Goal: Task Accomplishment & Management: Use online tool/utility

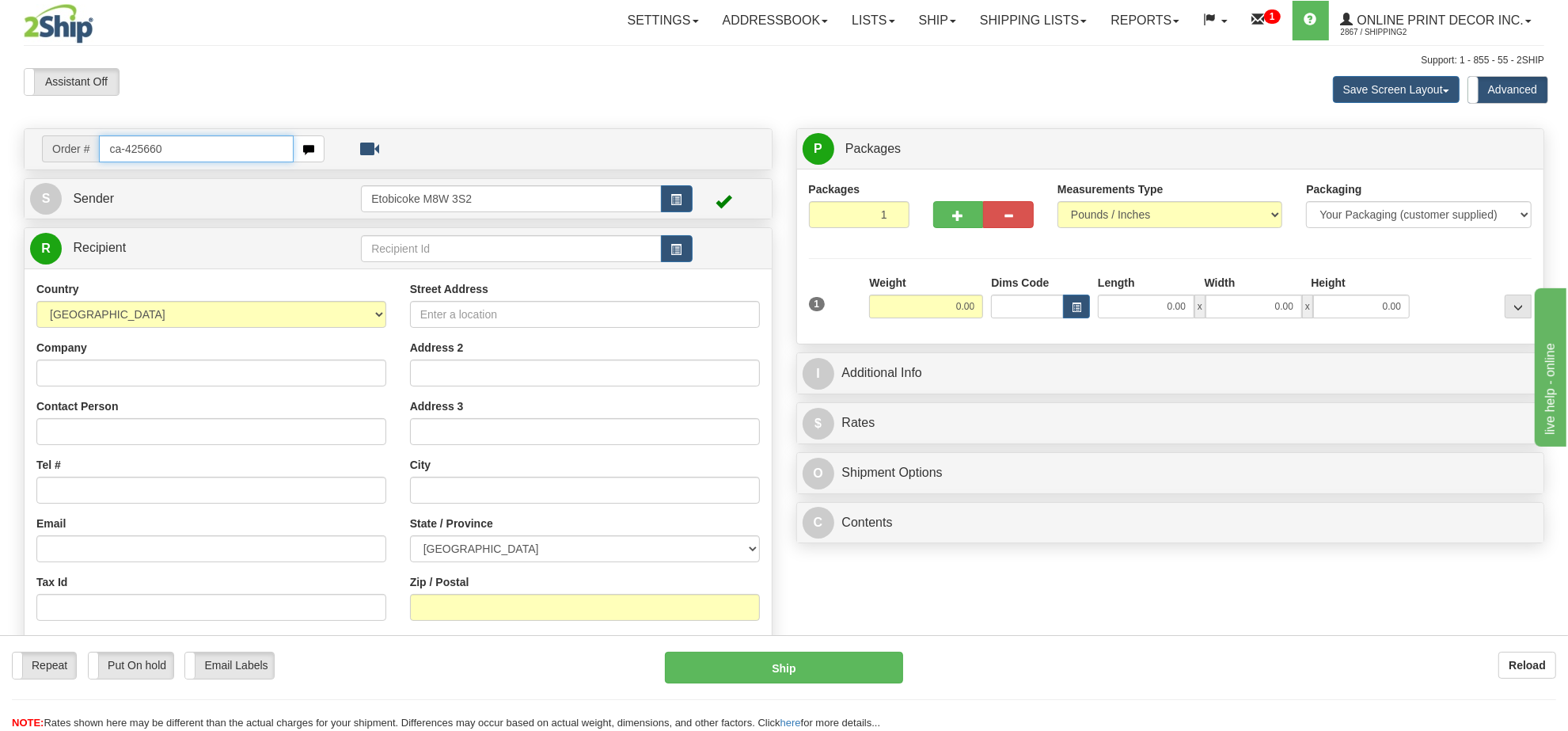
type input "ca-425660"
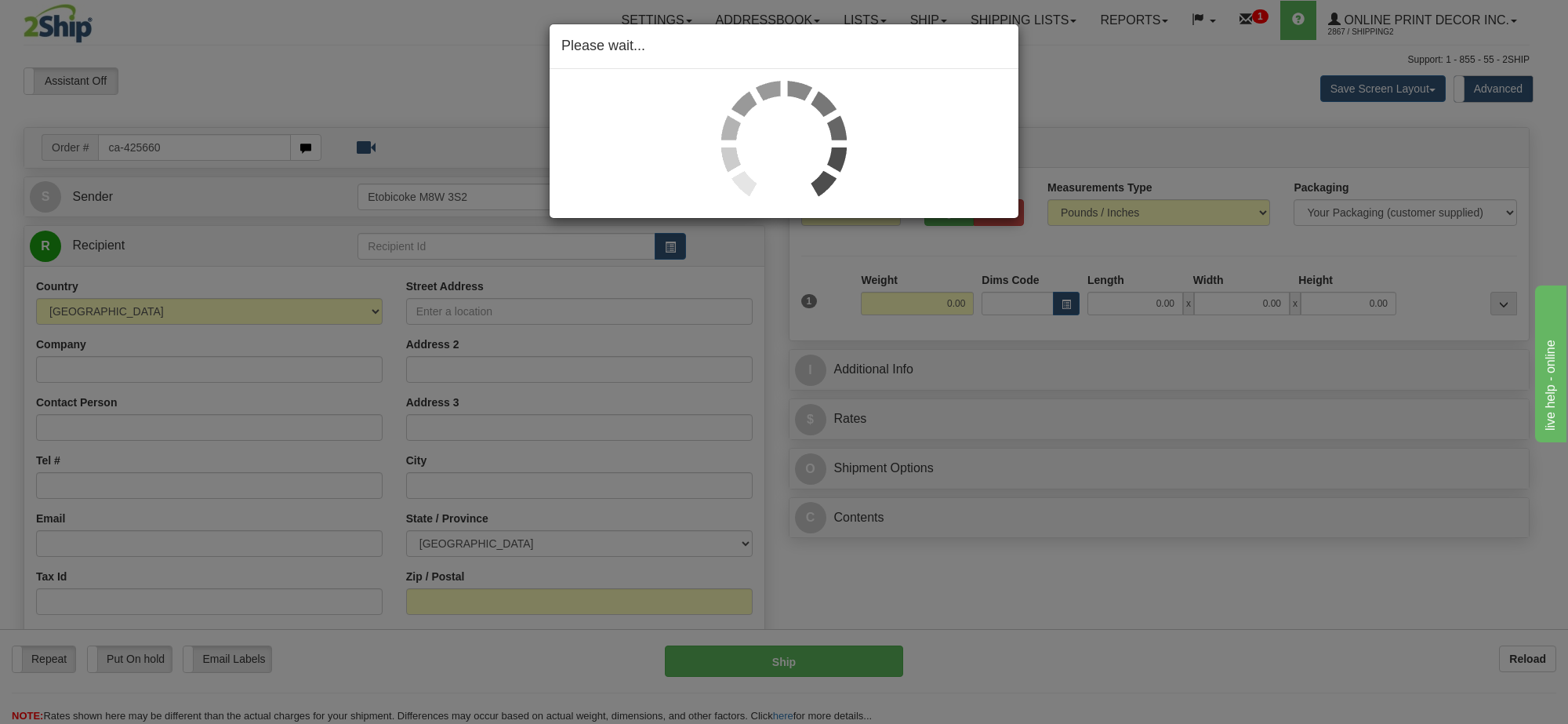
click at [927, 310] on div "Please wait..." at bounding box center [784, 362] width 1568 height 724
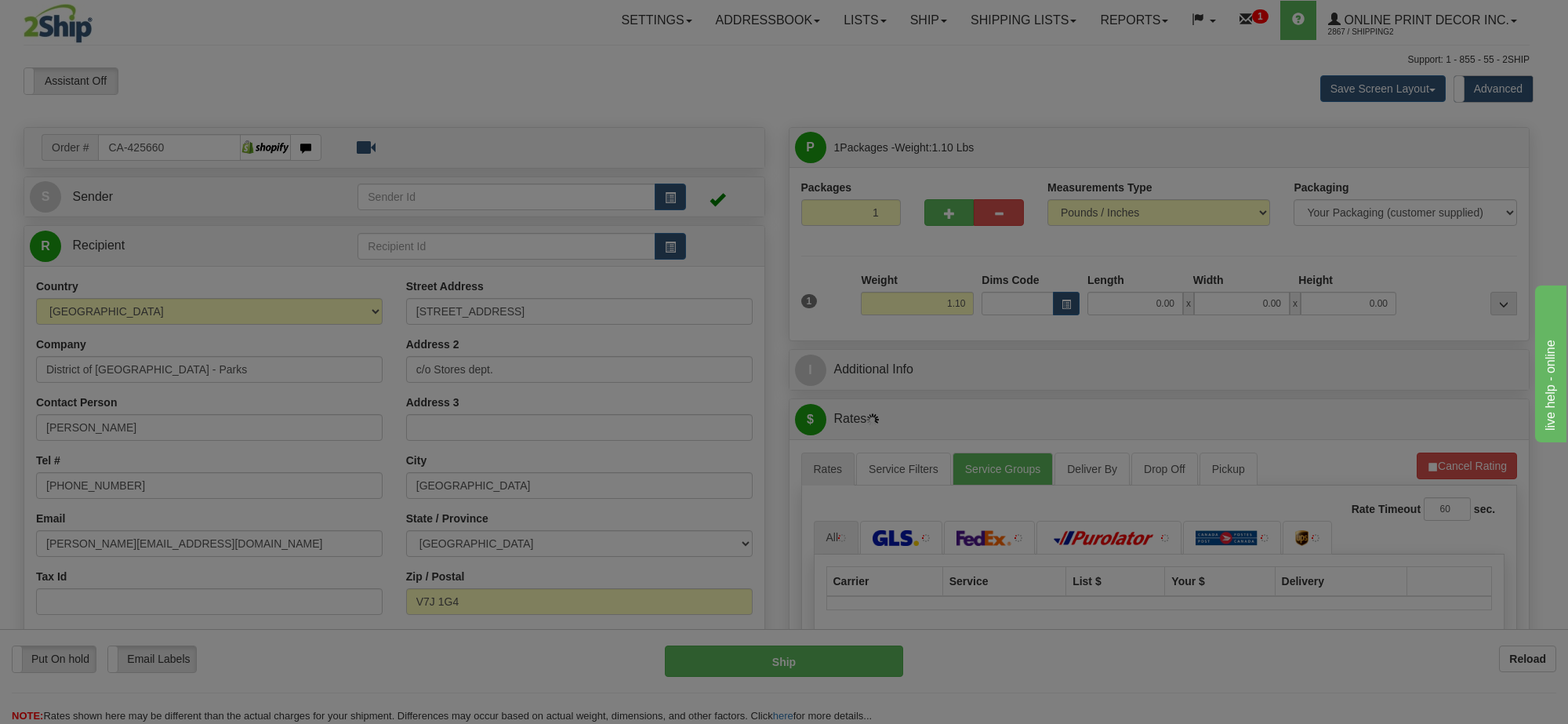
type input "NORTH VANCOUVER"
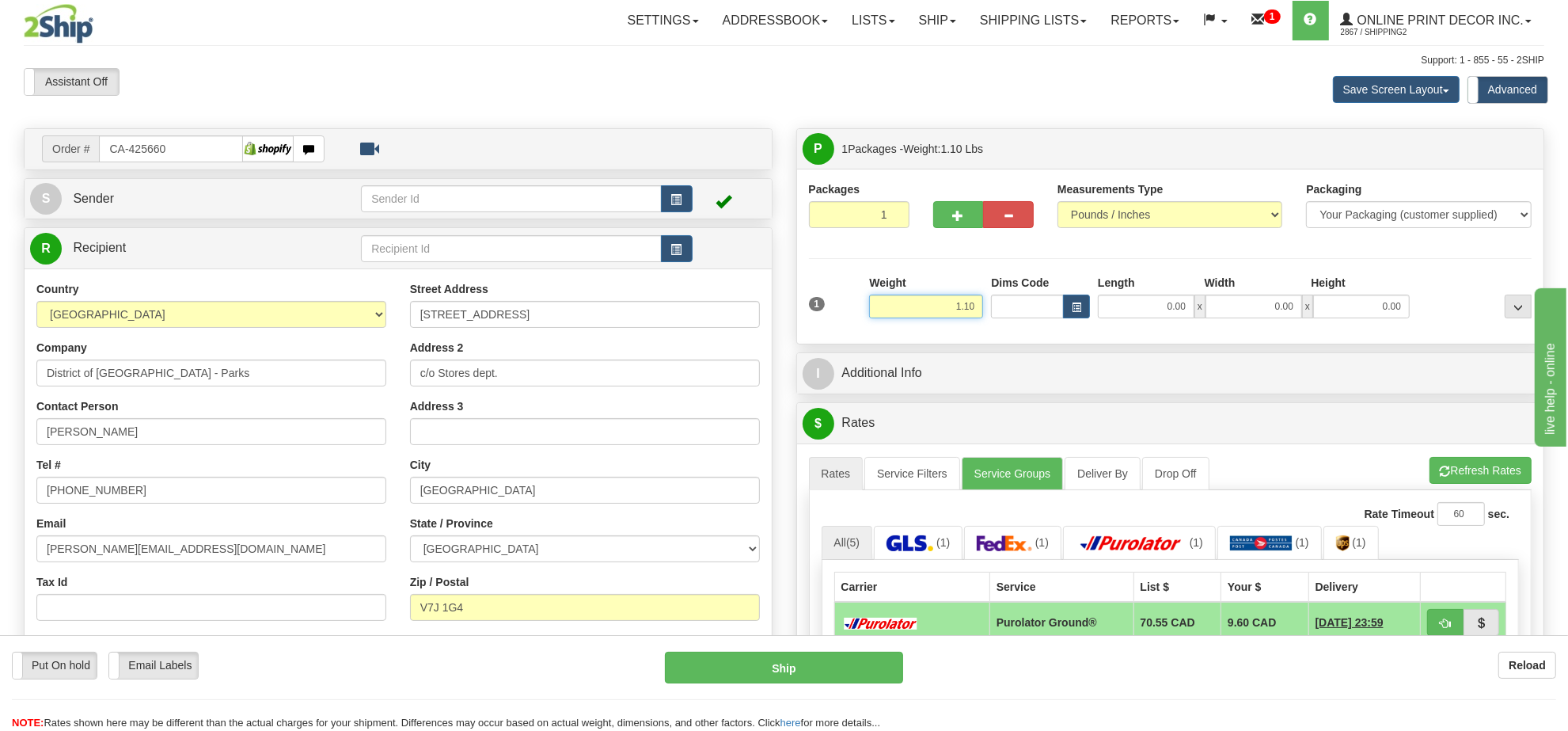
click at [936, 313] on input "1.10" at bounding box center [925, 307] width 114 height 24
type input "3.00"
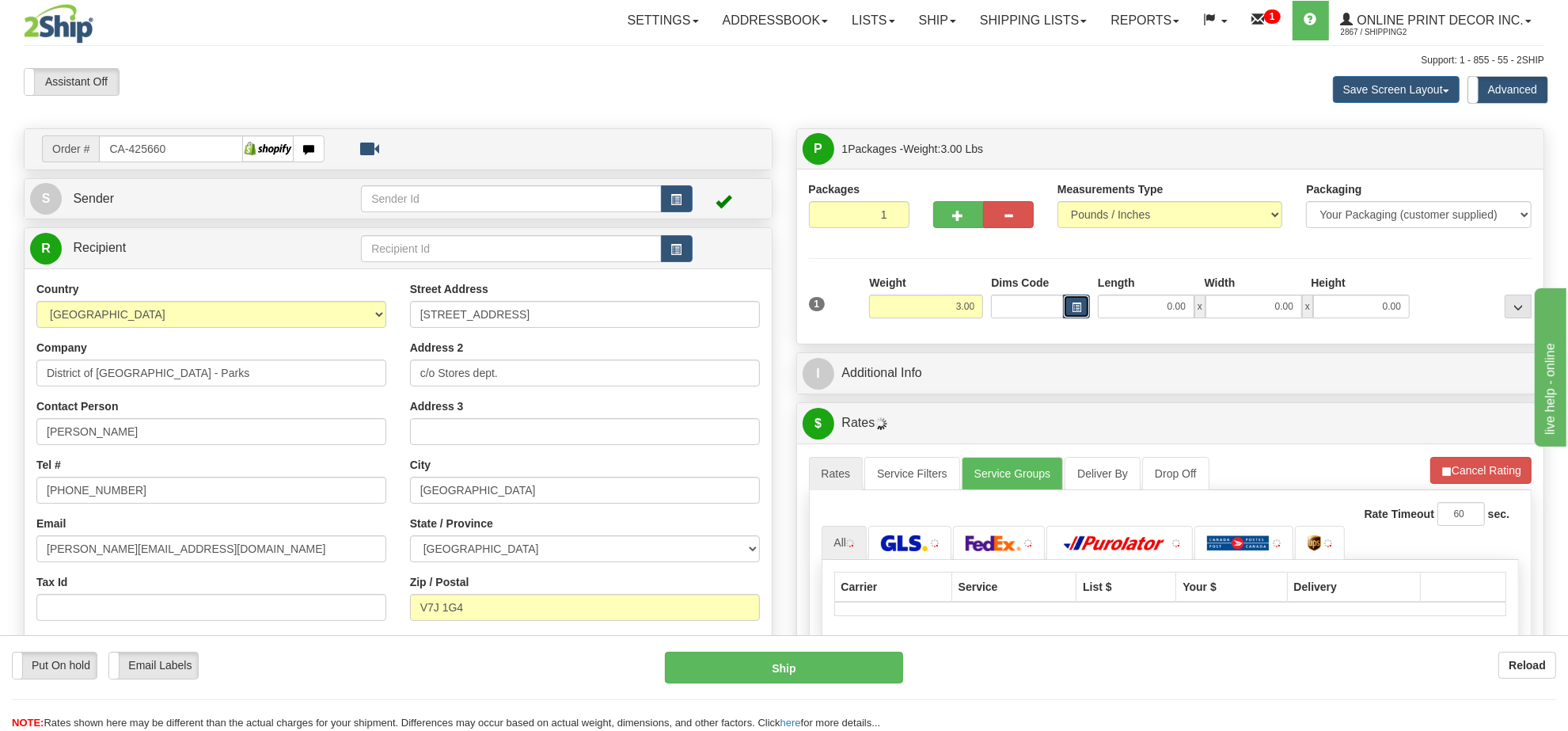
click at [1083, 317] on button "button" at bounding box center [1076, 307] width 27 height 24
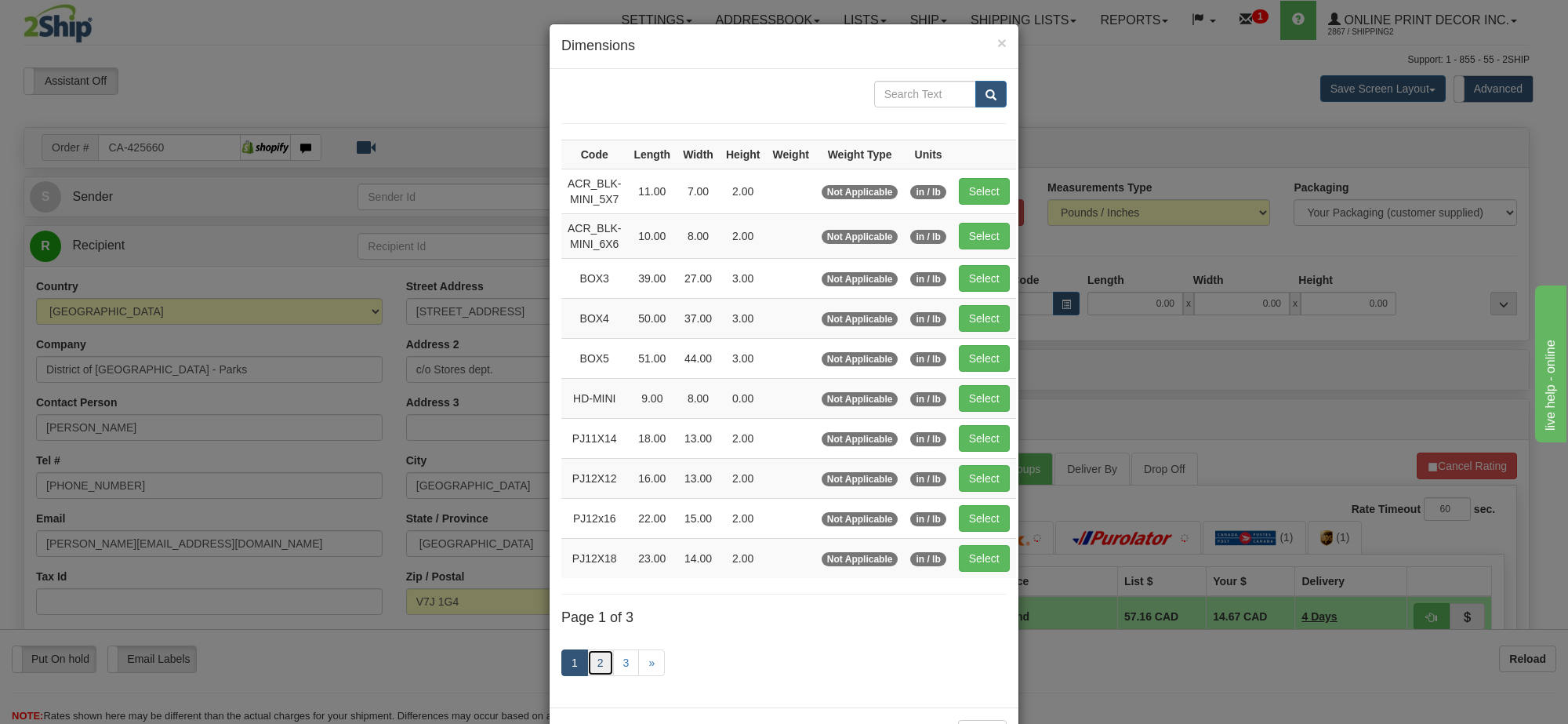
click at [598, 673] on link "2" at bounding box center [600, 662] width 26 height 26
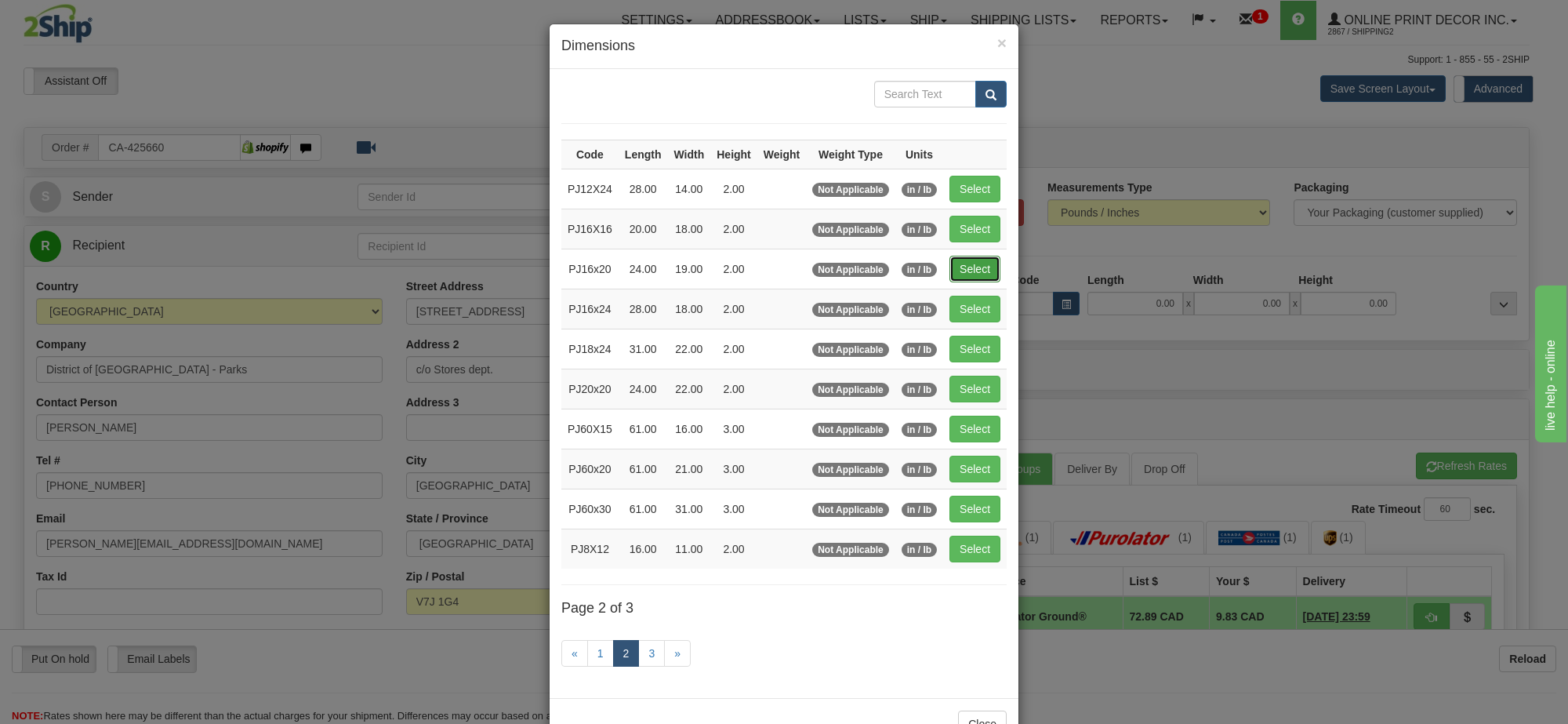
click at [980, 262] on button "Select" at bounding box center [974, 268] width 51 height 26
type input "PJ16x20"
type input "24.00"
type input "19.00"
type input "2.00"
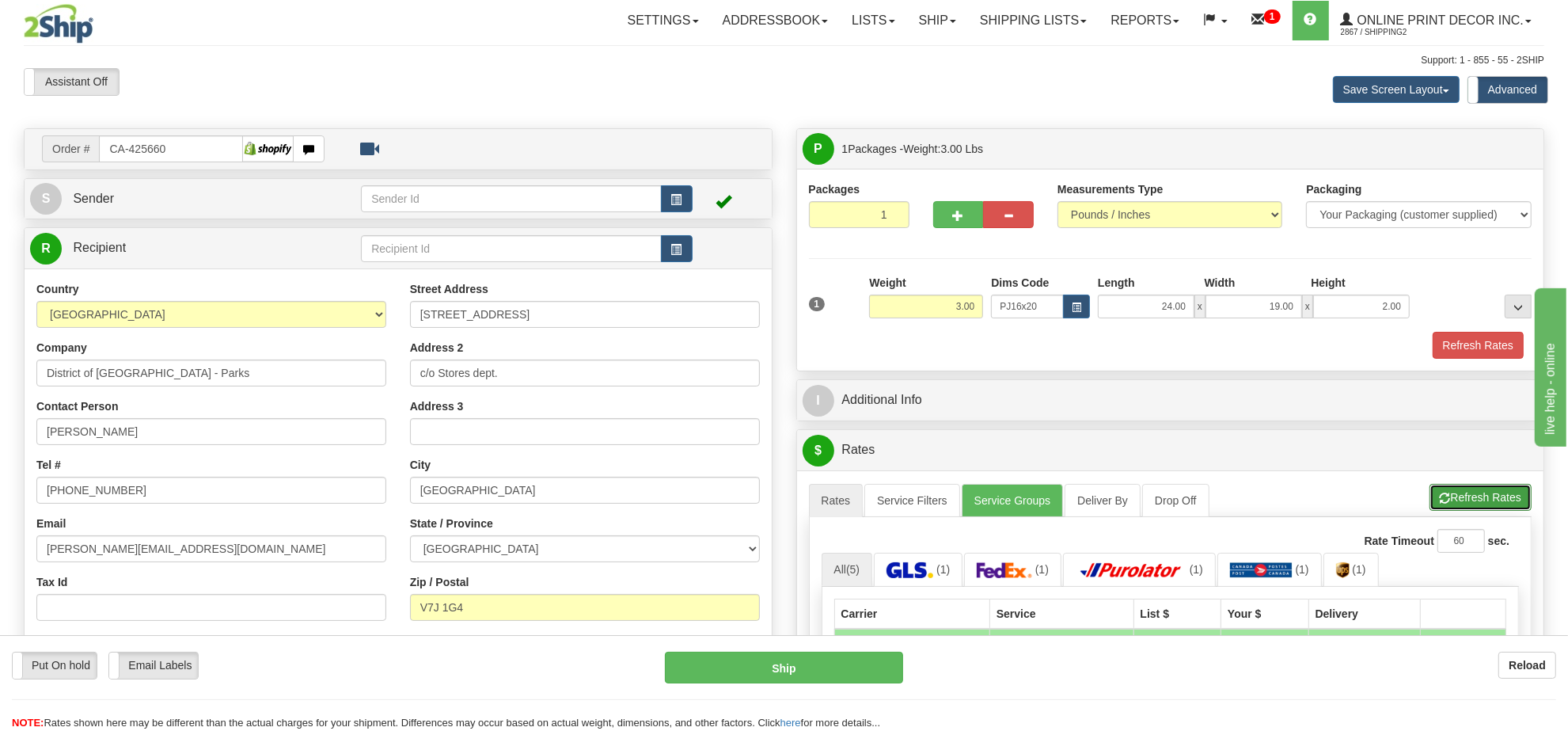
click at [1468, 504] on button "Refresh Rates" at bounding box center [1480, 497] width 102 height 27
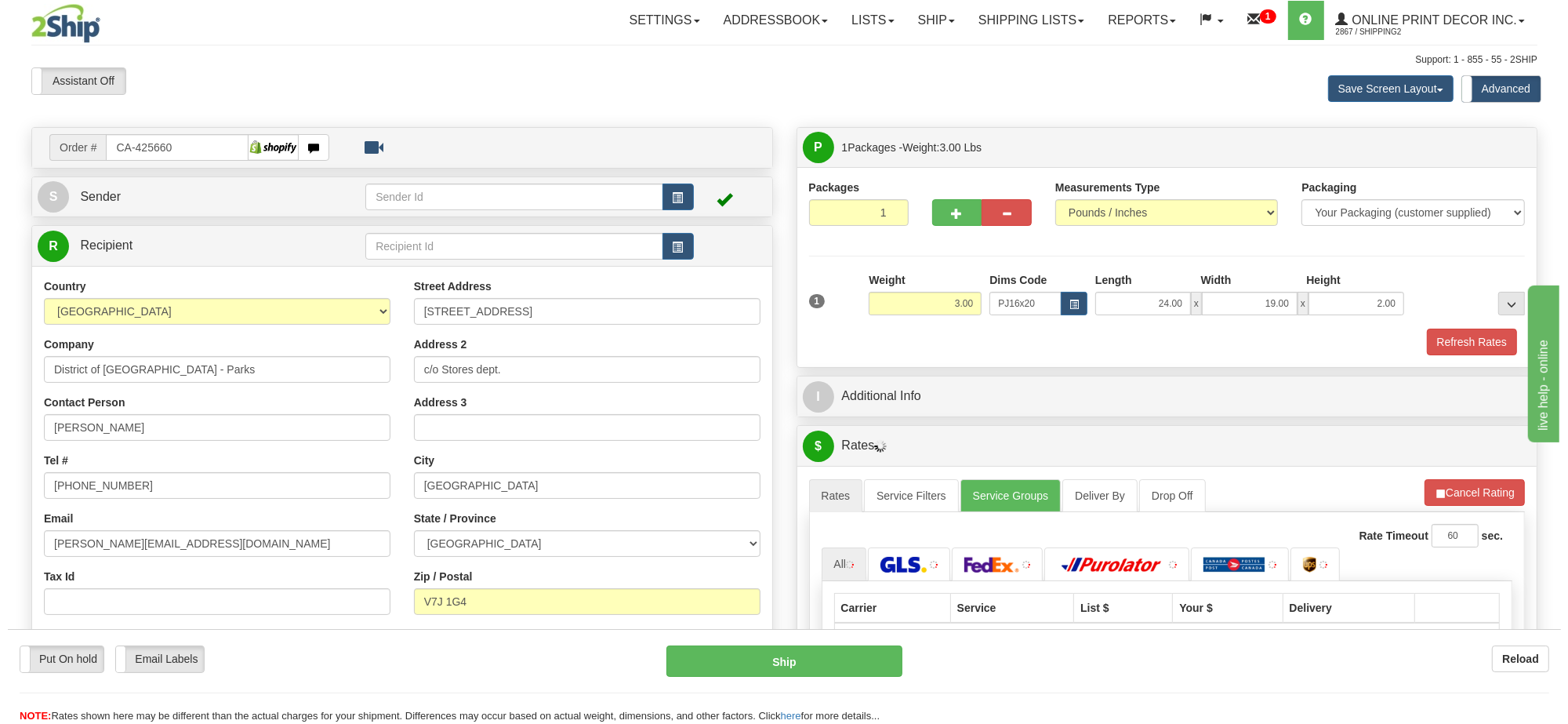
scroll to position [196, 0]
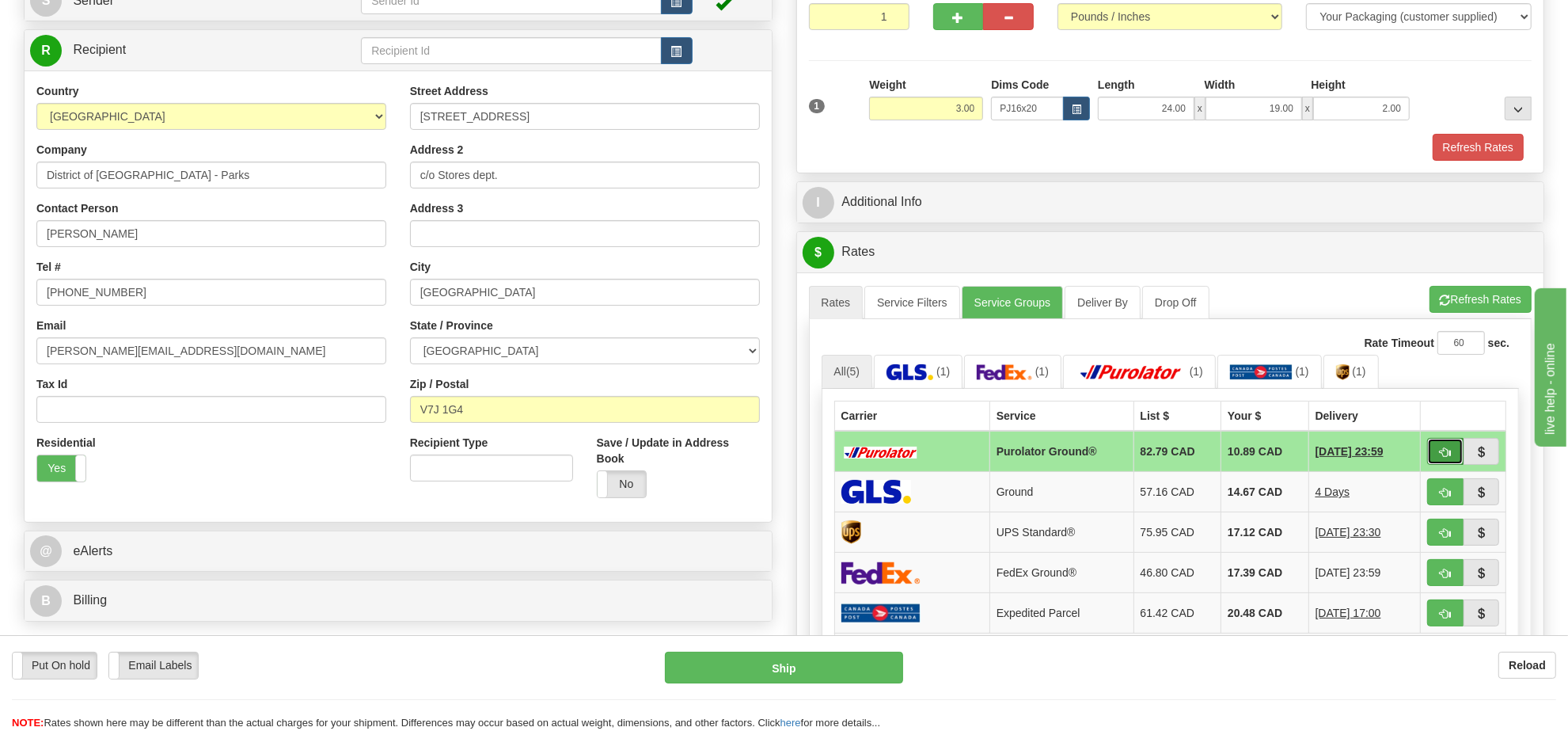
click at [1444, 465] on button "button" at bounding box center [1444, 451] width 37 height 27
type input "260"
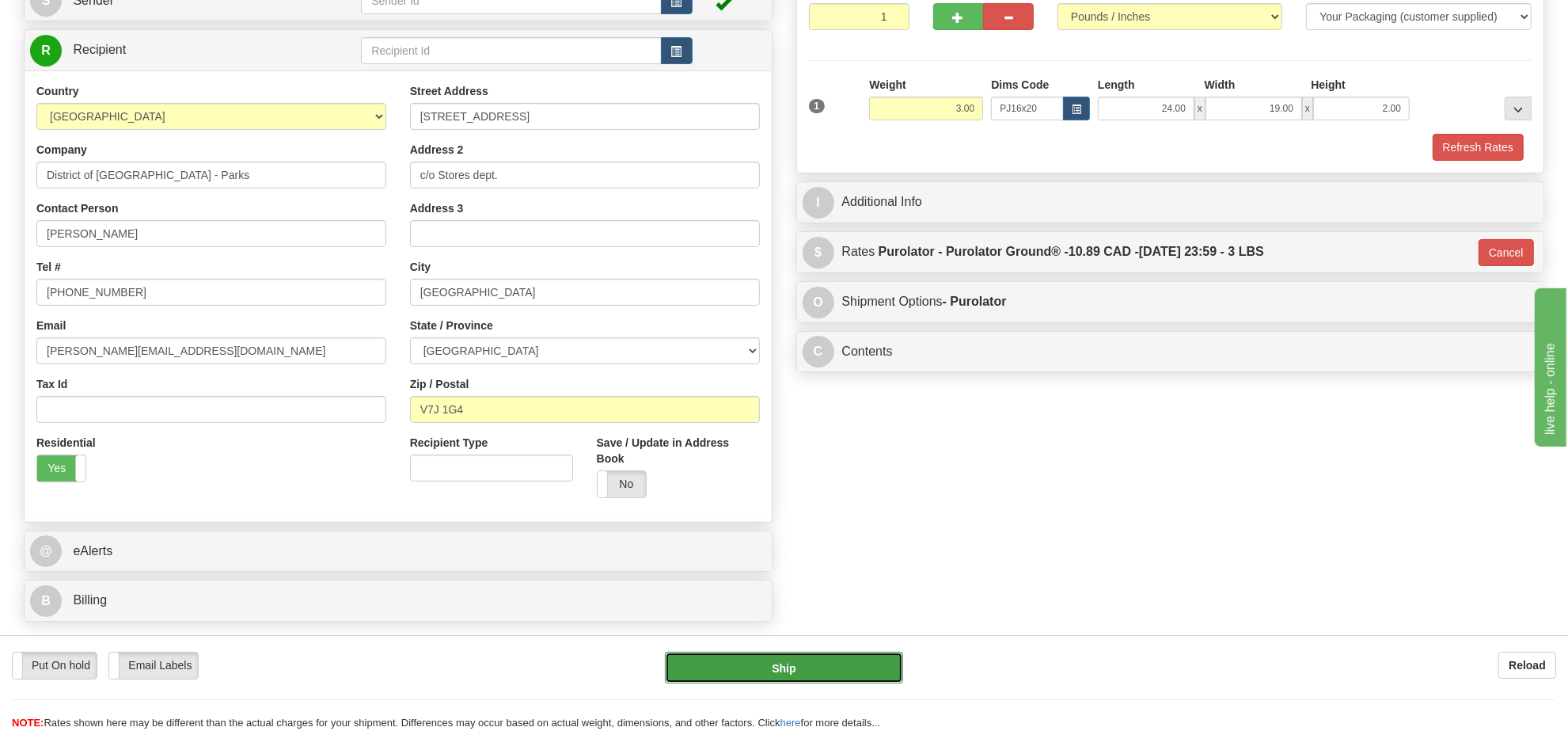
click at [798, 672] on button "Ship" at bounding box center [783, 668] width 237 height 32
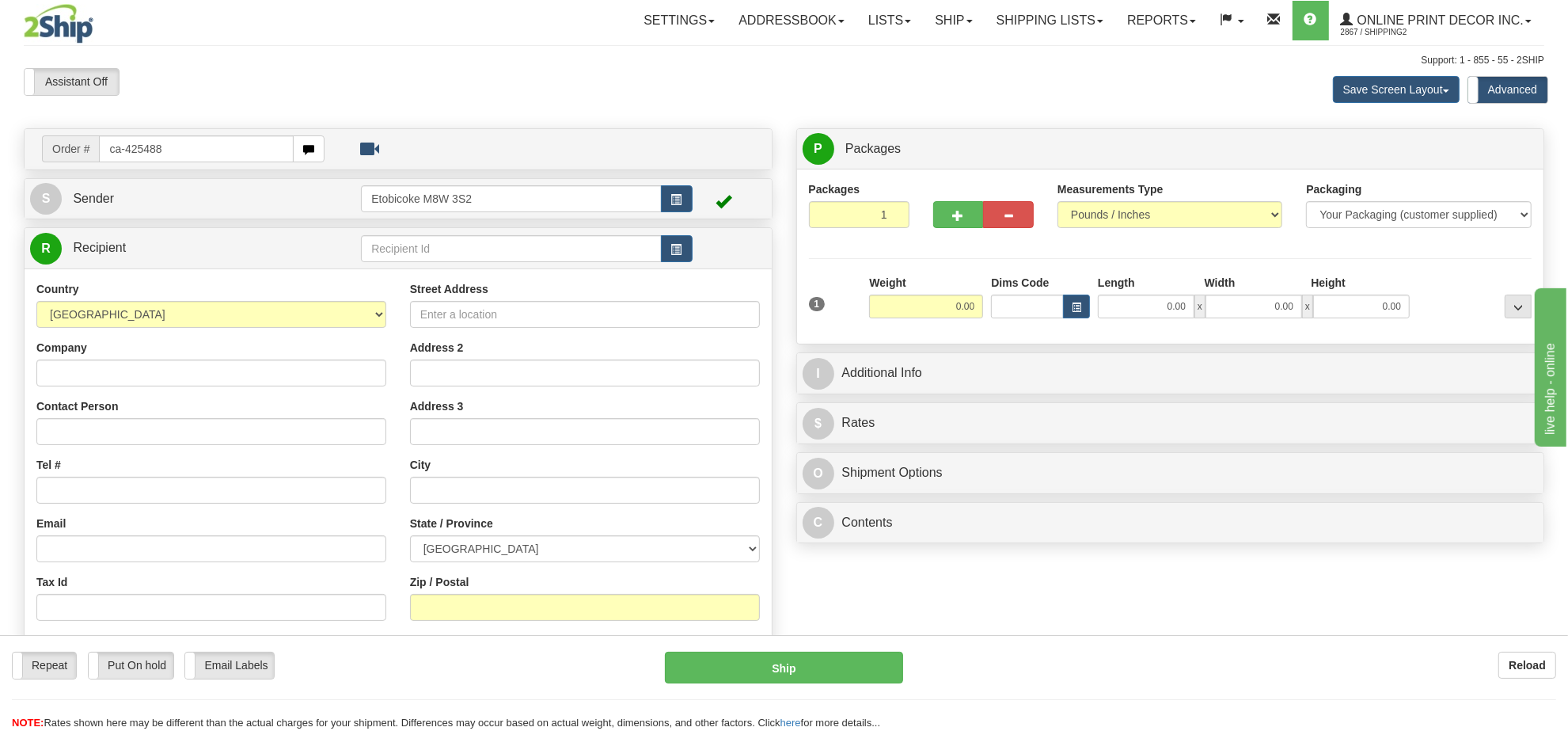
type input "ca-425488"
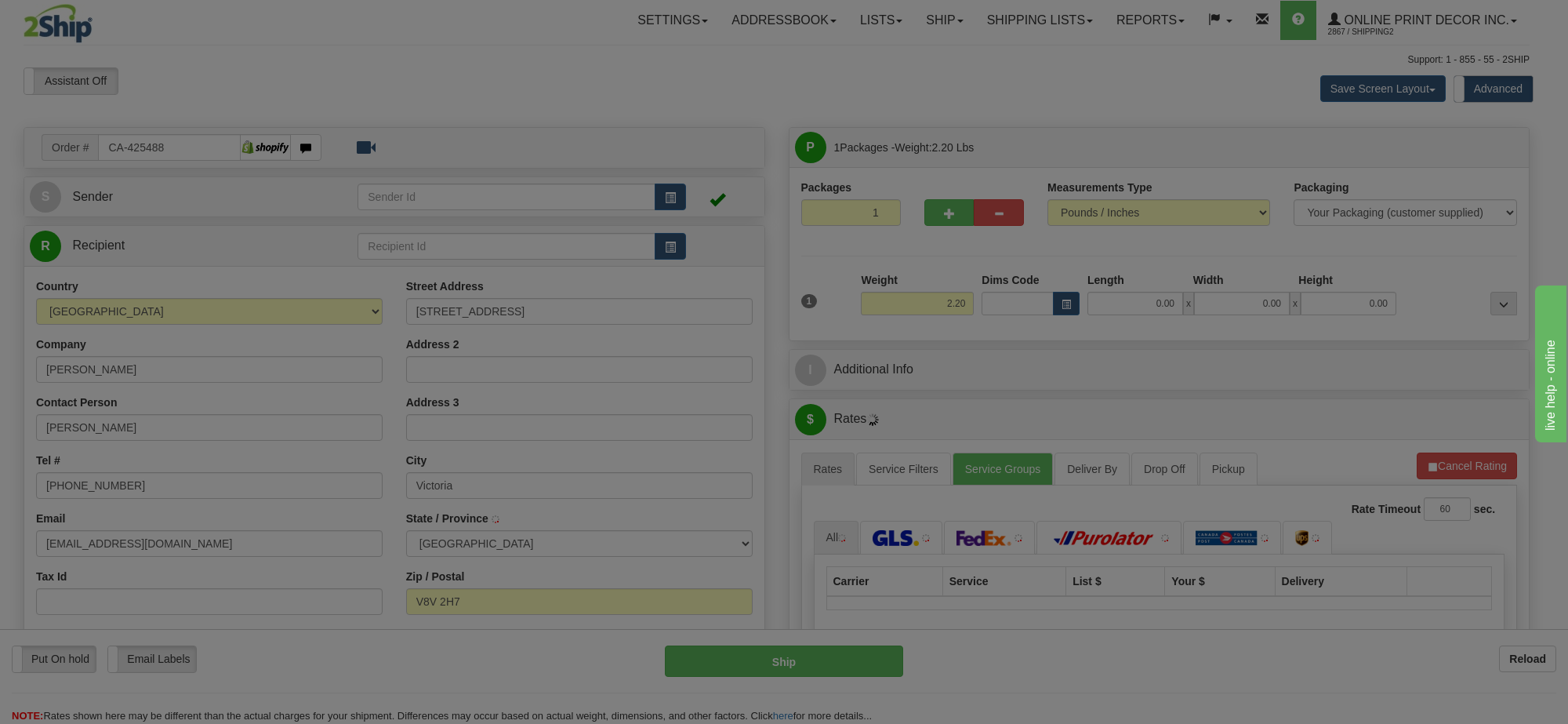
type input "VICTORIA"
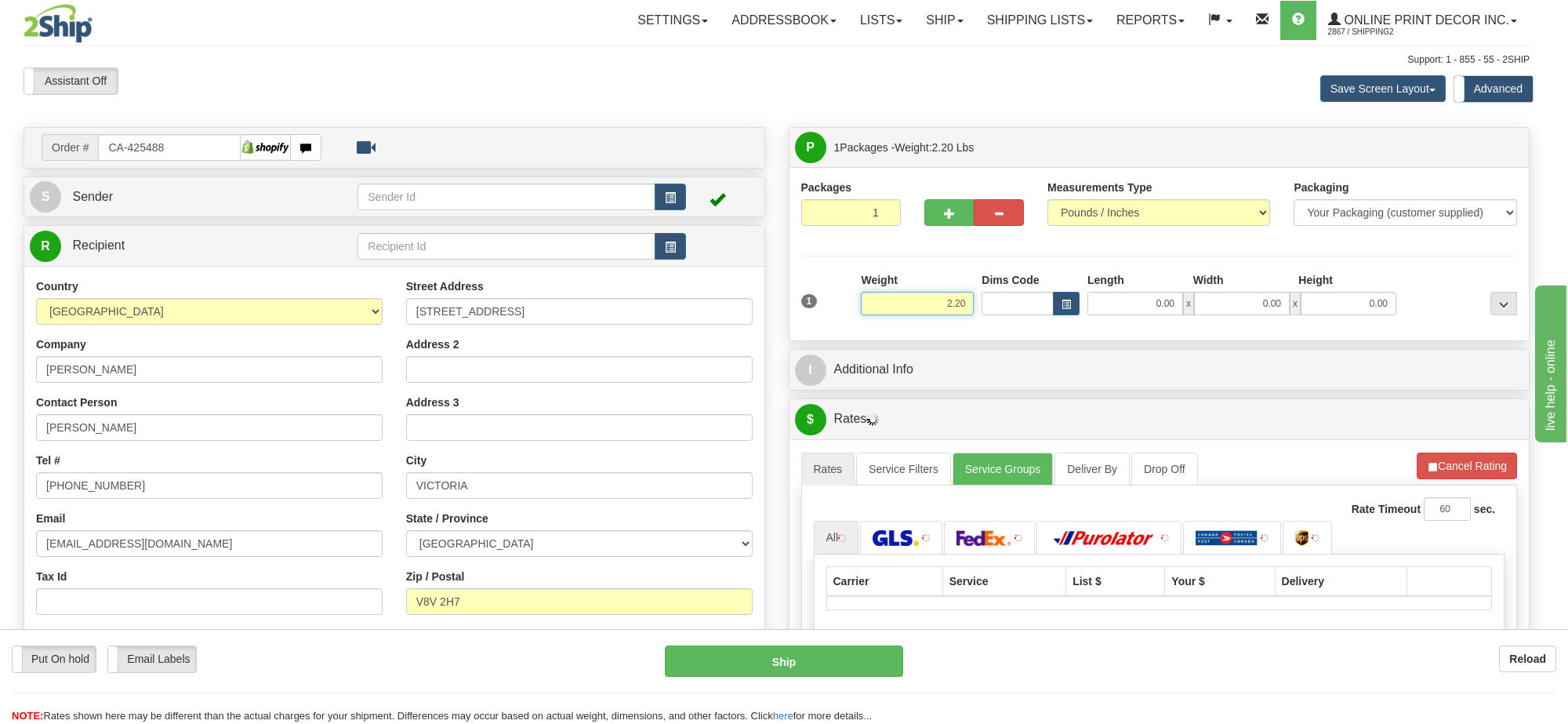
click at [966, 310] on input "2.20" at bounding box center [917, 304] width 113 height 24
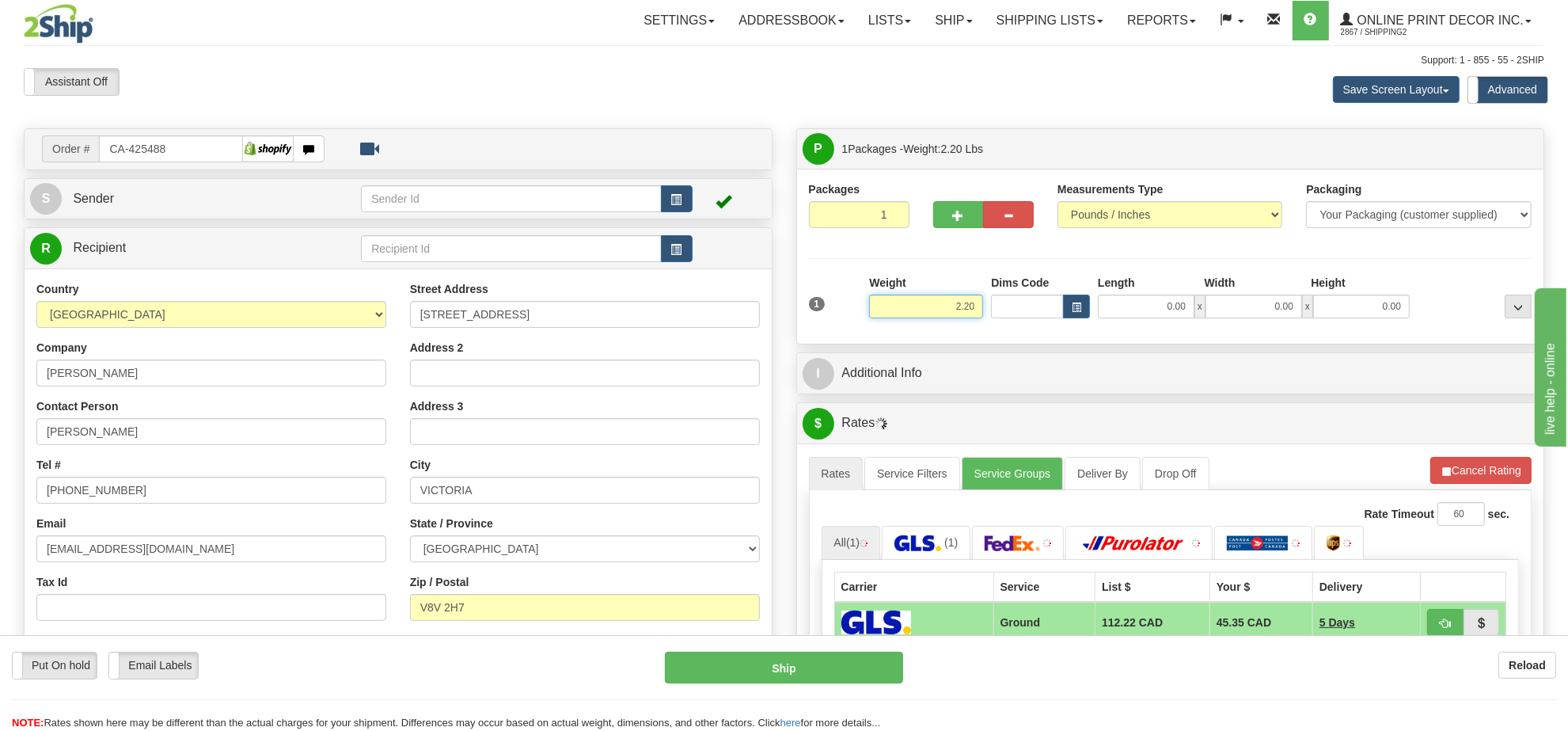
click at [975, 313] on input "2.20" at bounding box center [925, 307] width 114 height 24
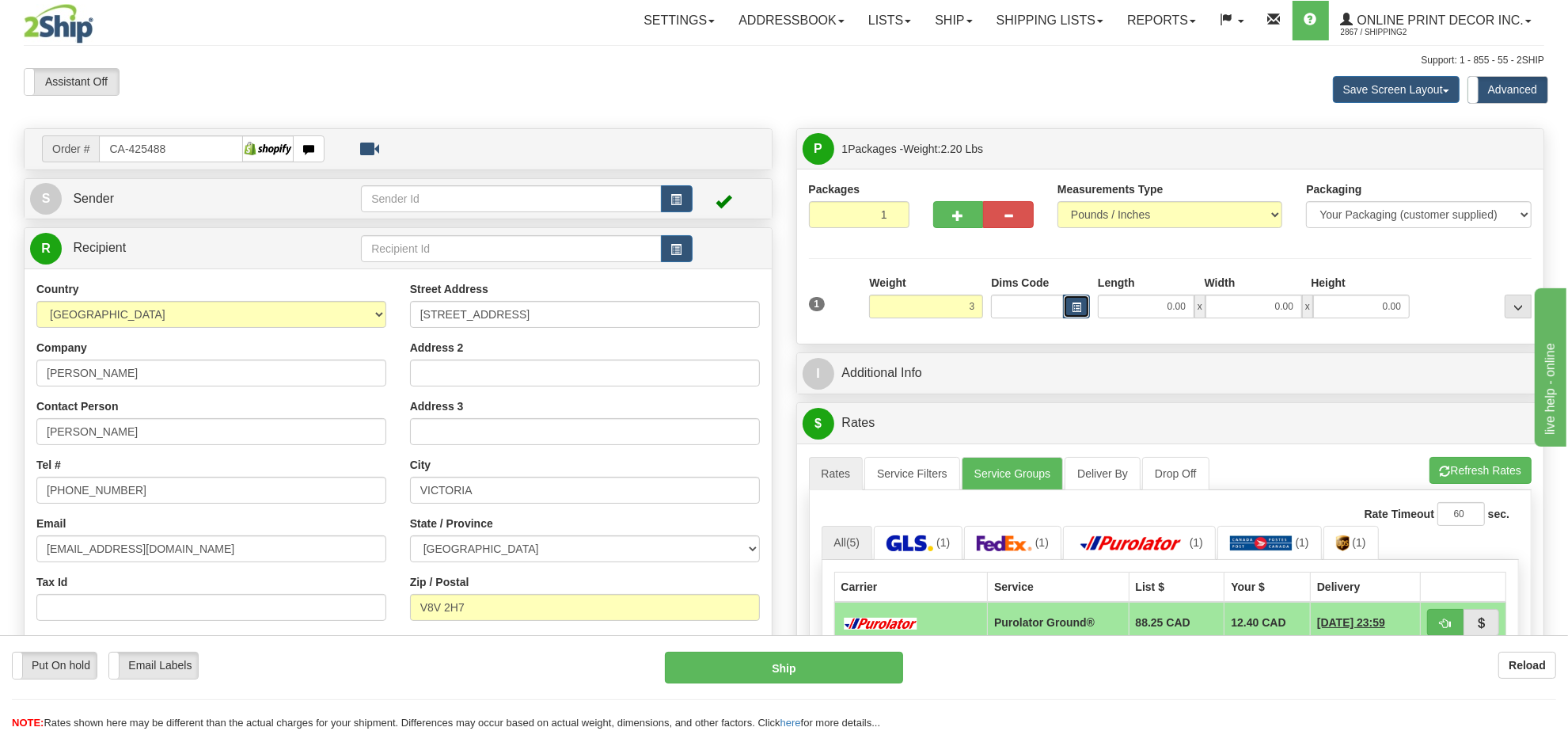
type input "3.00"
click at [1089, 309] on button "button" at bounding box center [1076, 307] width 27 height 24
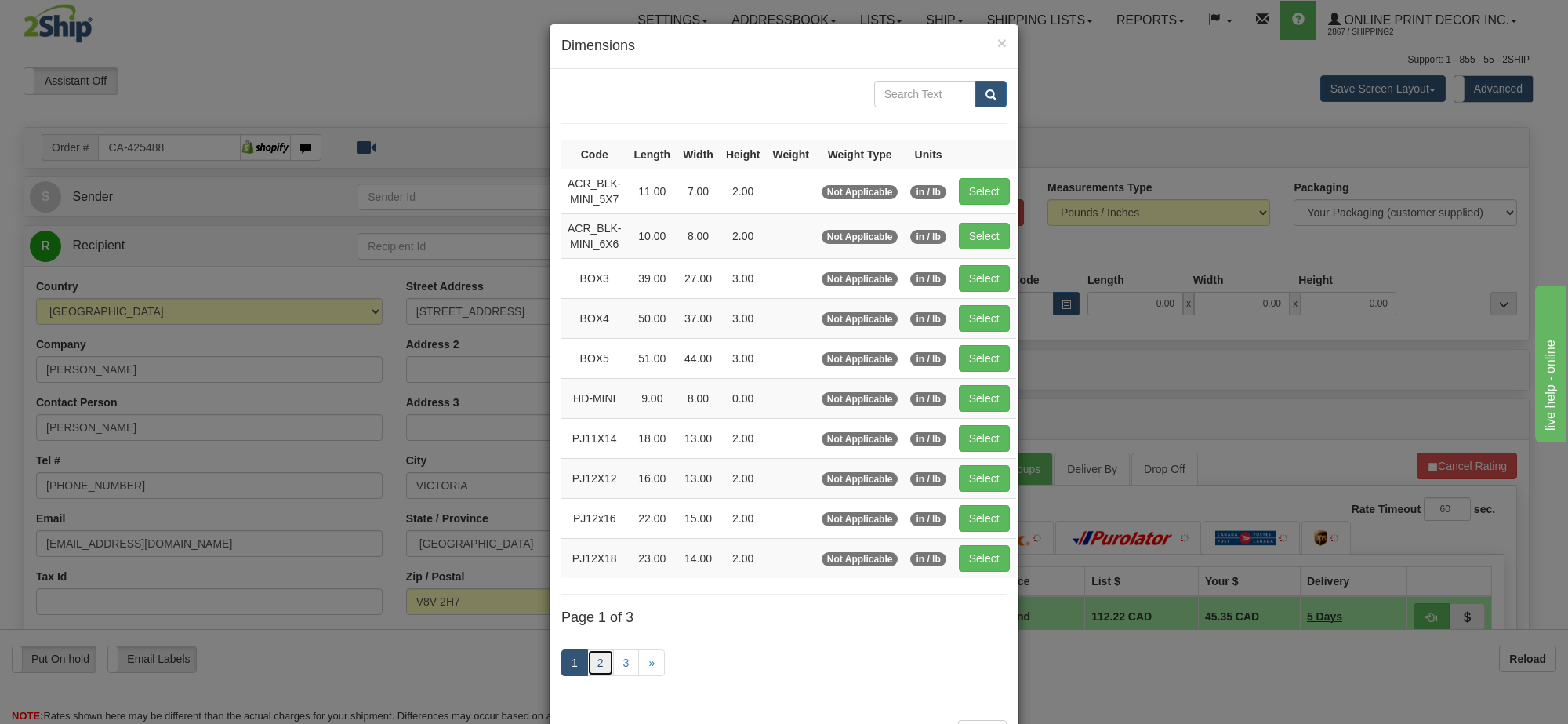
drag, startPoint x: 592, startPoint y: 670, endPoint x: 599, endPoint y: 662, distance: 10.6
click at [592, 671] on link "2" at bounding box center [600, 662] width 26 height 26
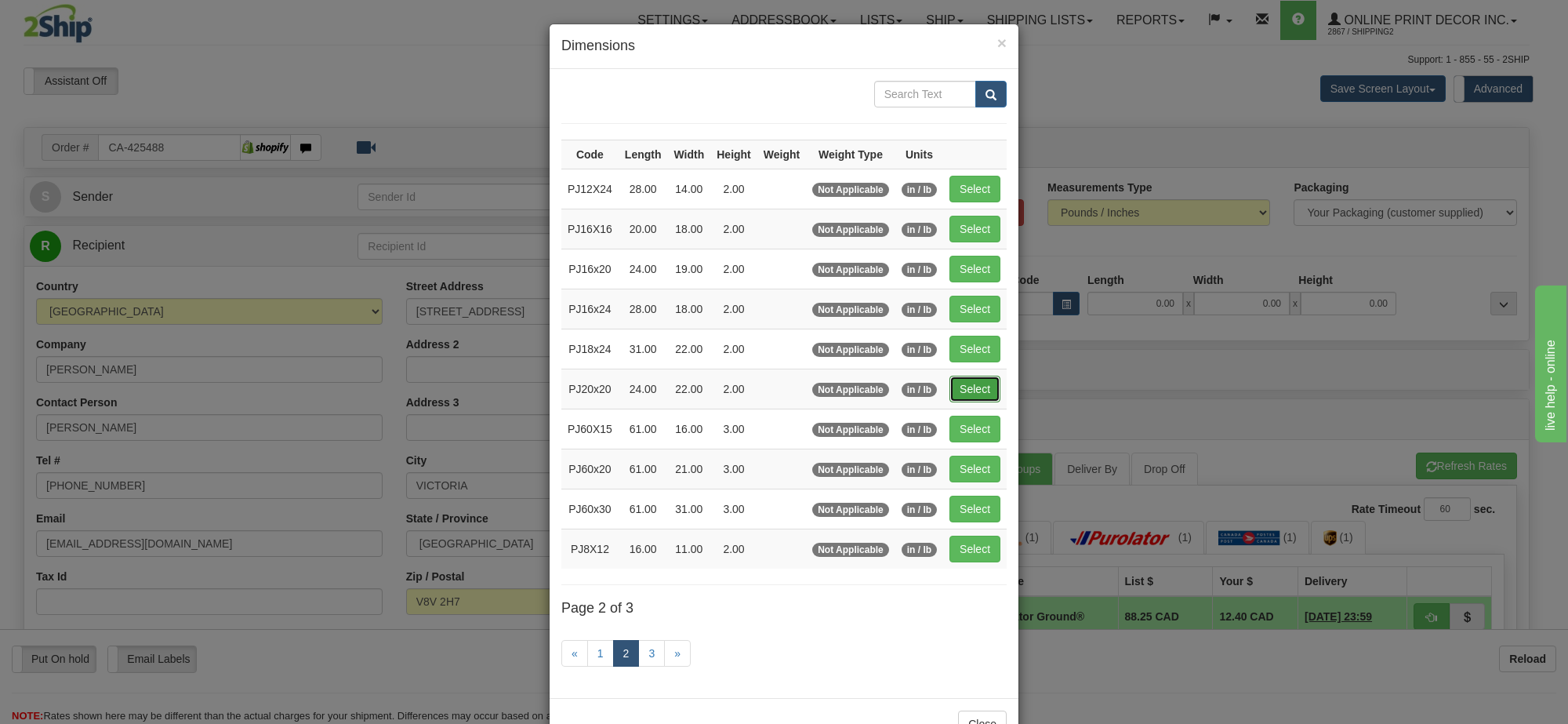
click at [984, 389] on button "Select" at bounding box center [974, 388] width 51 height 26
type input "PJ20x20"
type input "24.00"
type input "22.00"
type input "2.00"
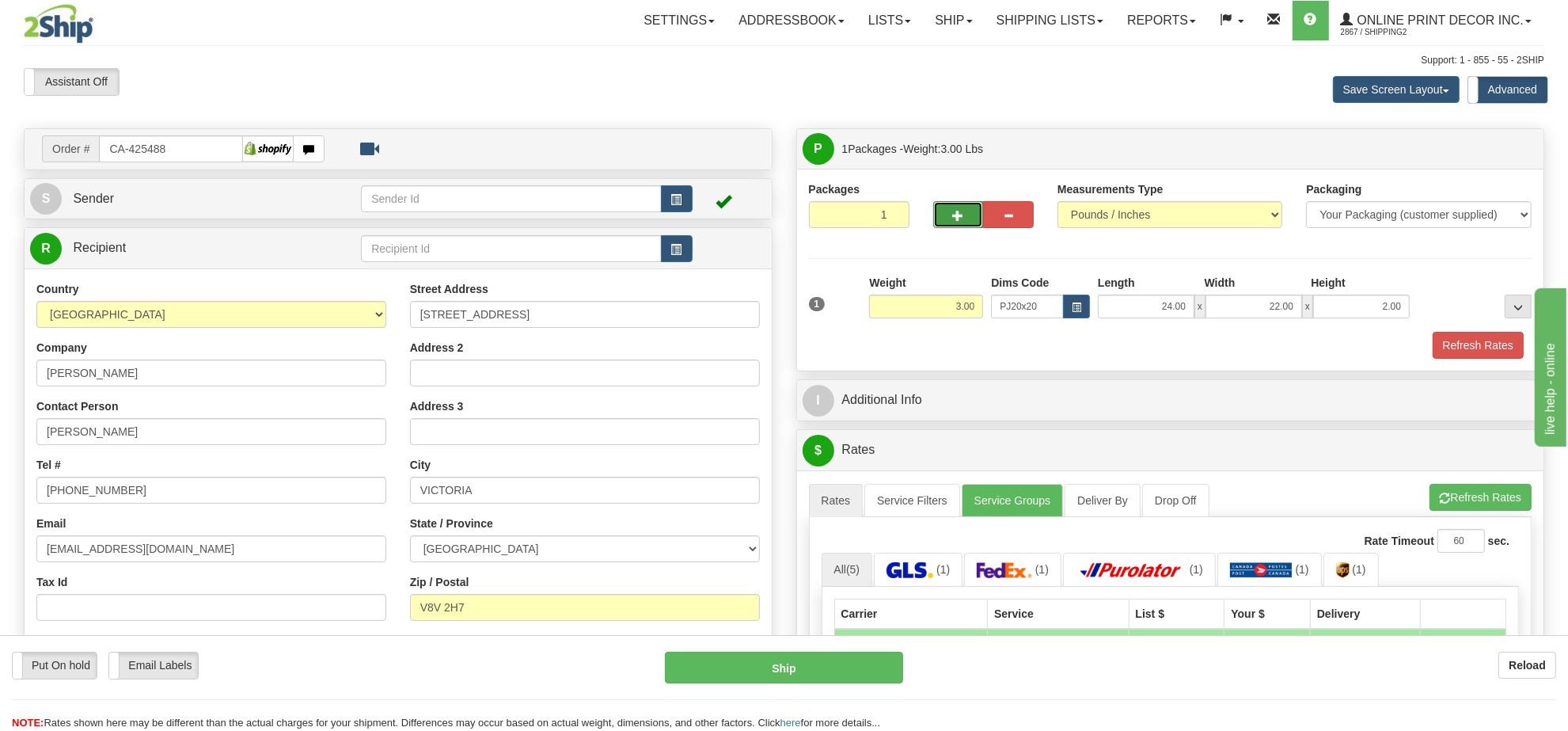
click at [950, 226] on button "button" at bounding box center [958, 214] width 50 height 27
radio input "true"
type input "2"
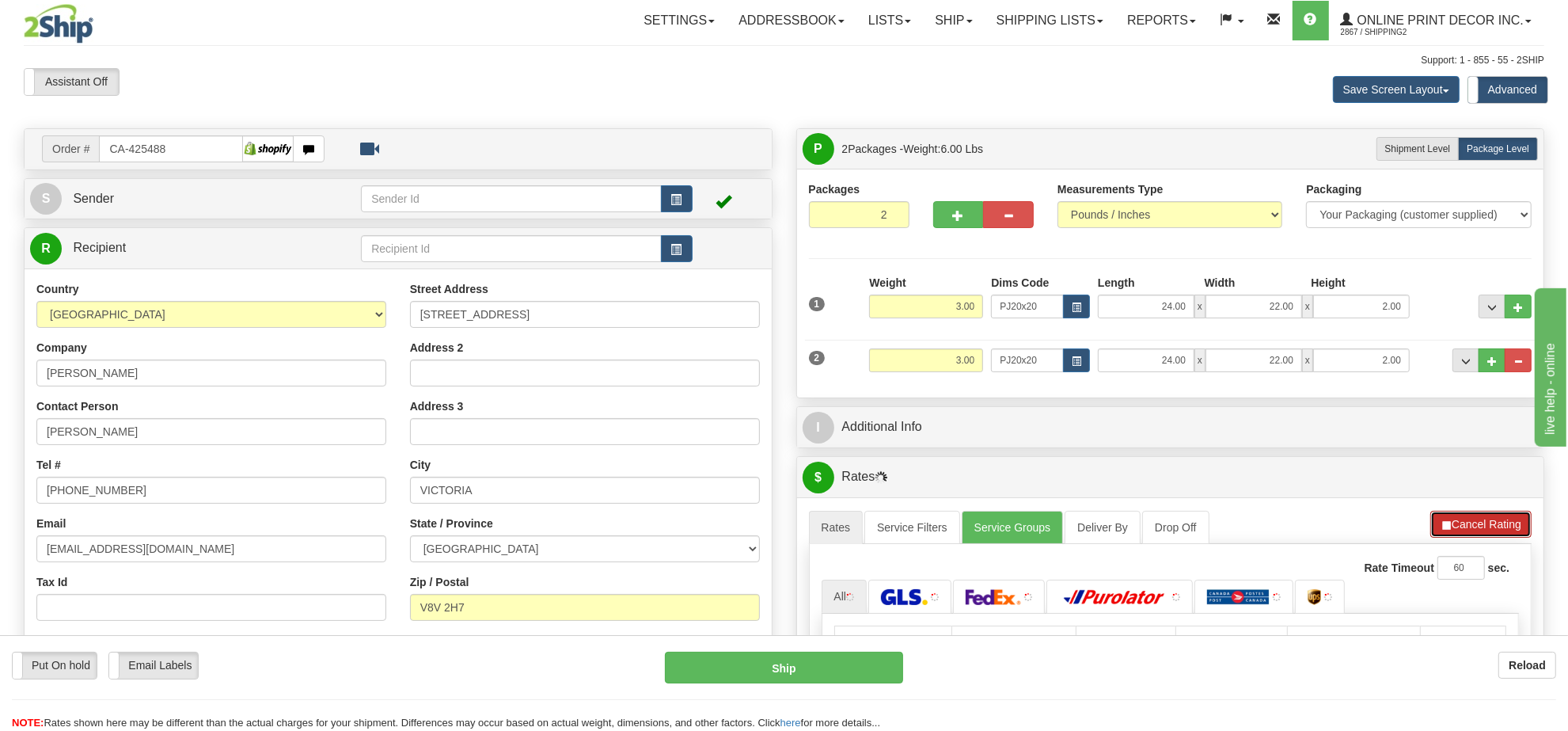
click at [1474, 524] on button "Cancel Rating" at bounding box center [1480, 523] width 101 height 27
click at [1474, 524] on button "Refresh Rates" at bounding box center [1480, 523] width 102 height 27
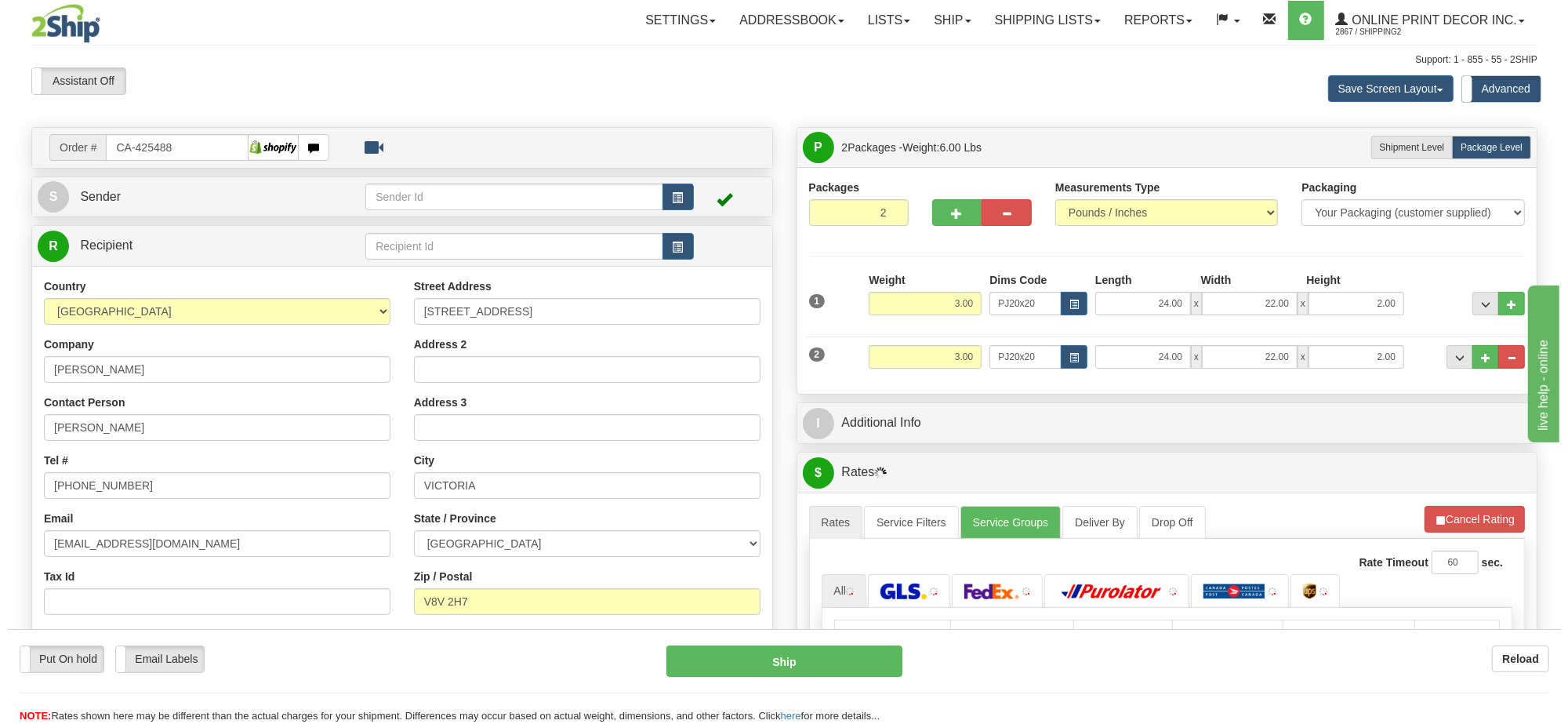
scroll to position [196, 0]
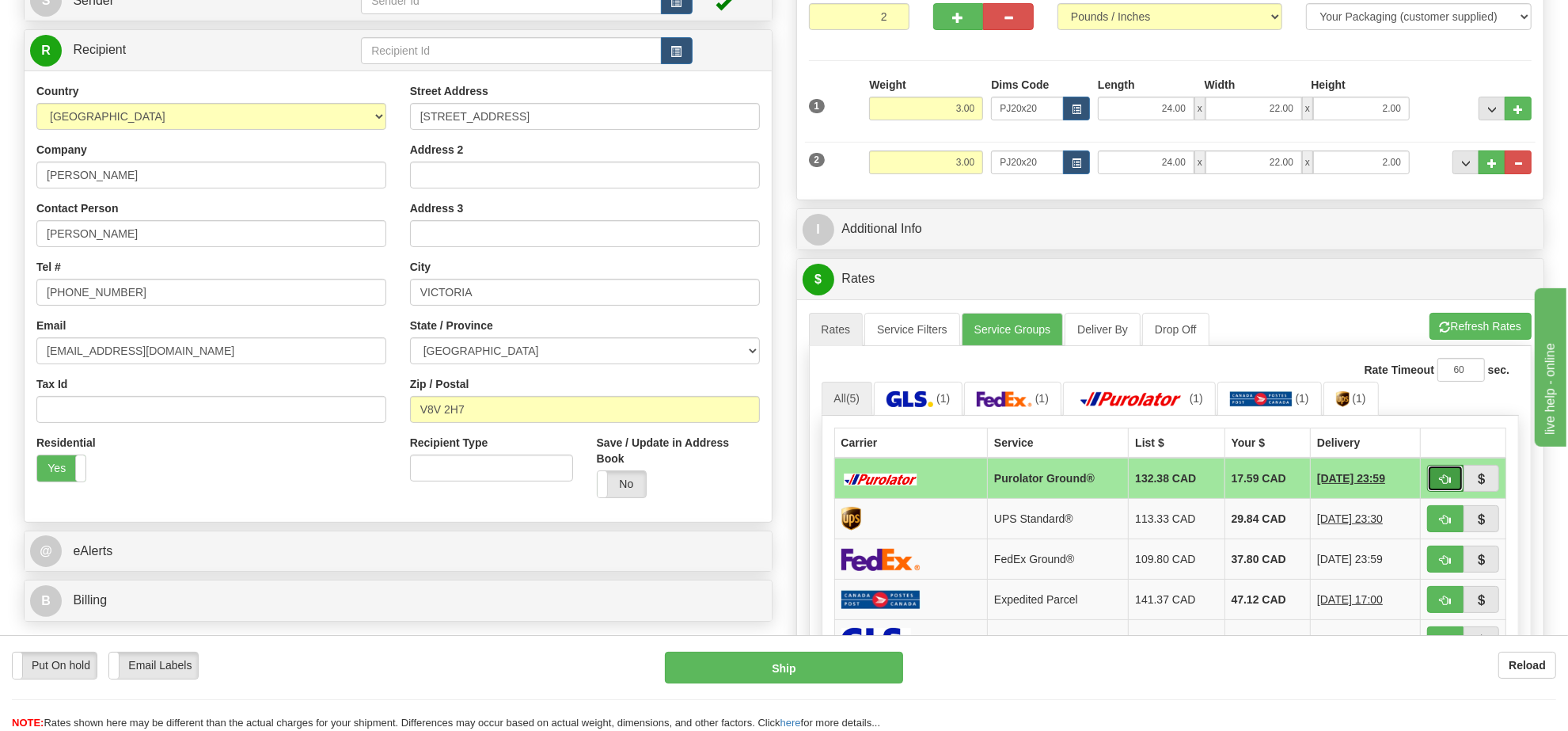
click at [1448, 485] on span "button" at bounding box center [1444, 479] width 11 height 10
type input "260"
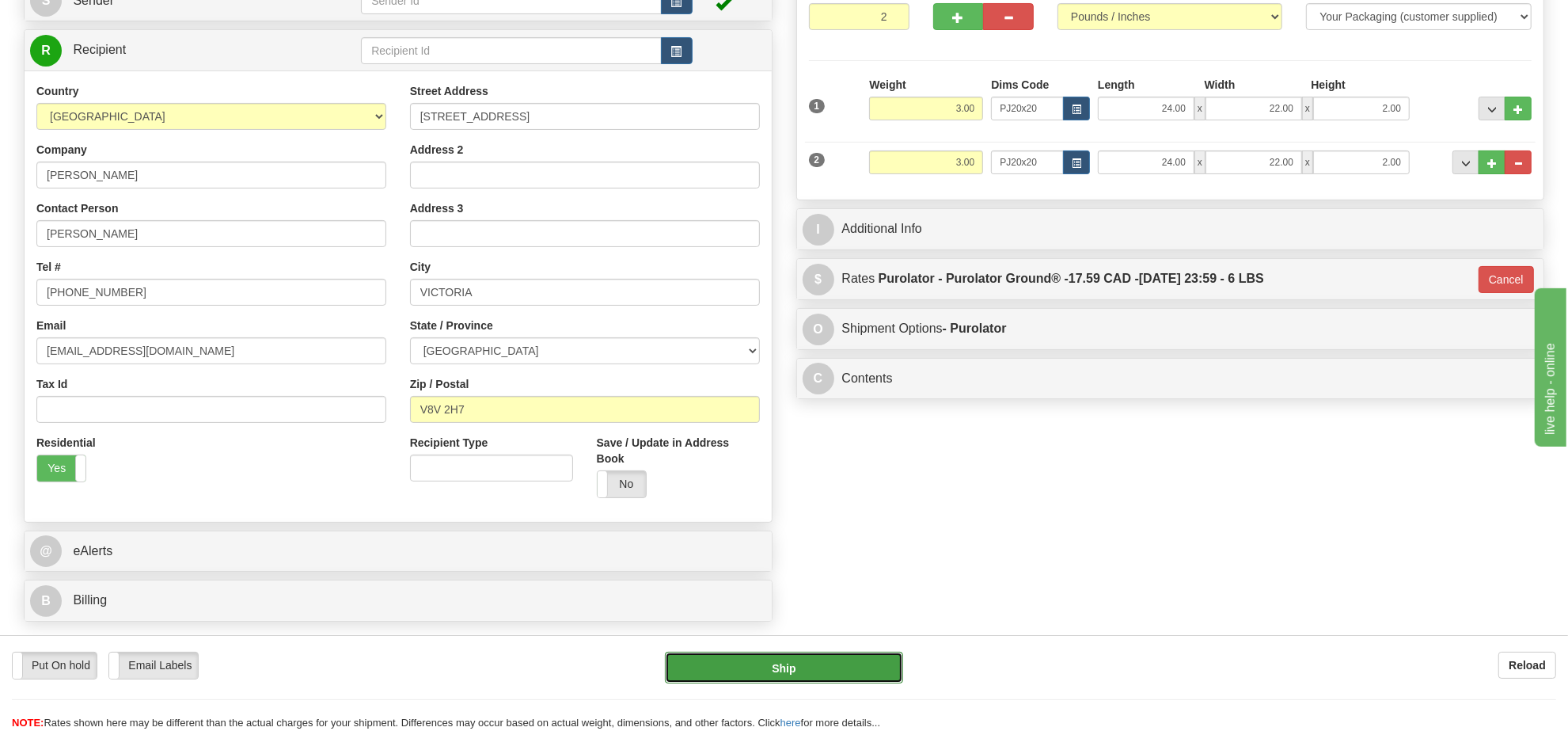
click at [806, 663] on button "Ship" at bounding box center [783, 668] width 237 height 32
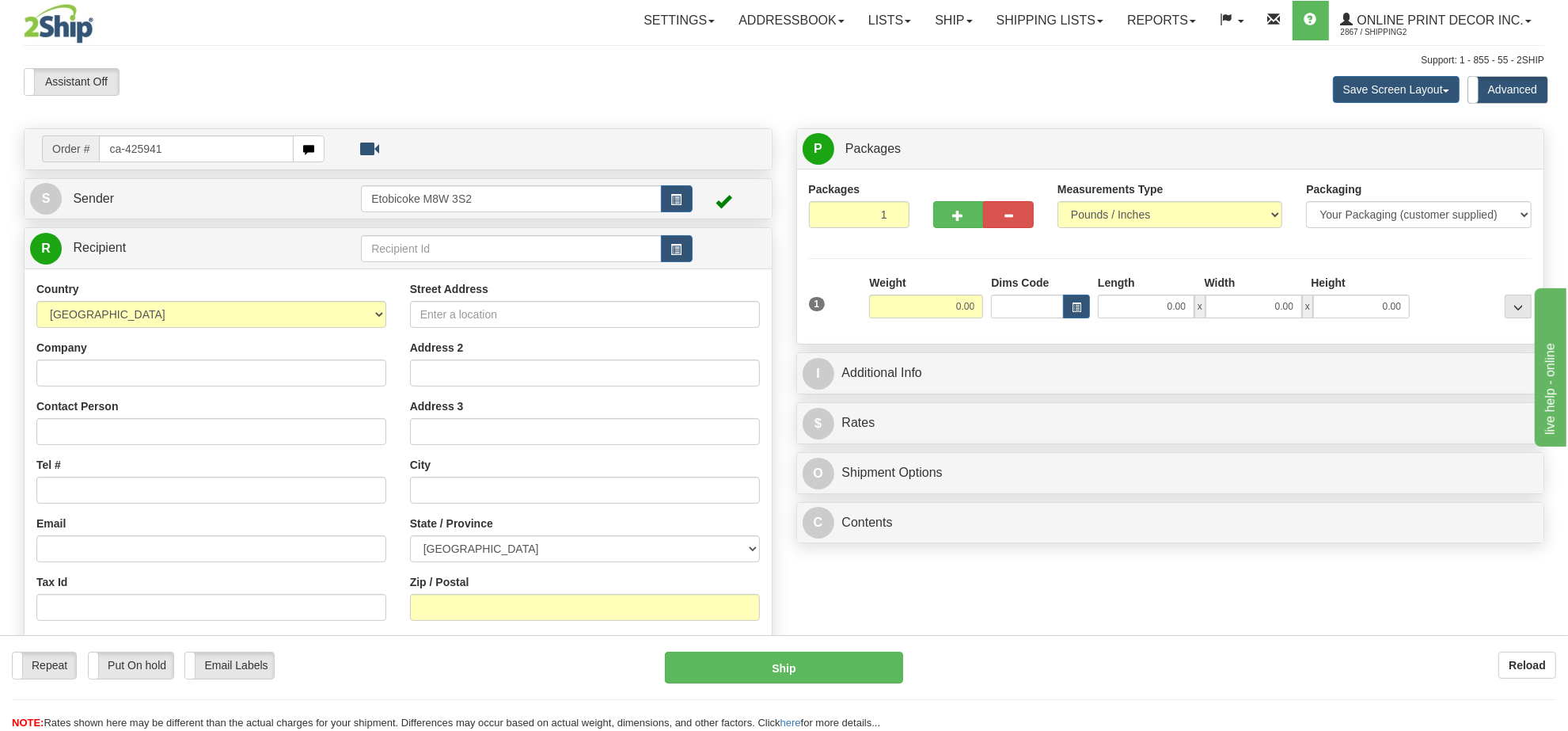
type input "ca-425941"
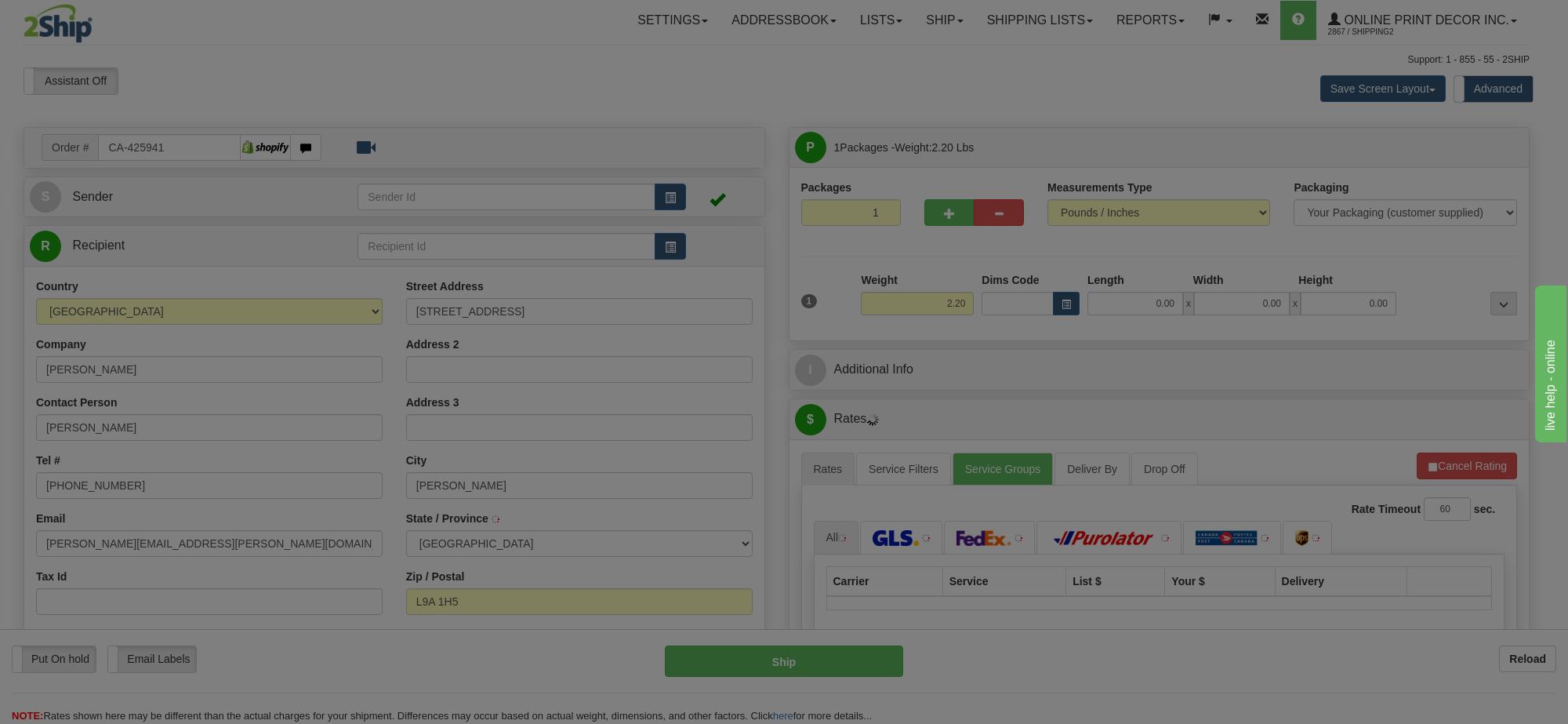
type input "[PERSON_NAME]"
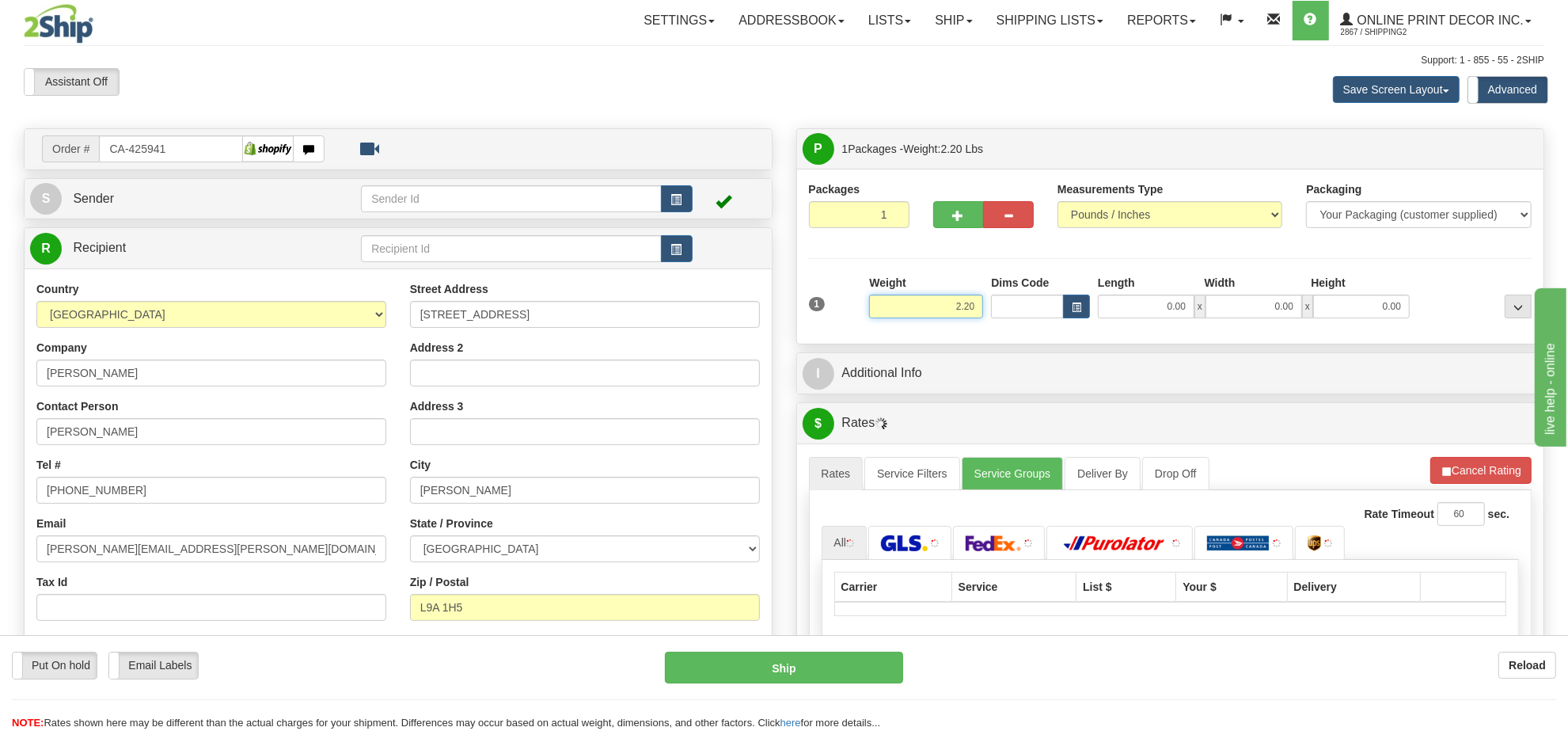
click at [958, 310] on input "2.20" at bounding box center [925, 307] width 114 height 24
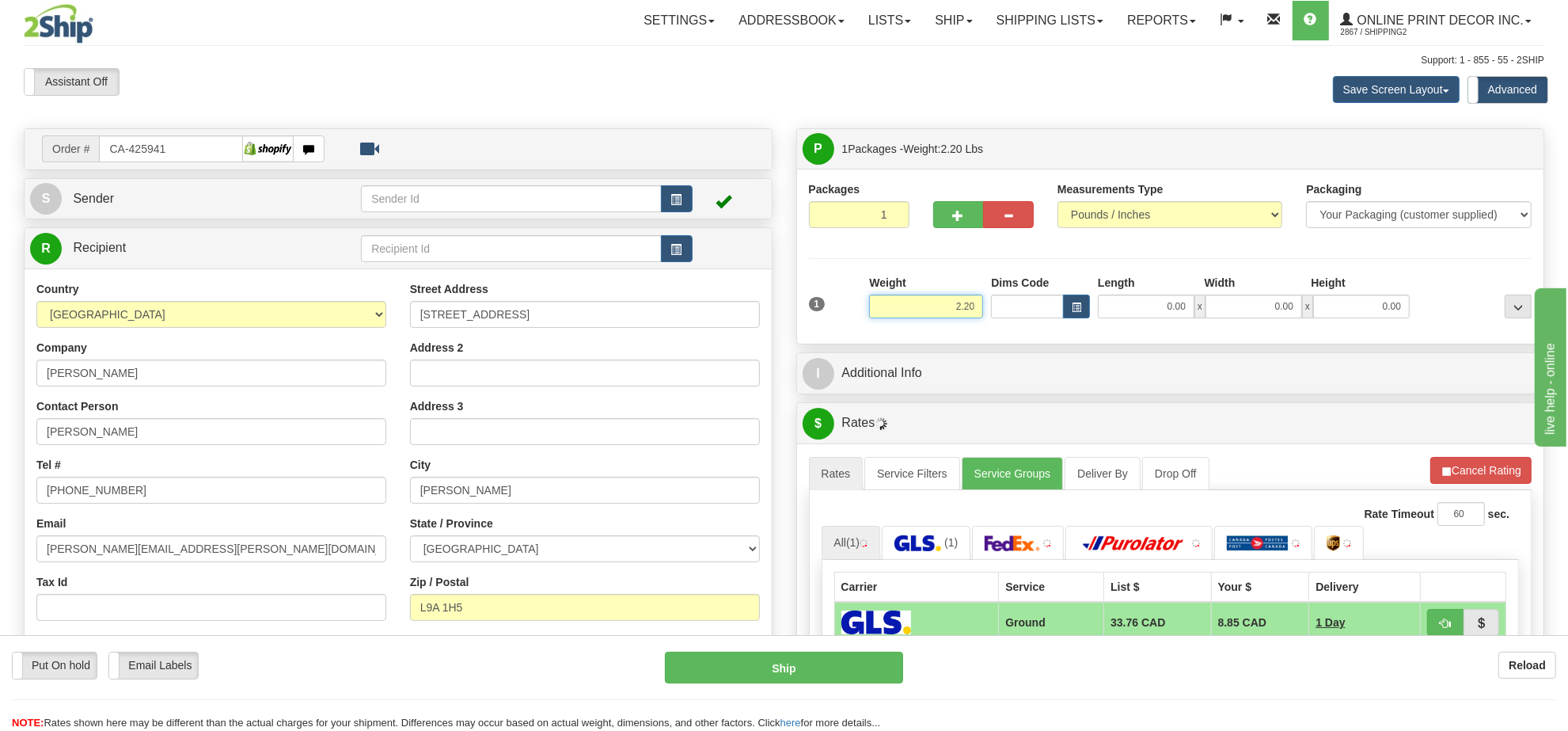
click at [958, 310] on input "2.20" at bounding box center [925, 307] width 114 height 24
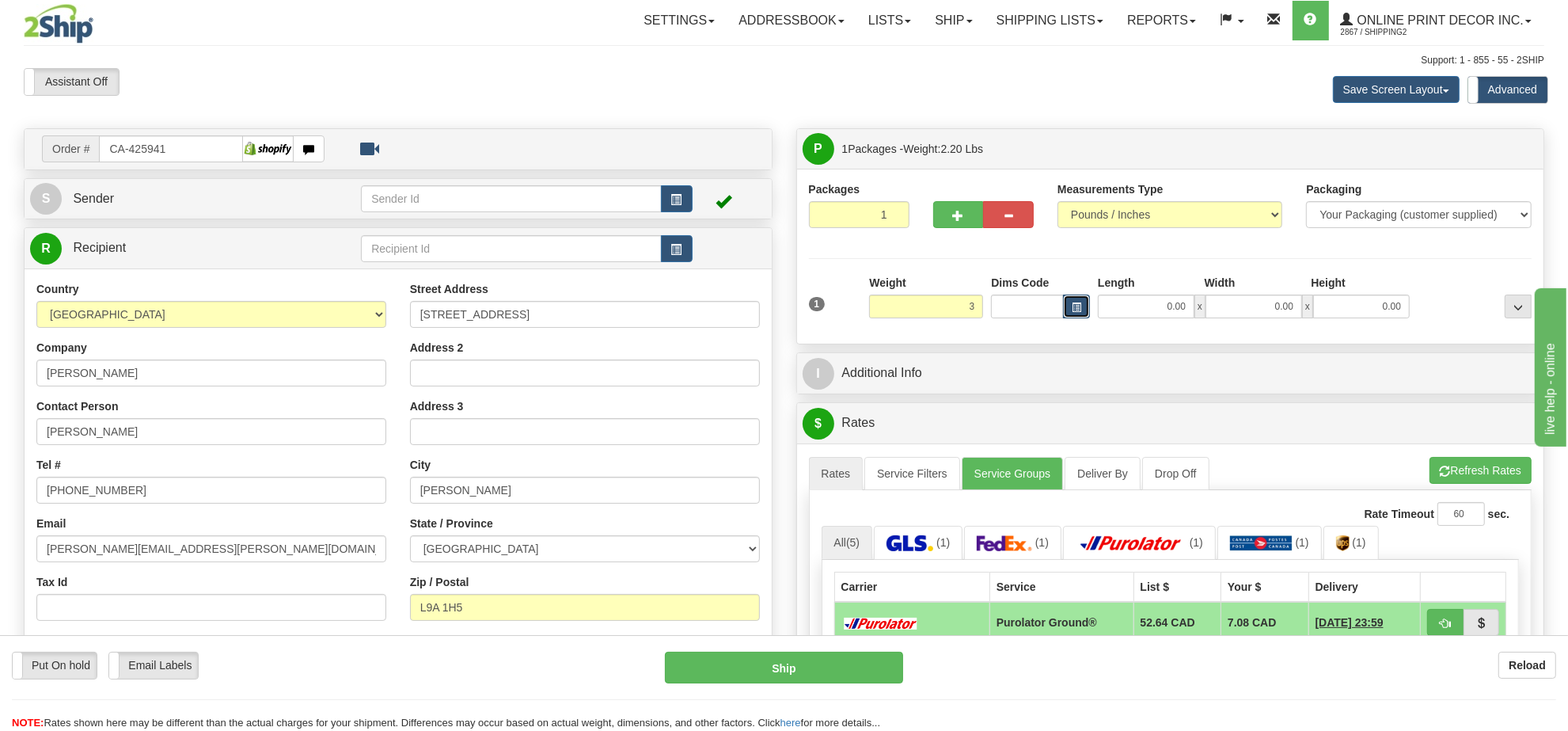
type input "3.00"
click at [1078, 305] on span "button" at bounding box center [1077, 308] width 10 height 9
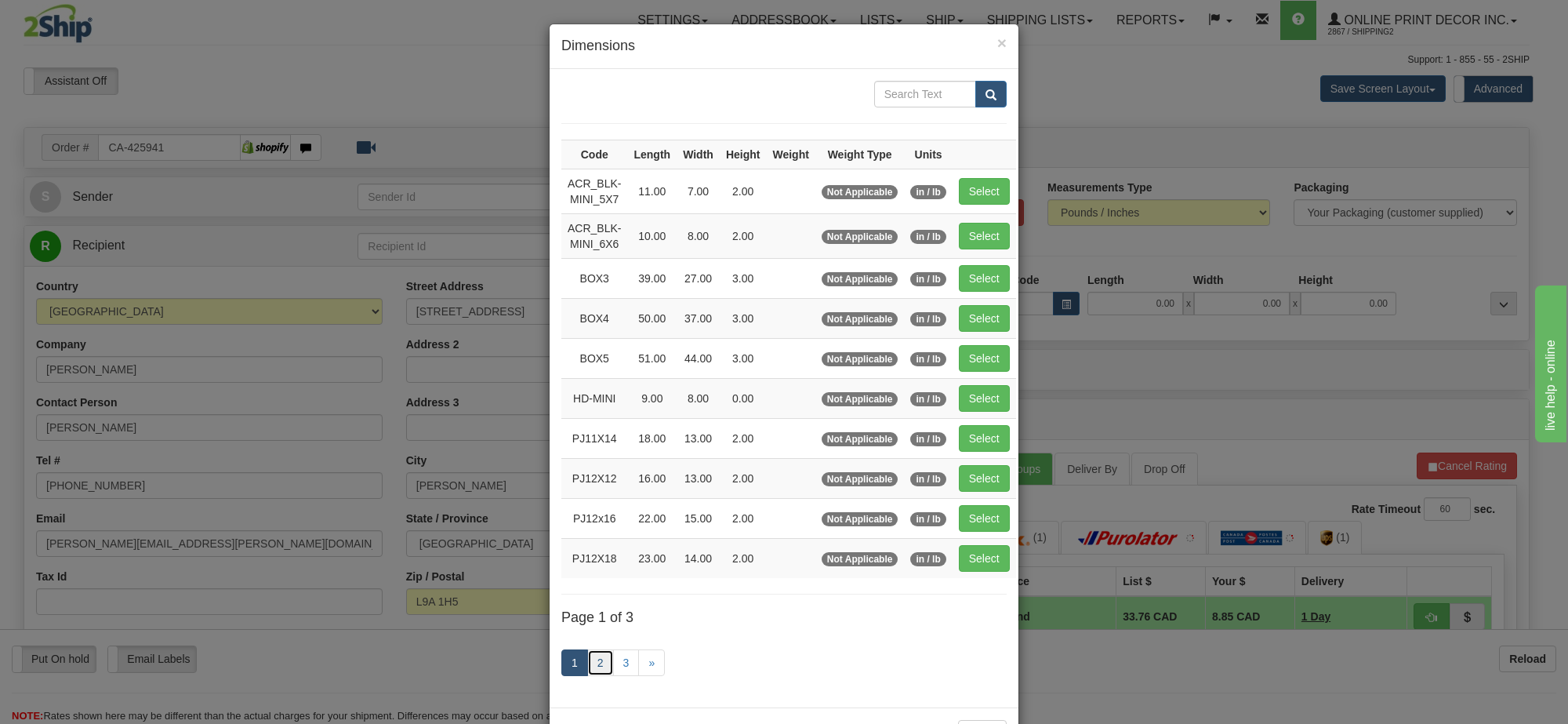
click at [596, 674] on link "2" at bounding box center [600, 662] width 26 height 26
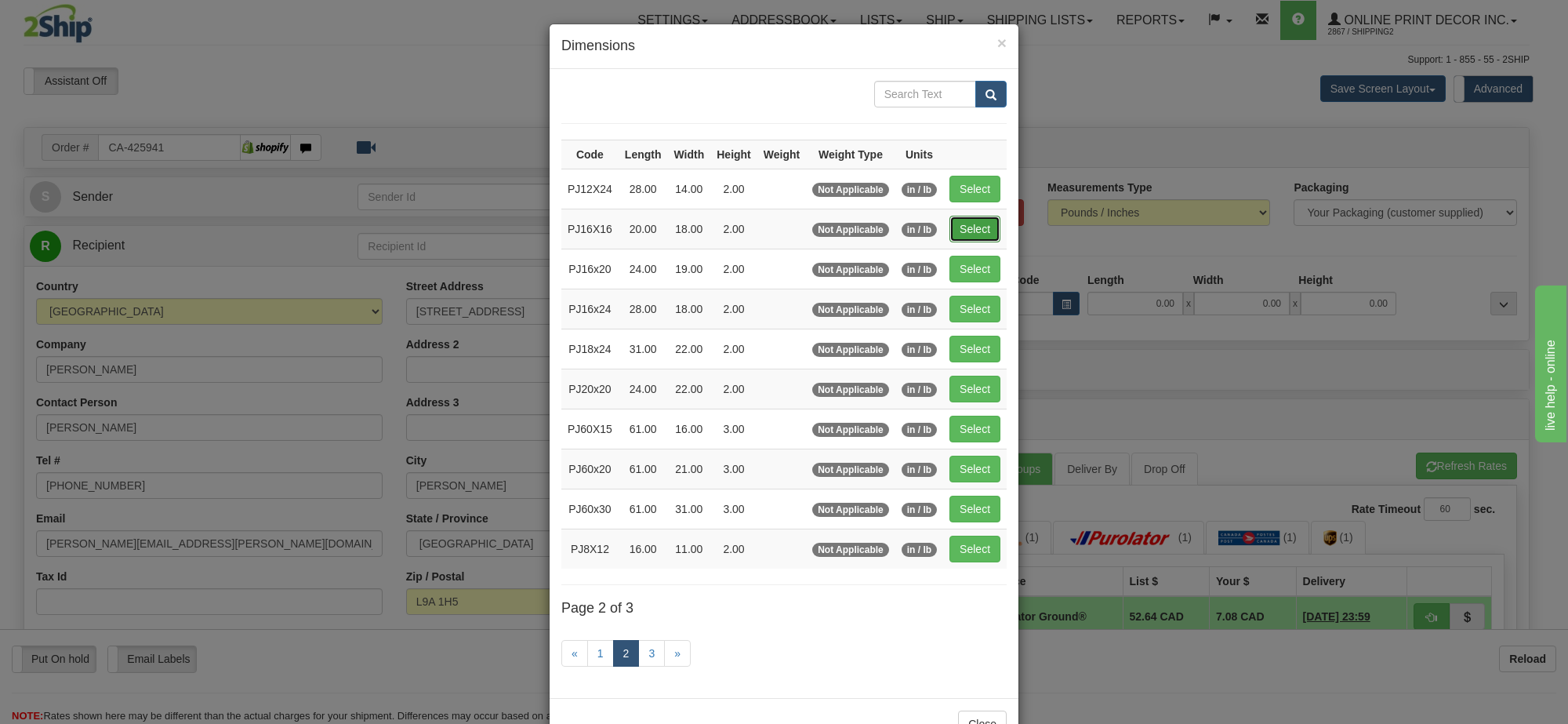
click at [980, 236] on button "Select" at bounding box center [974, 228] width 51 height 26
type input "PJ16X16"
type input "20.00"
type input "18.00"
type input "2.00"
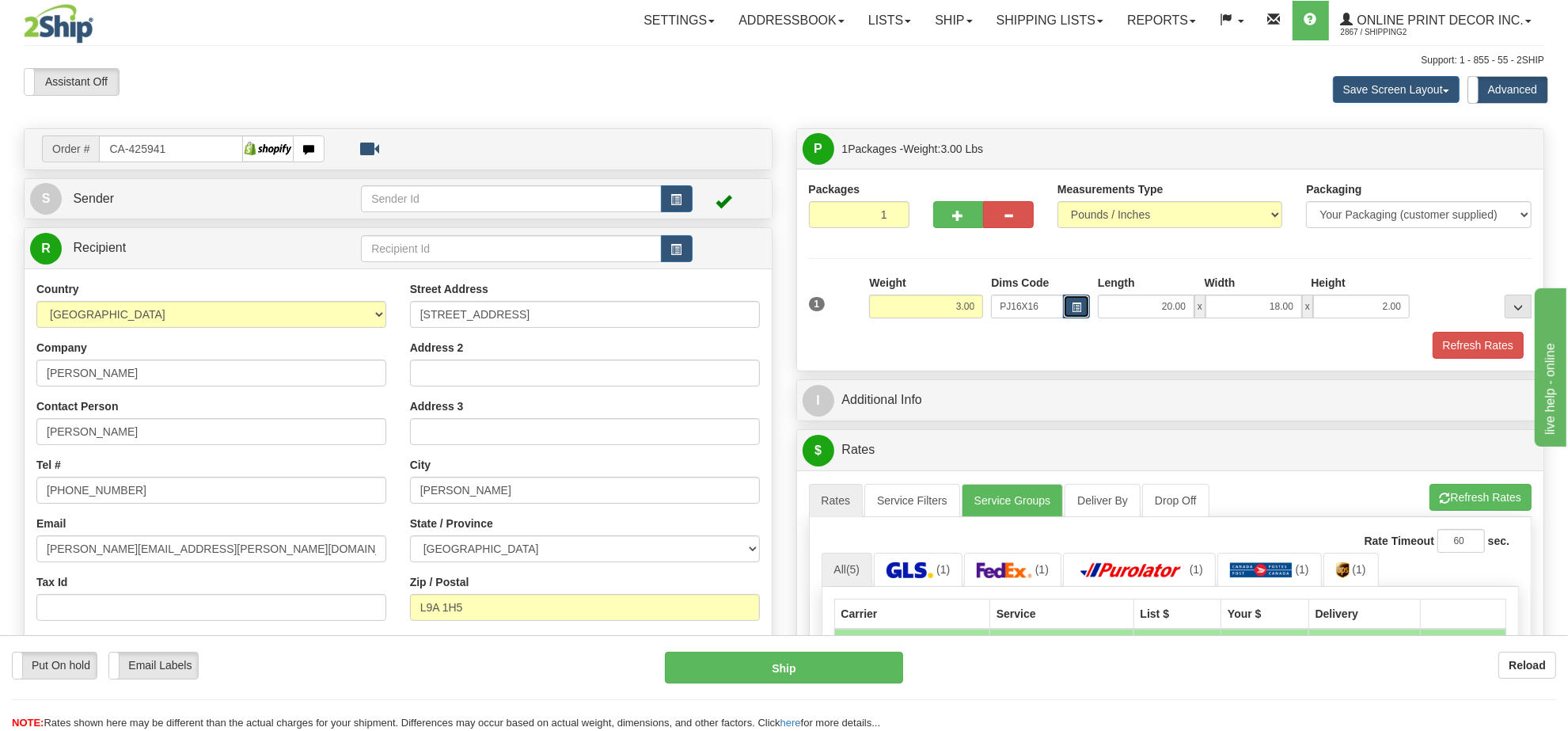
click at [1082, 305] on button "button" at bounding box center [1076, 307] width 27 height 24
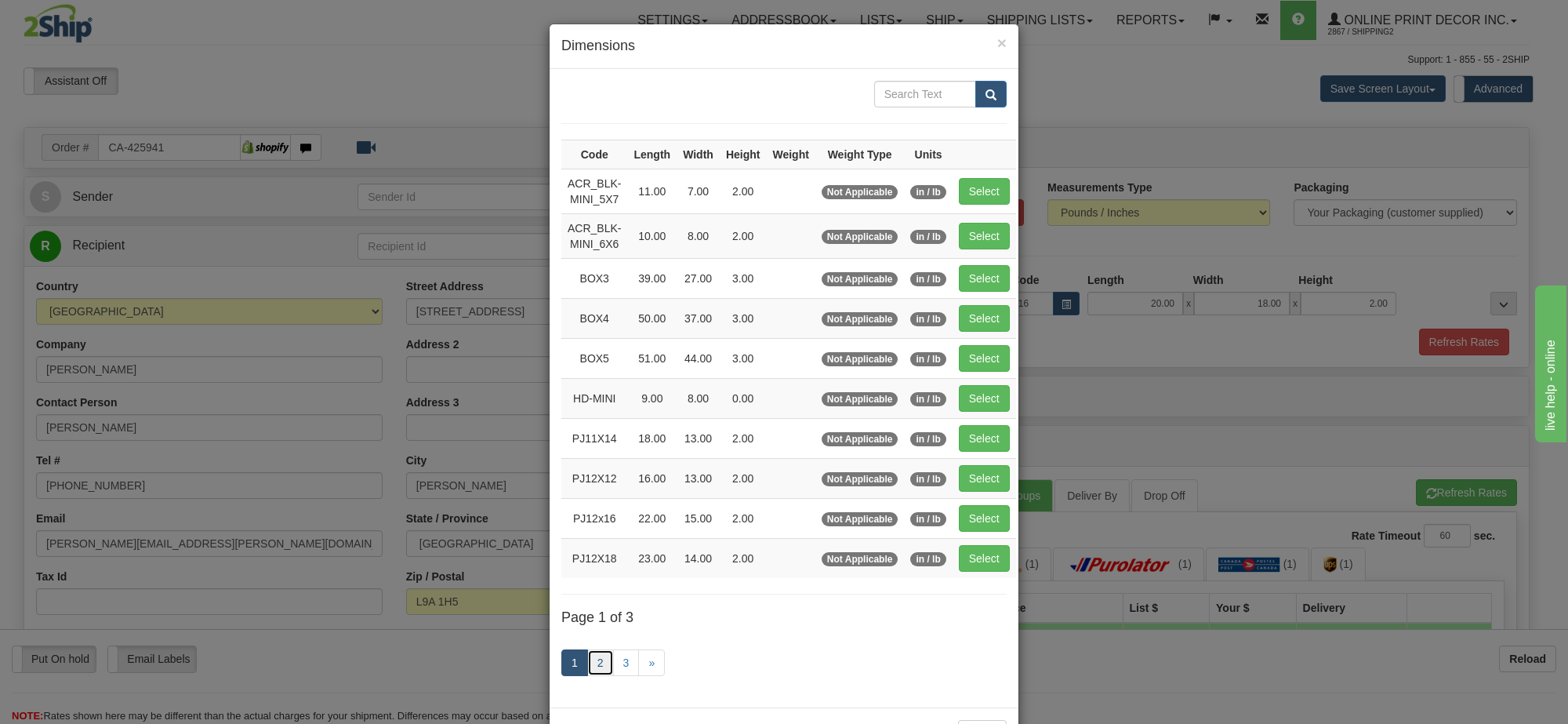
click at [593, 671] on link "2" at bounding box center [600, 662] width 26 height 26
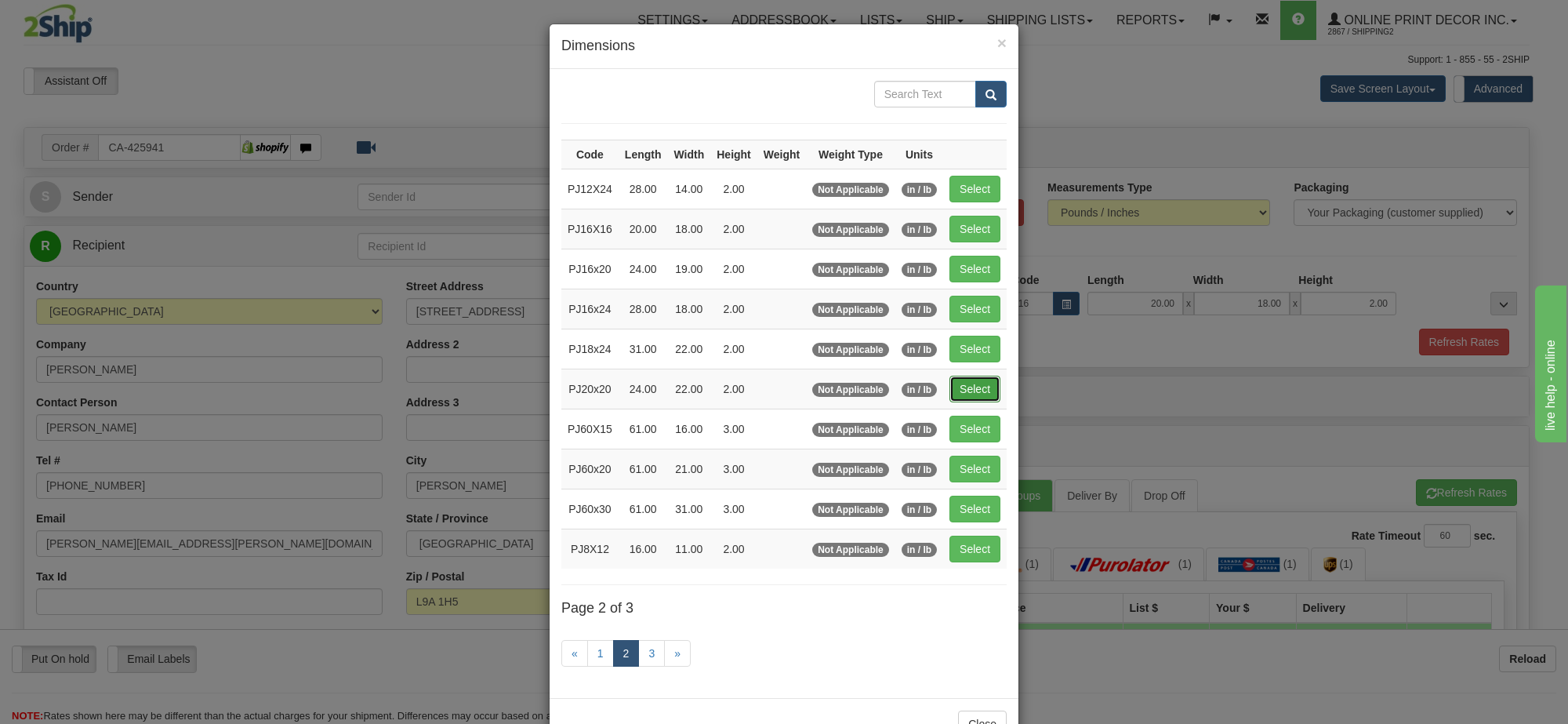
click at [966, 395] on button "Select" at bounding box center [974, 388] width 51 height 26
type input "PJ20x20"
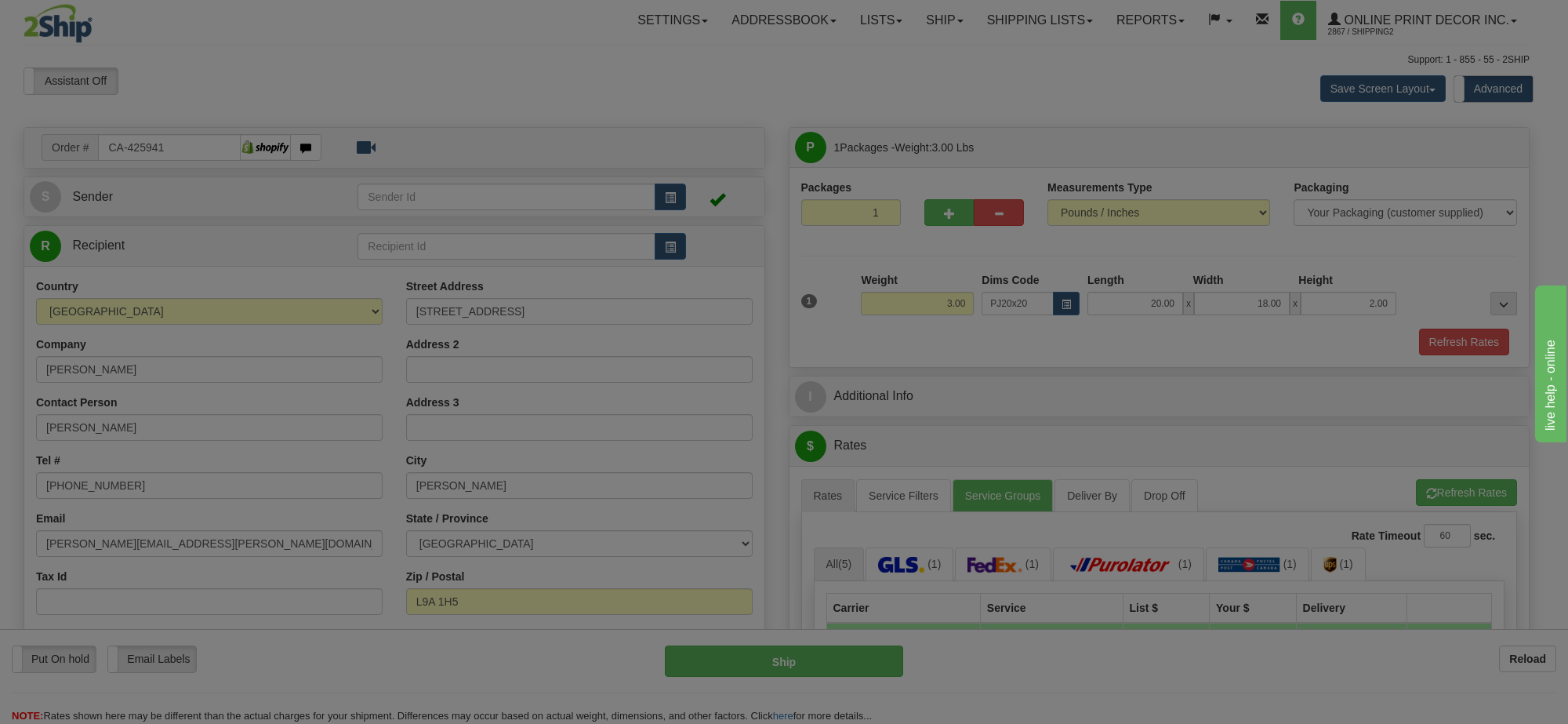
type input "24.00"
type input "22.00"
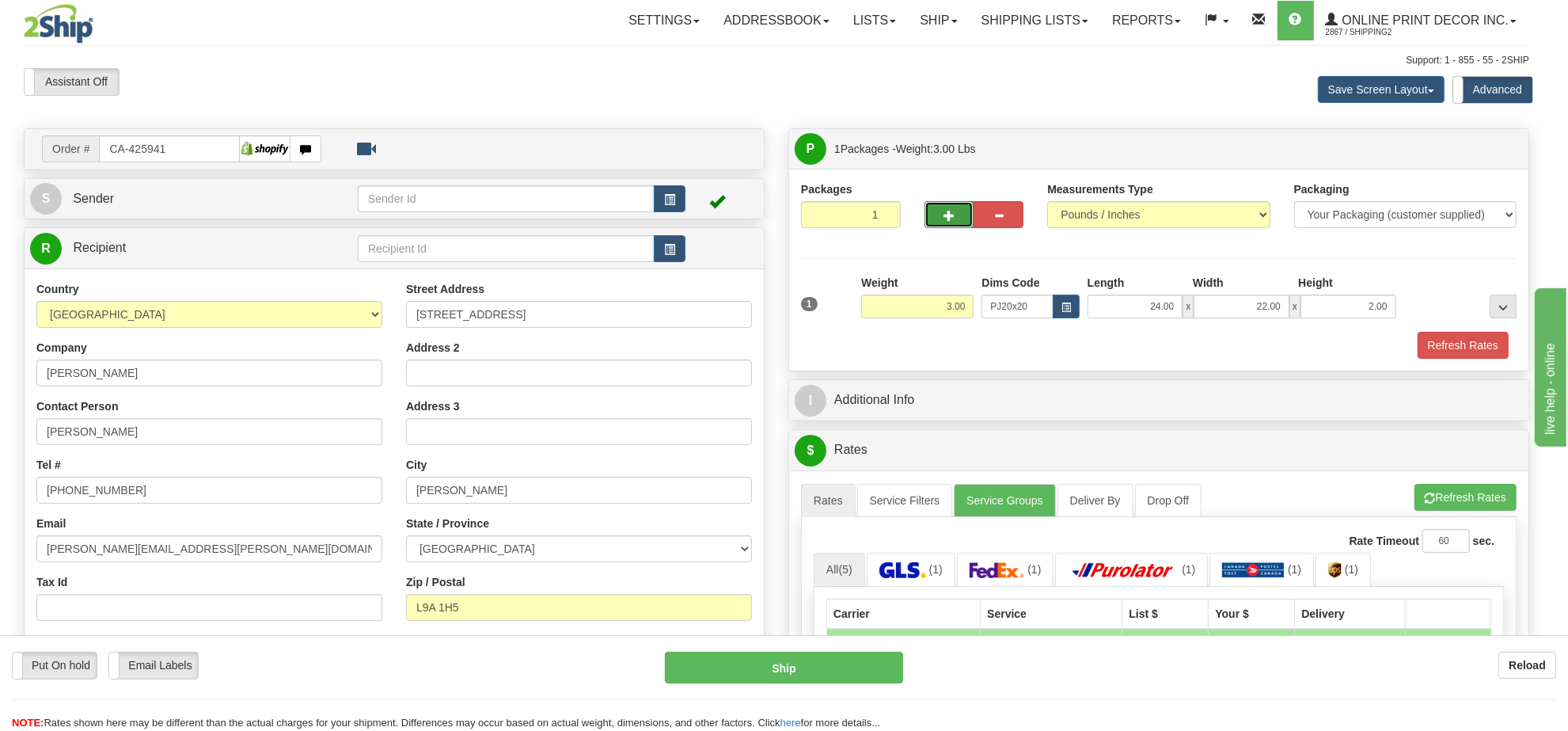
click at [942, 217] on button "button" at bounding box center [949, 214] width 49 height 27
radio input "true"
type input "2"
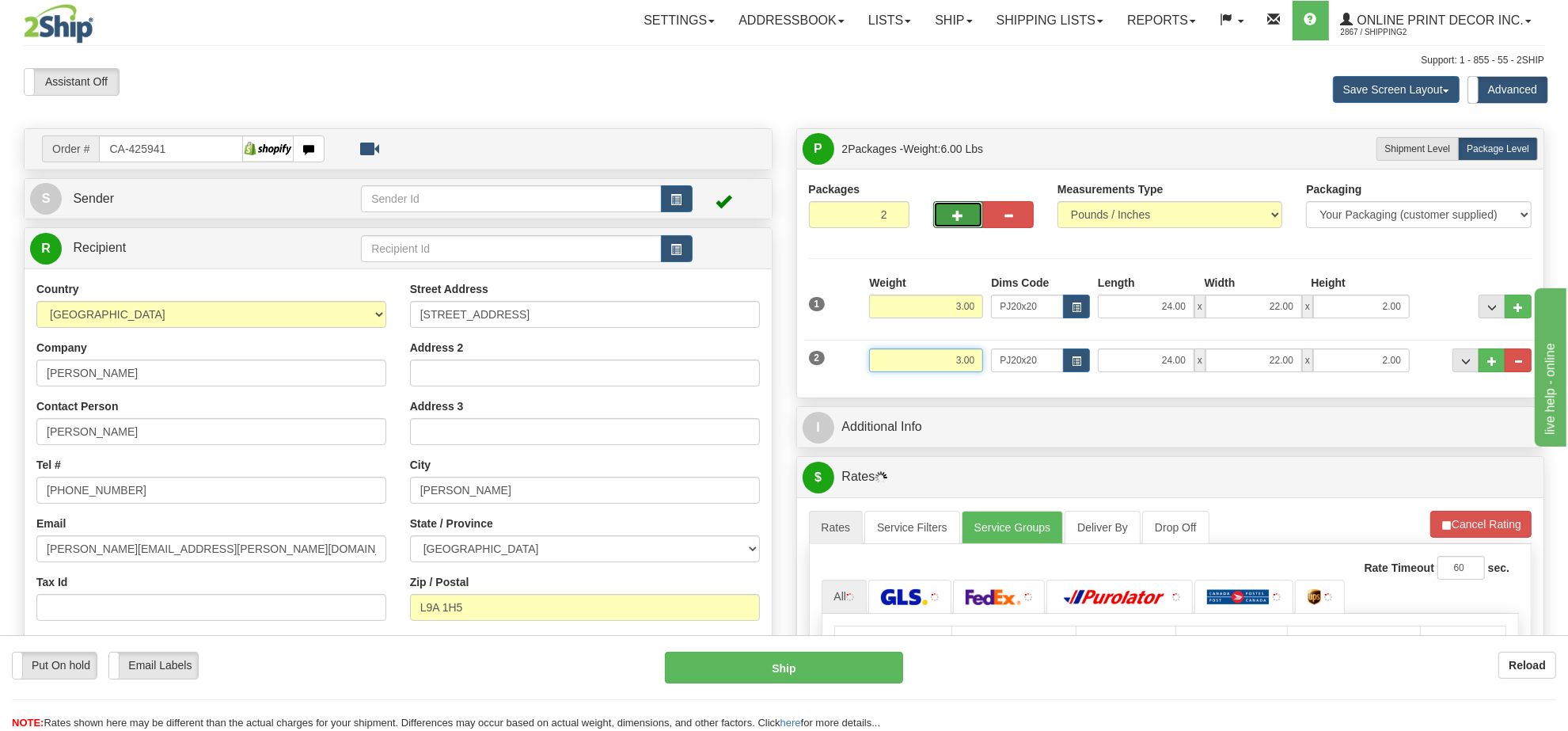
click at [955, 369] on input "3.00" at bounding box center [925, 360] width 114 height 24
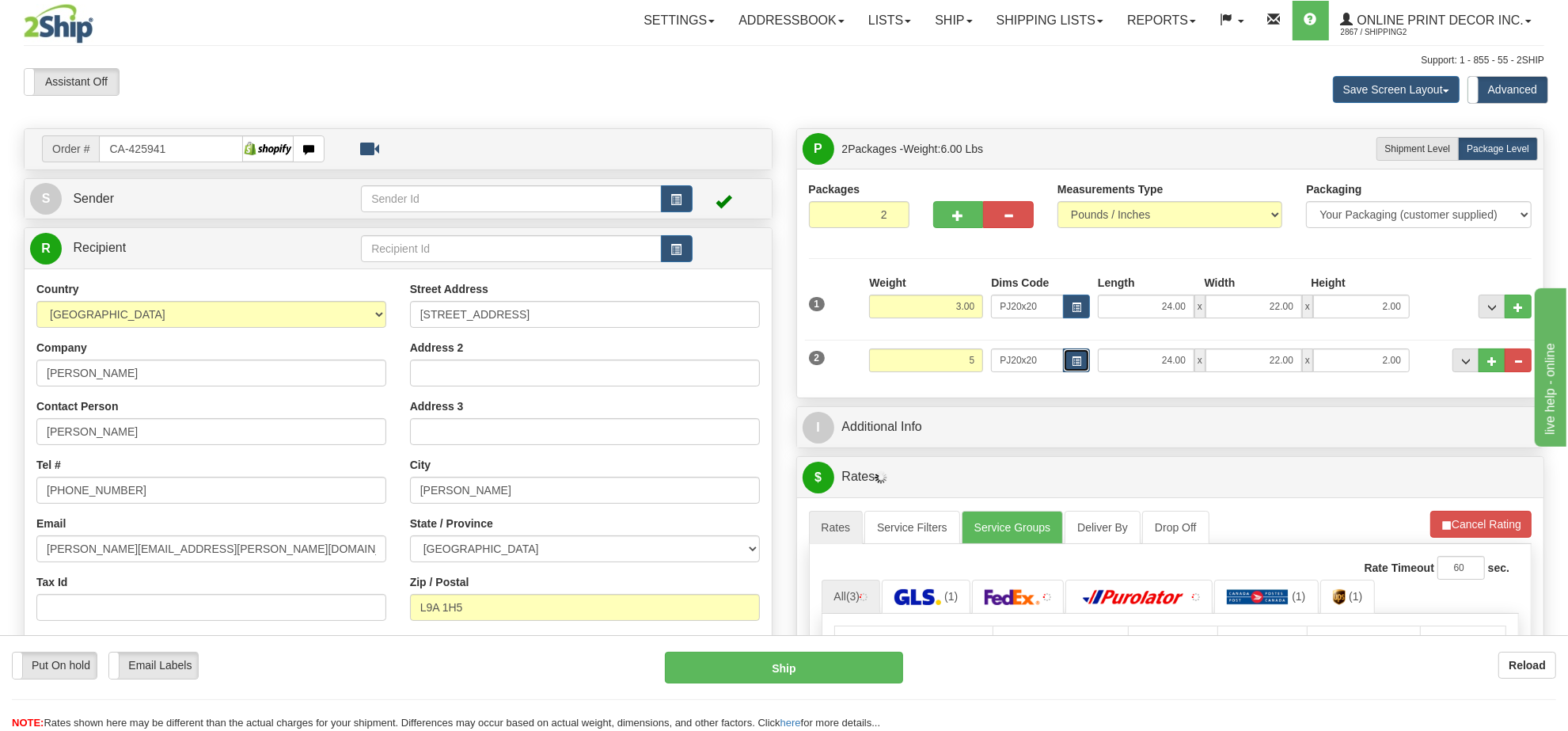
click at [1069, 364] on button "button" at bounding box center [1076, 360] width 27 height 24
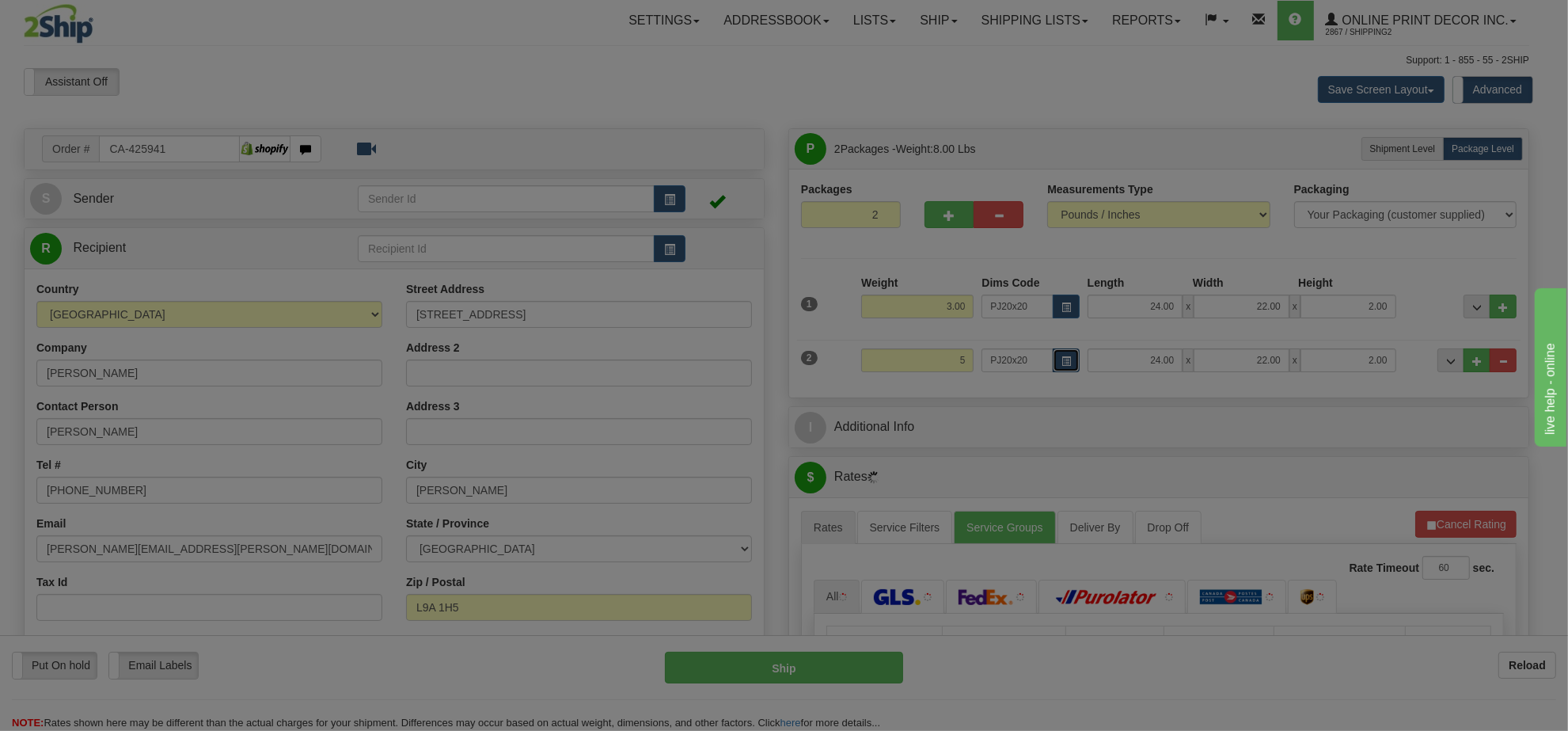
type input "5.00"
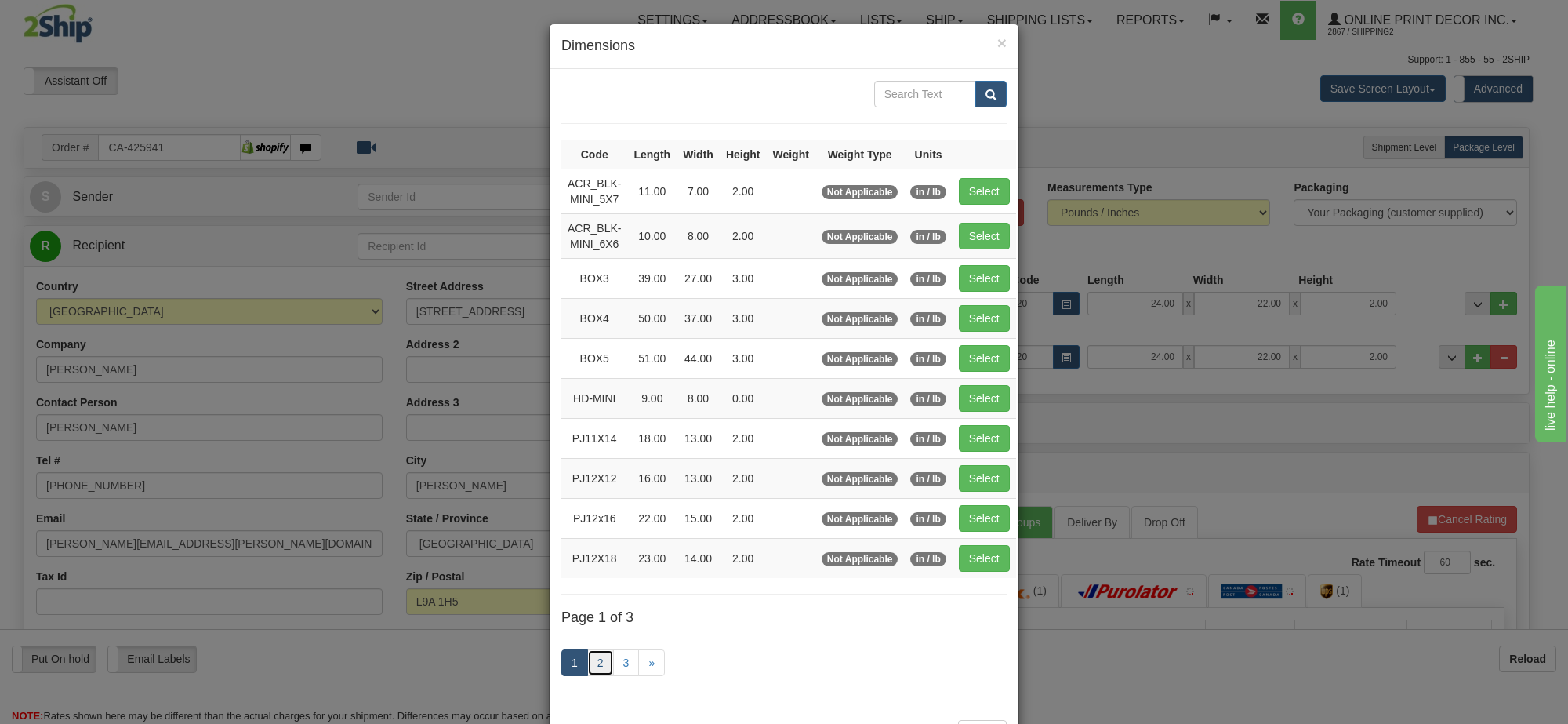
click at [590, 665] on link "2" at bounding box center [600, 662] width 26 height 26
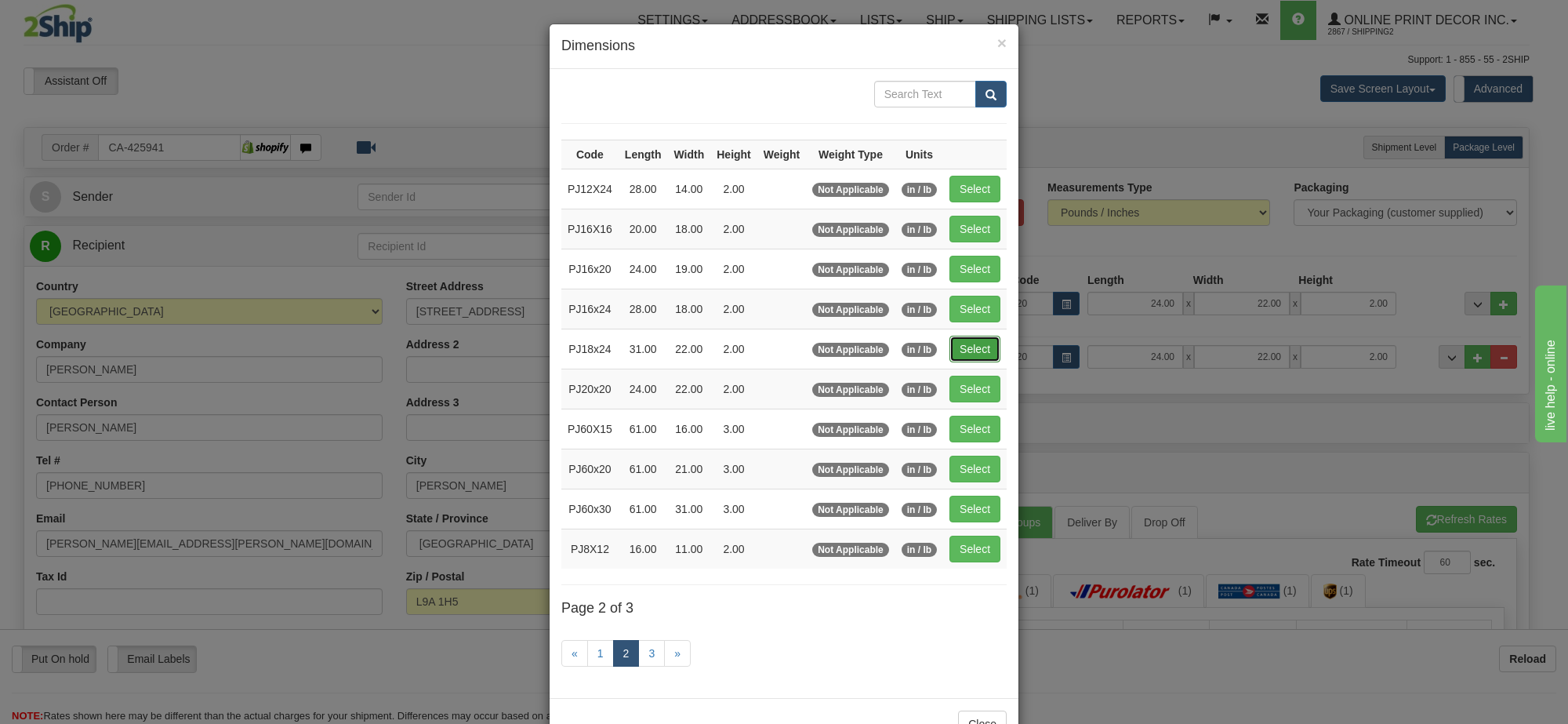
click at [980, 355] on button "Select" at bounding box center [974, 349] width 51 height 26
type input "PJ18x24"
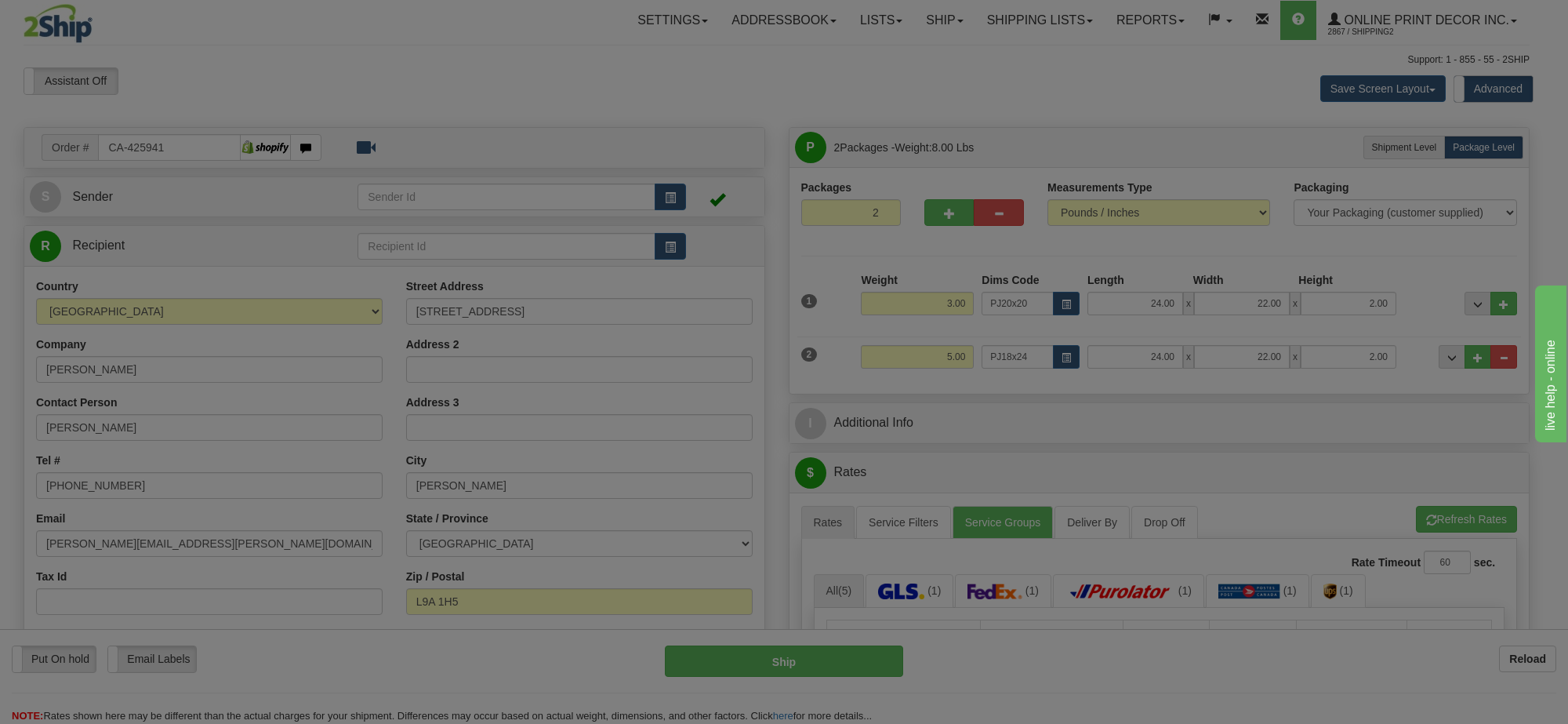
type input "31.00"
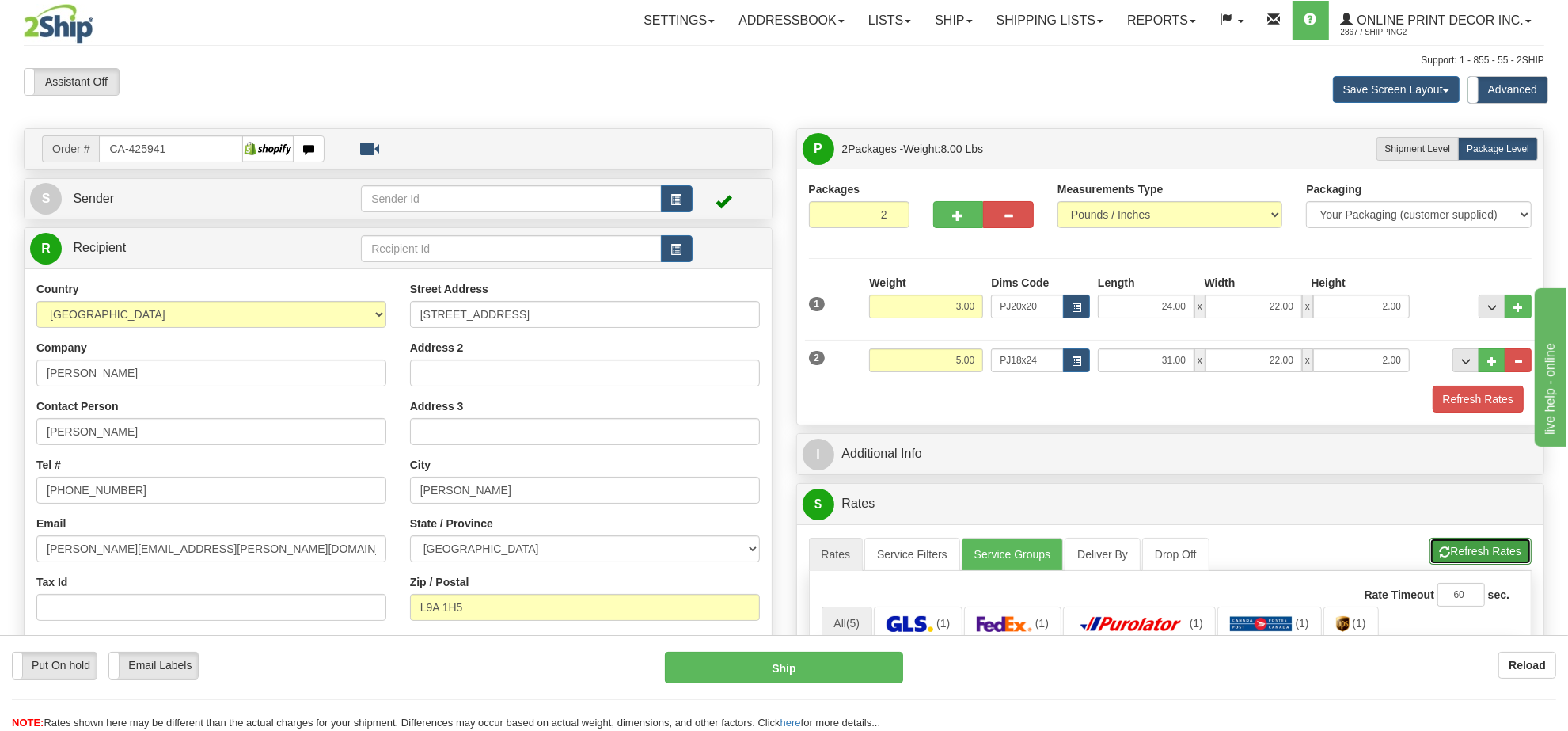
click at [1453, 559] on button "Refresh Rates" at bounding box center [1480, 550] width 102 height 27
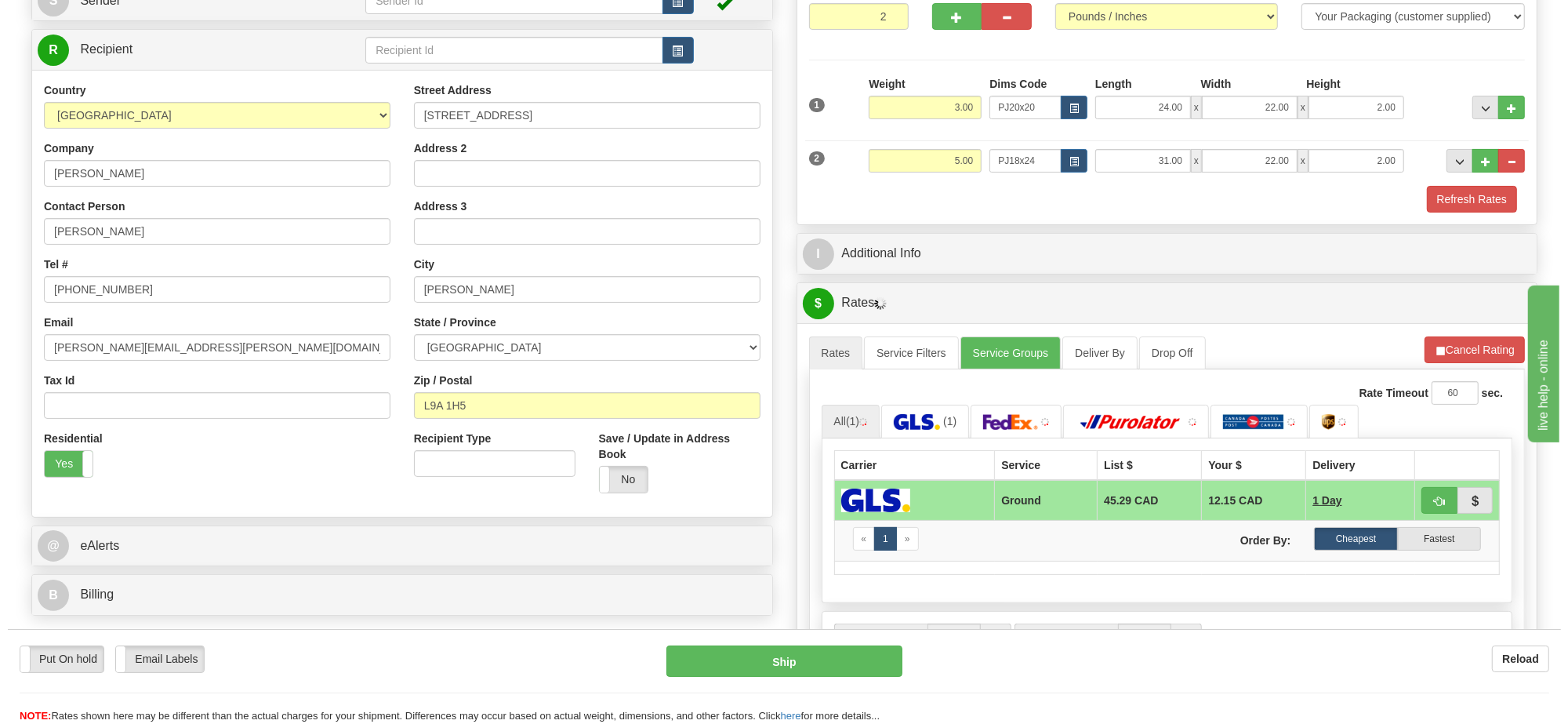
scroll to position [294, 0]
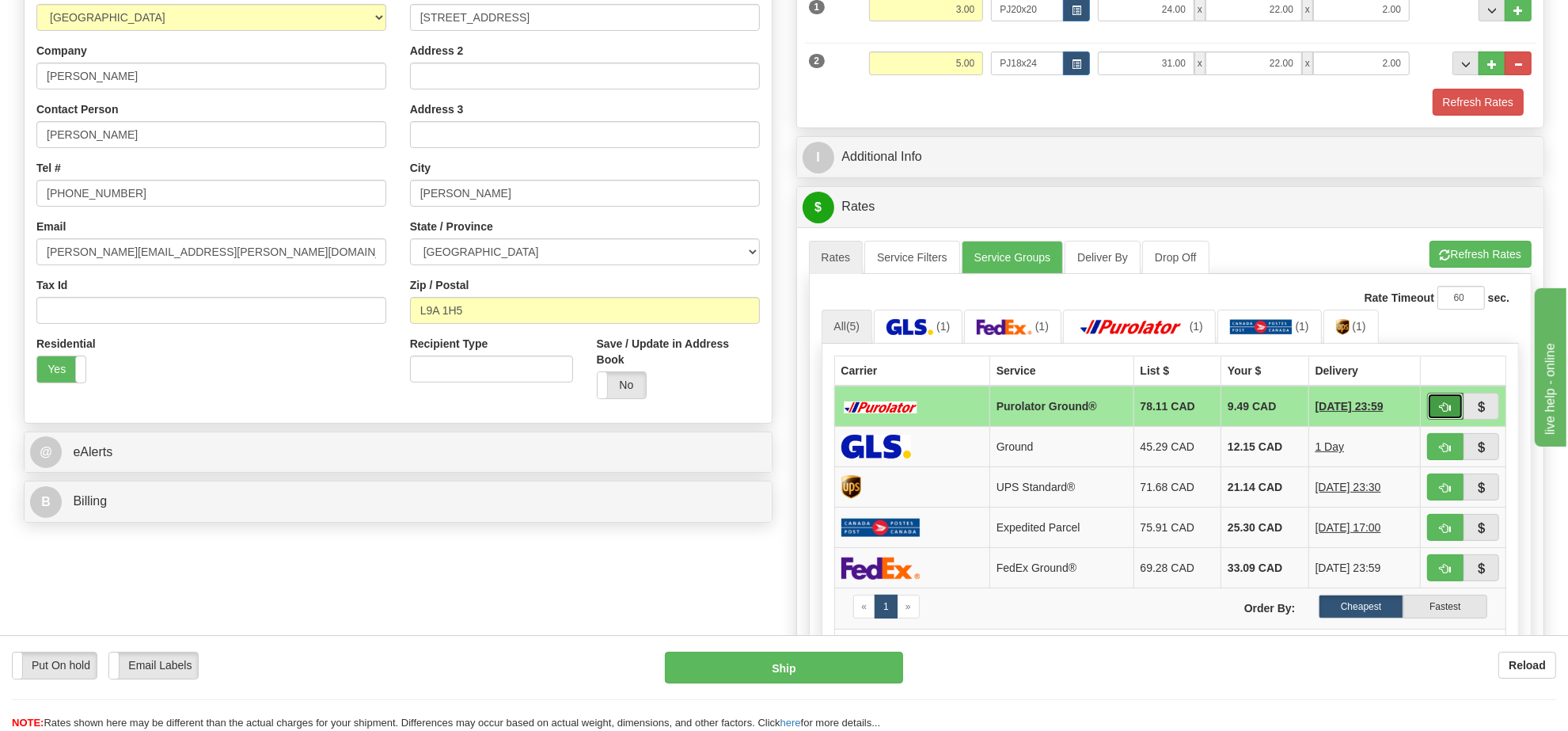
click at [1441, 407] on span "button" at bounding box center [1444, 408] width 11 height 10
type input "260"
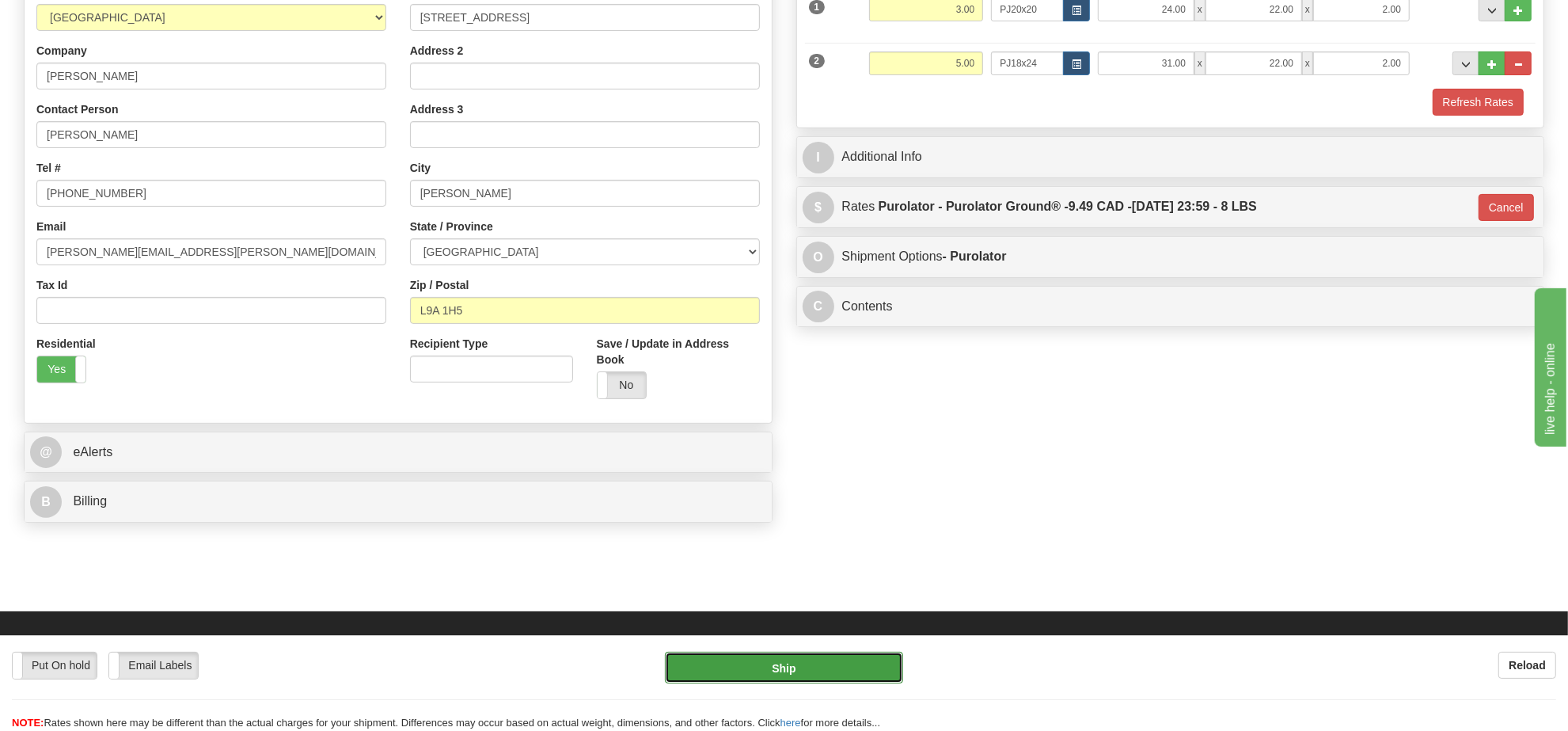
click at [831, 670] on button "Ship" at bounding box center [783, 668] width 237 height 32
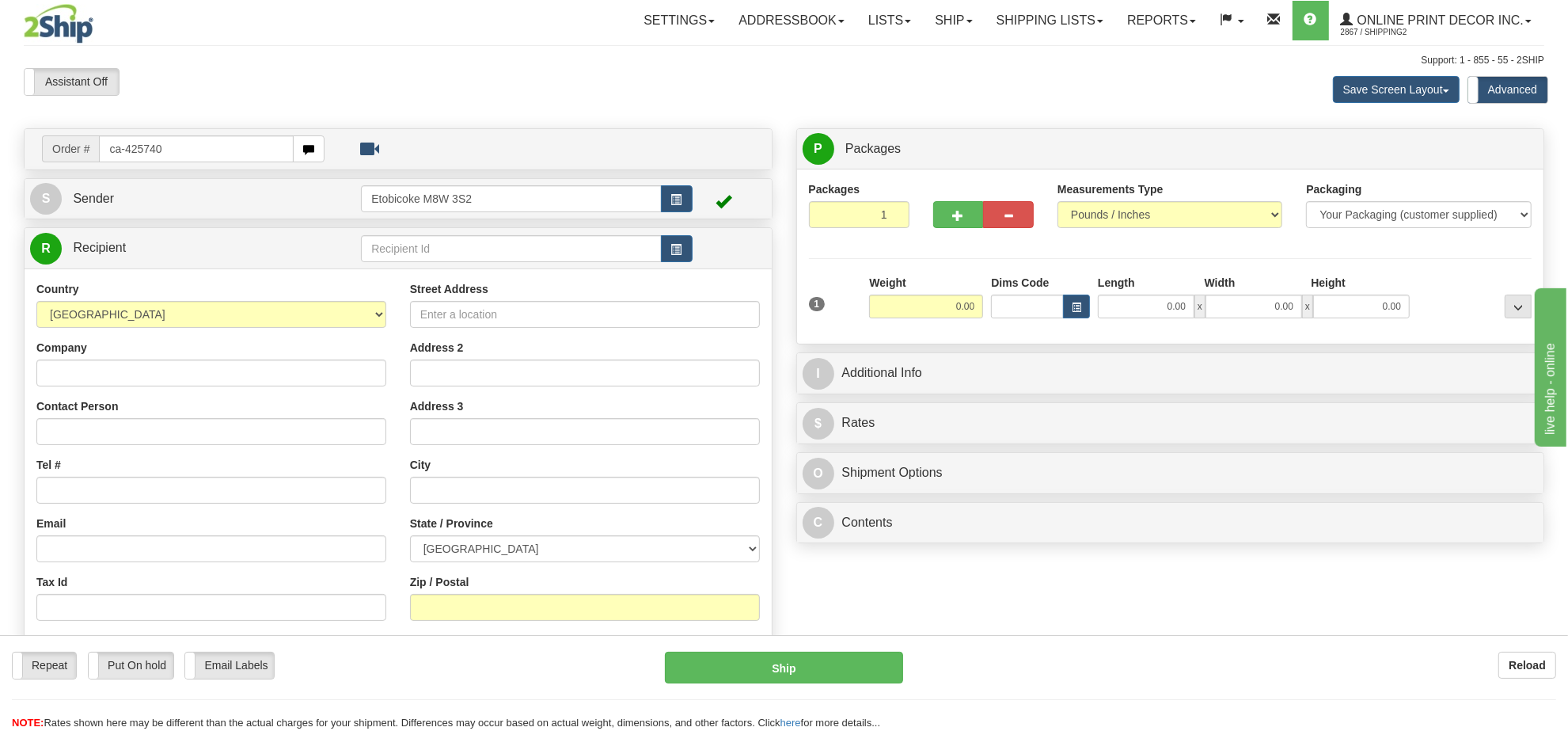
type input "ca-425740"
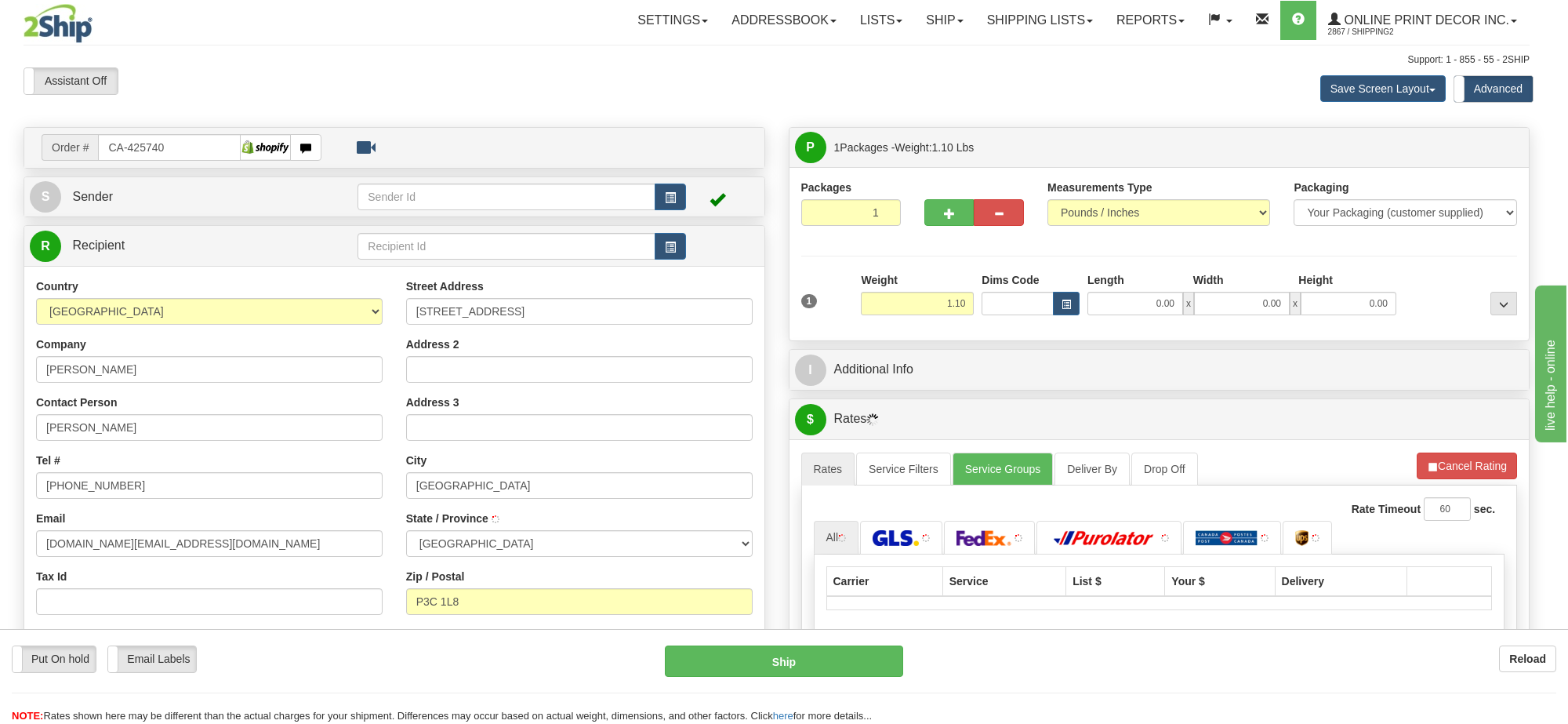
type input "SUDBURY"
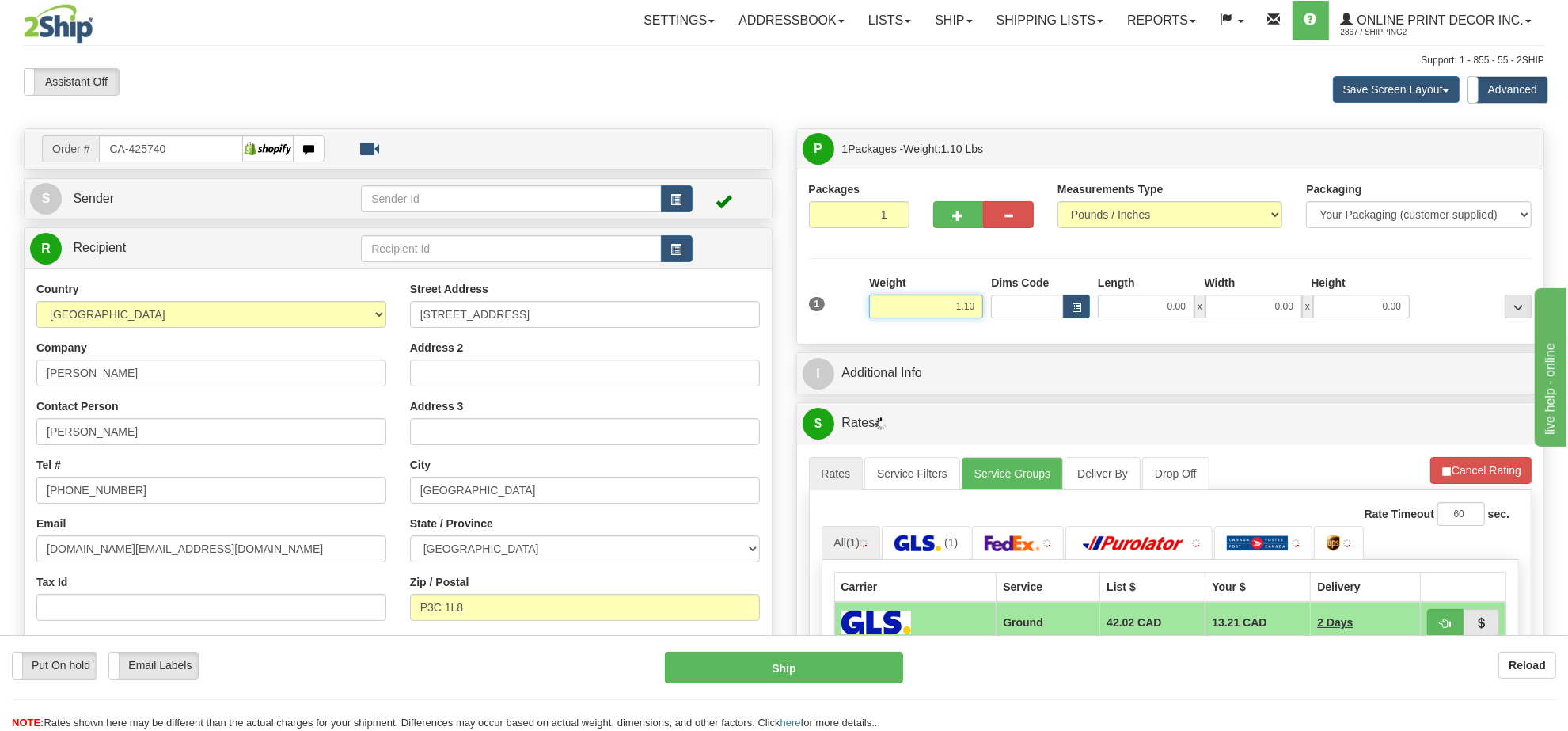
click at [951, 314] on input "1.10" at bounding box center [925, 307] width 114 height 24
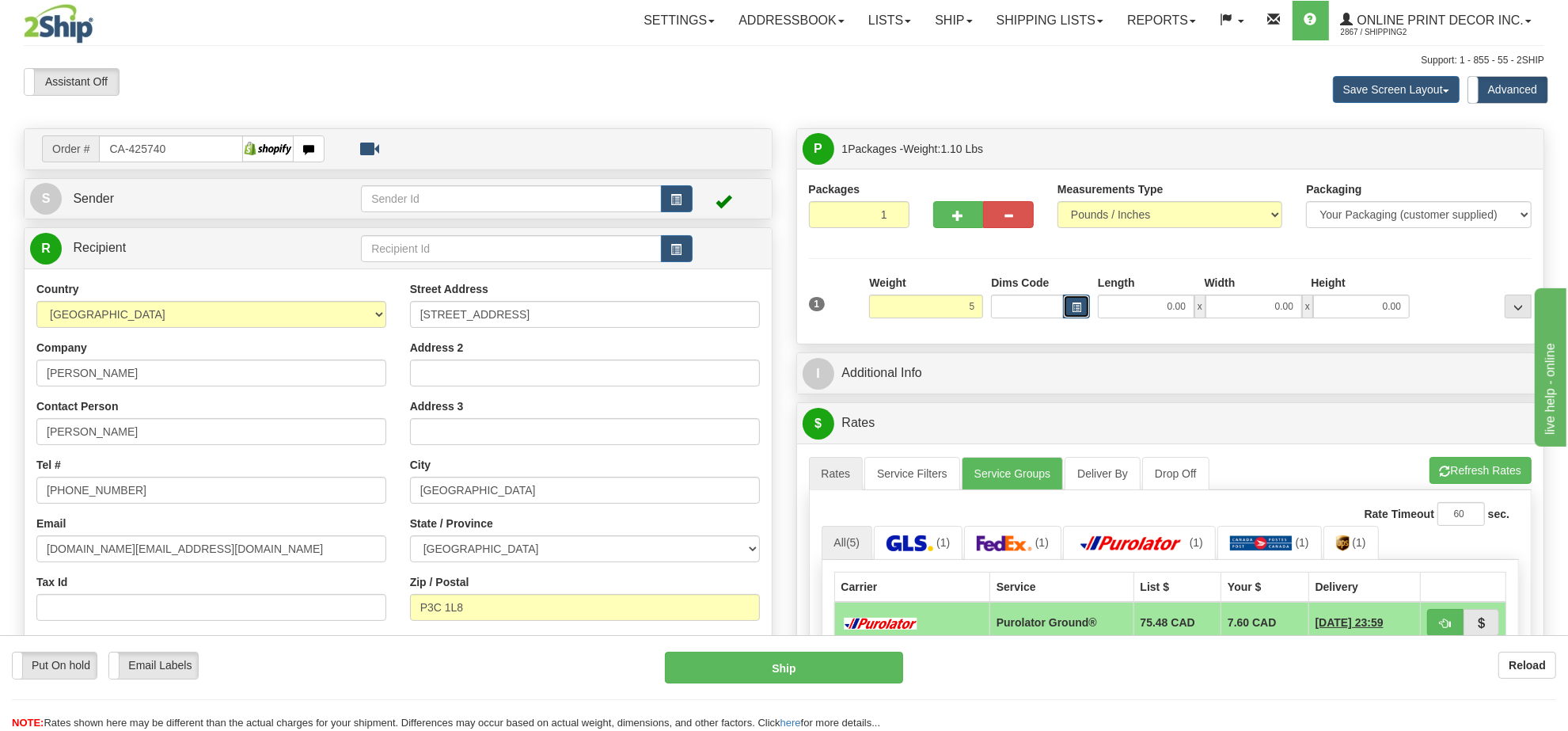
type input "5.00"
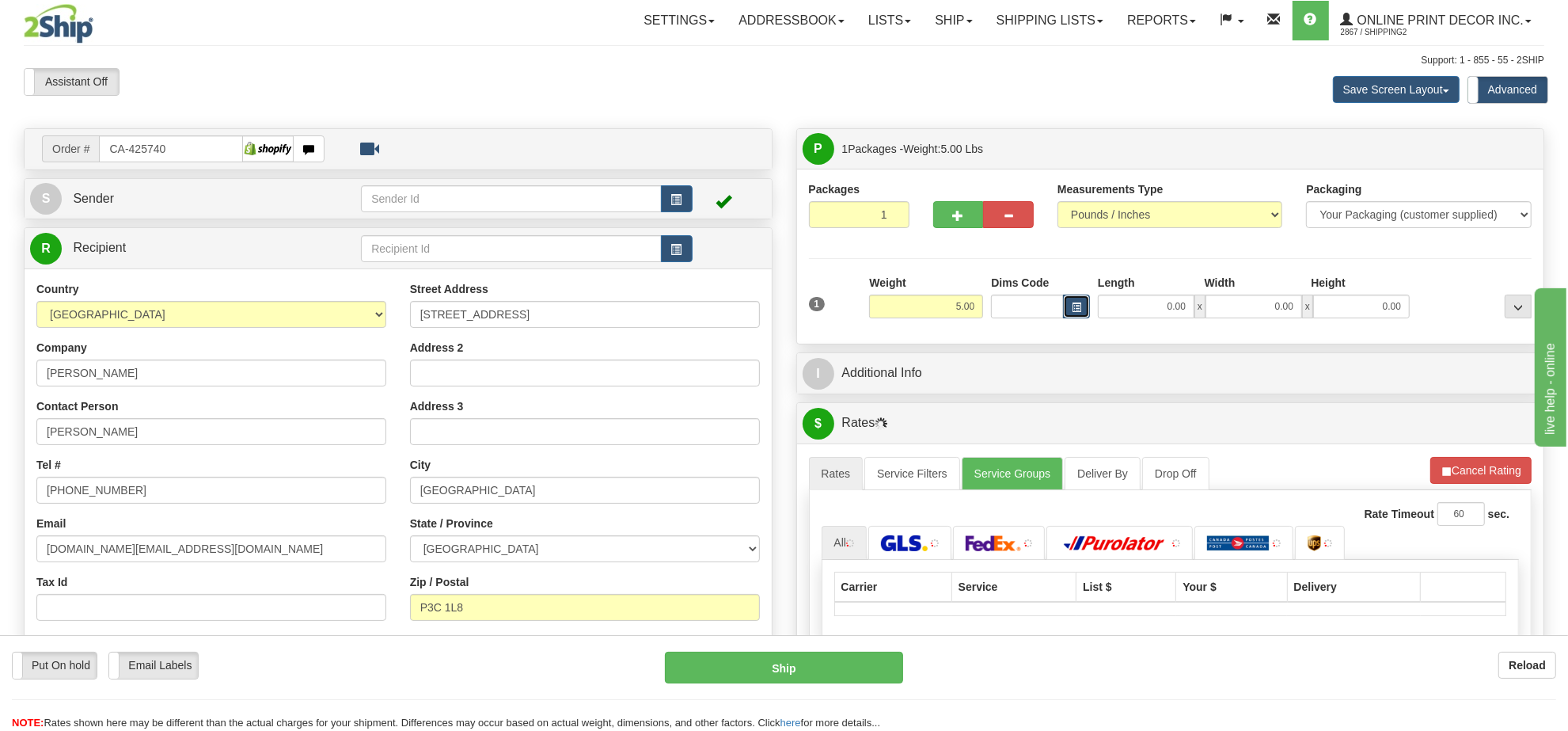
click at [1072, 307] on span "button" at bounding box center [1077, 308] width 10 height 9
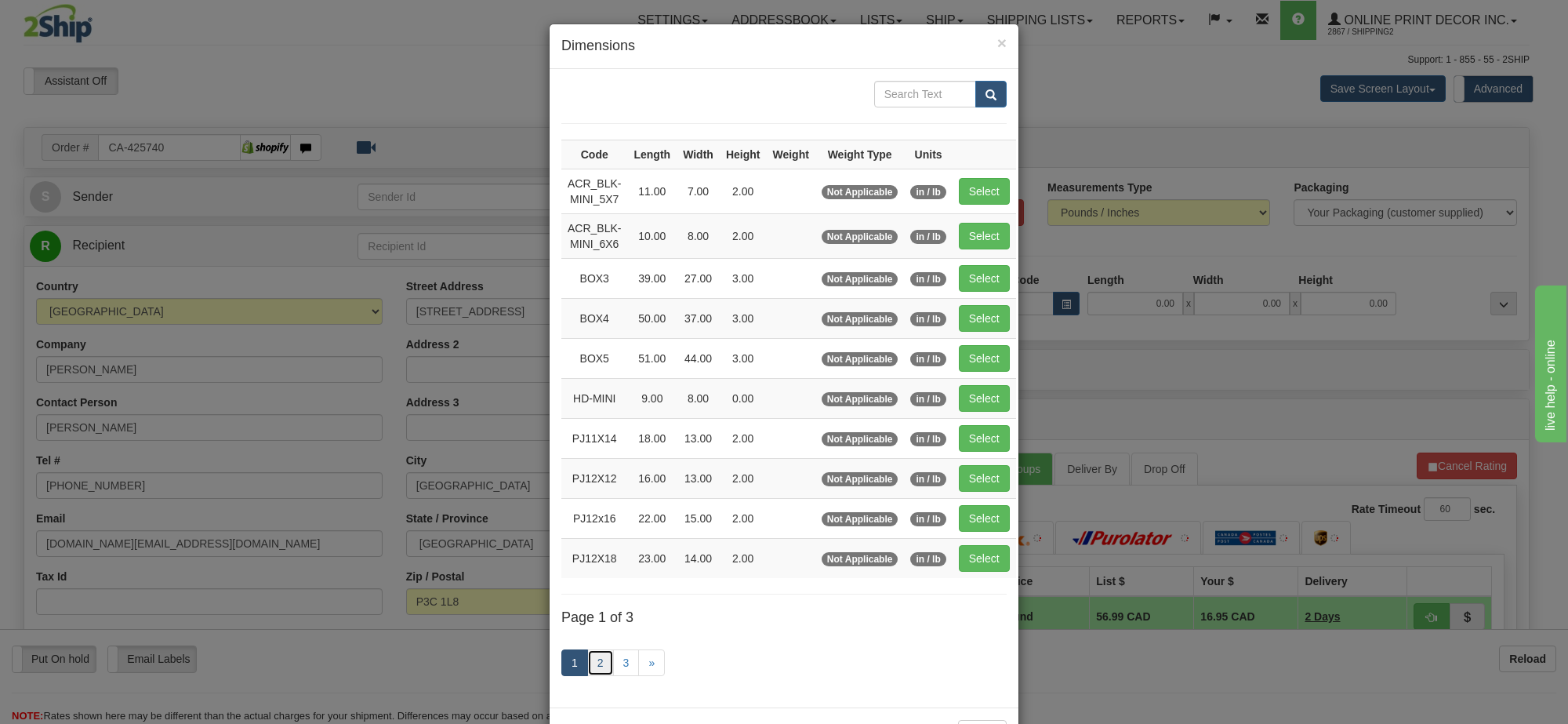
click at [590, 664] on link "2" at bounding box center [600, 662] width 26 height 26
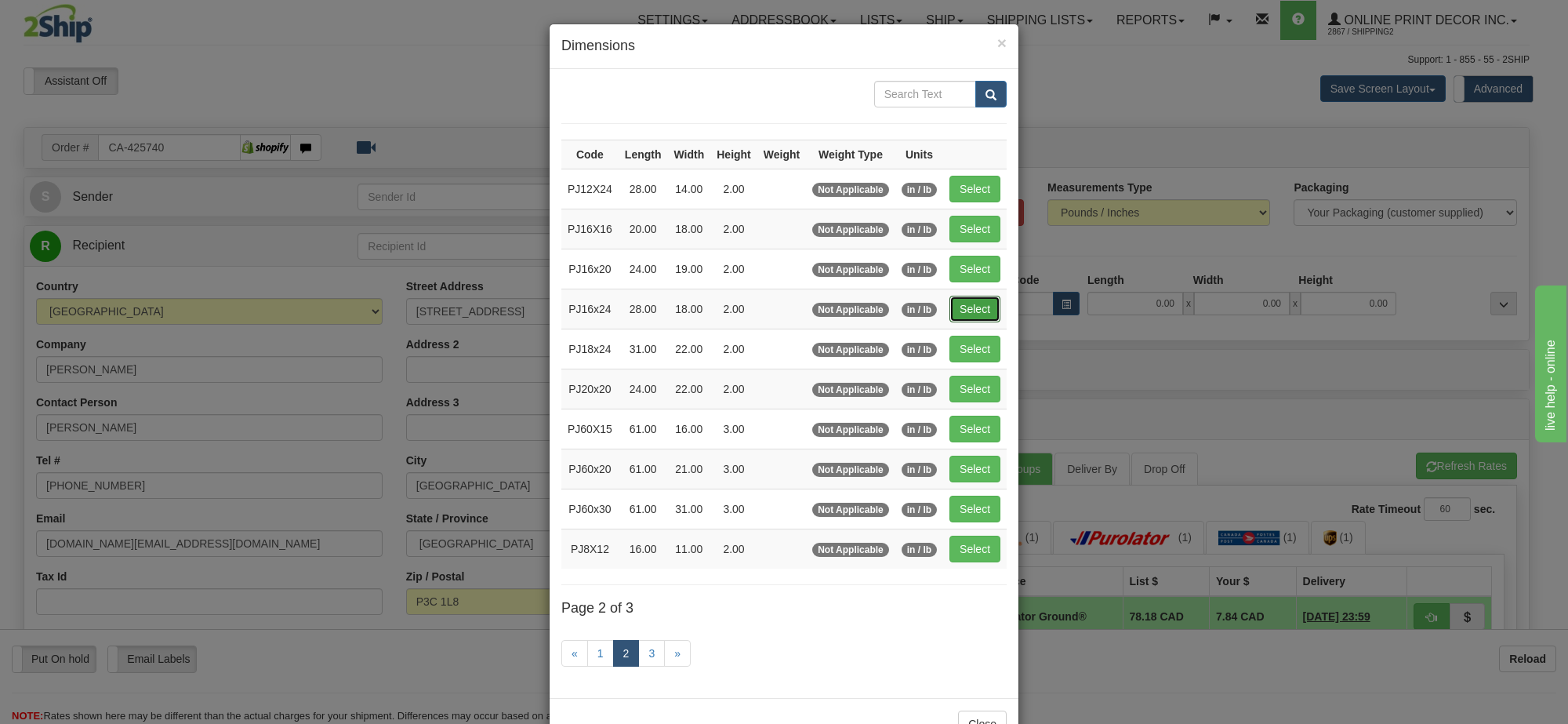
drag, startPoint x: 965, startPoint y: 309, endPoint x: 1210, endPoint y: 343, distance: 247.3
click at [966, 309] on button "Select" at bounding box center [974, 309] width 51 height 26
type input "PJ16x24"
type input "28.00"
type input "18.00"
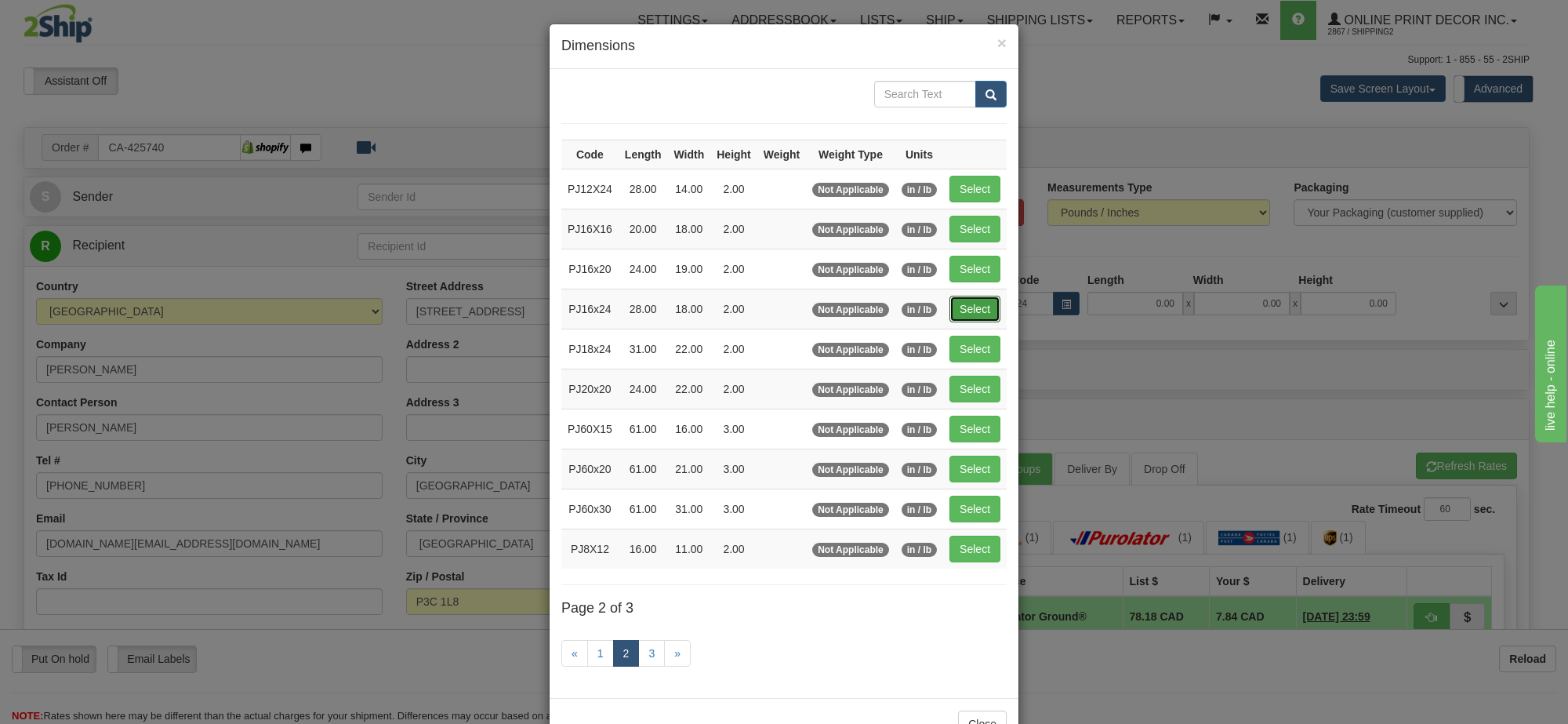
type input "2.00"
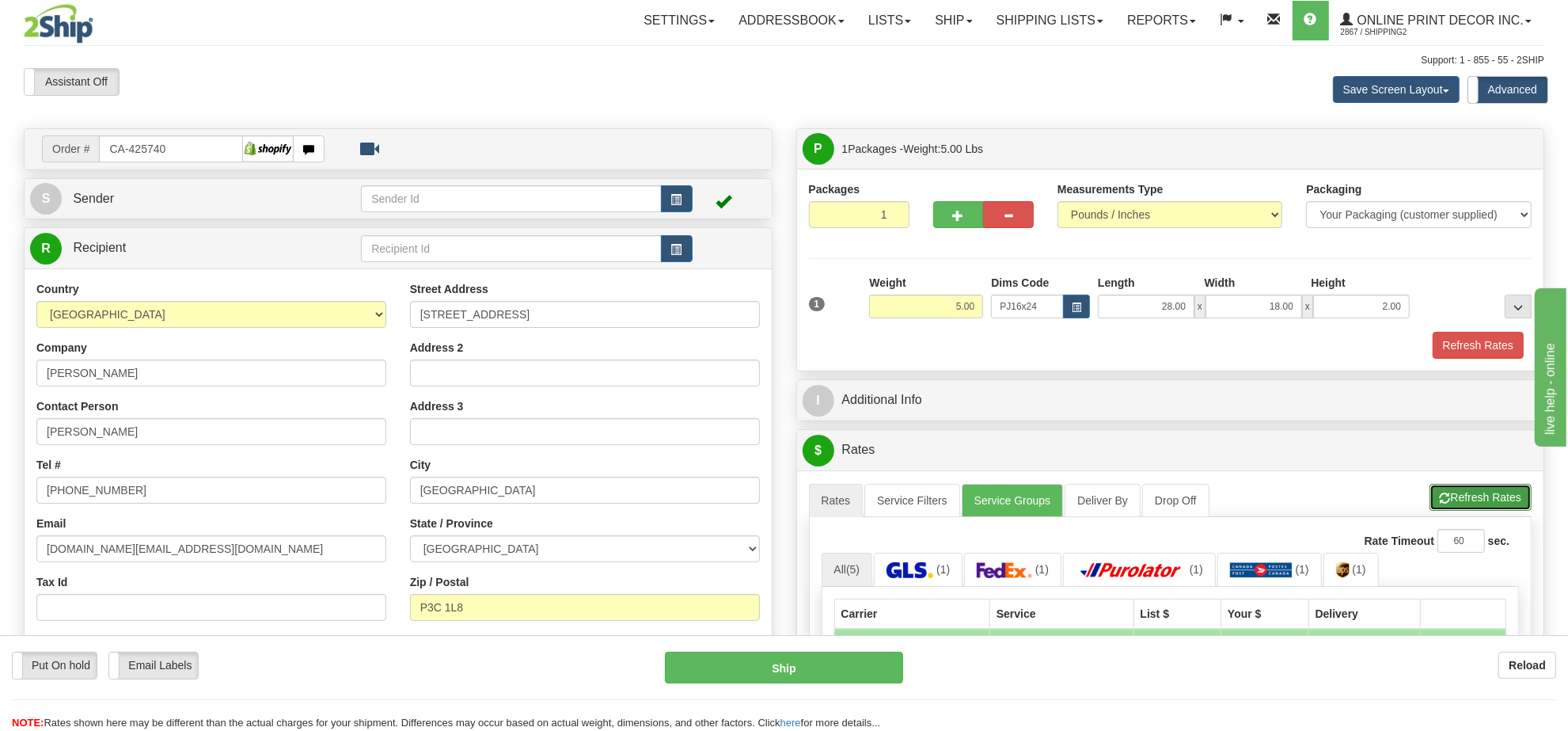
drag, startPoint x: 1460, startPoint y: 499, endPoint x: 1461, endPoint y: 470, distance: 29.0
click at [1461, 499] on button "Refresh Rates" at bounding box center [1480, 497] width 102 height 27
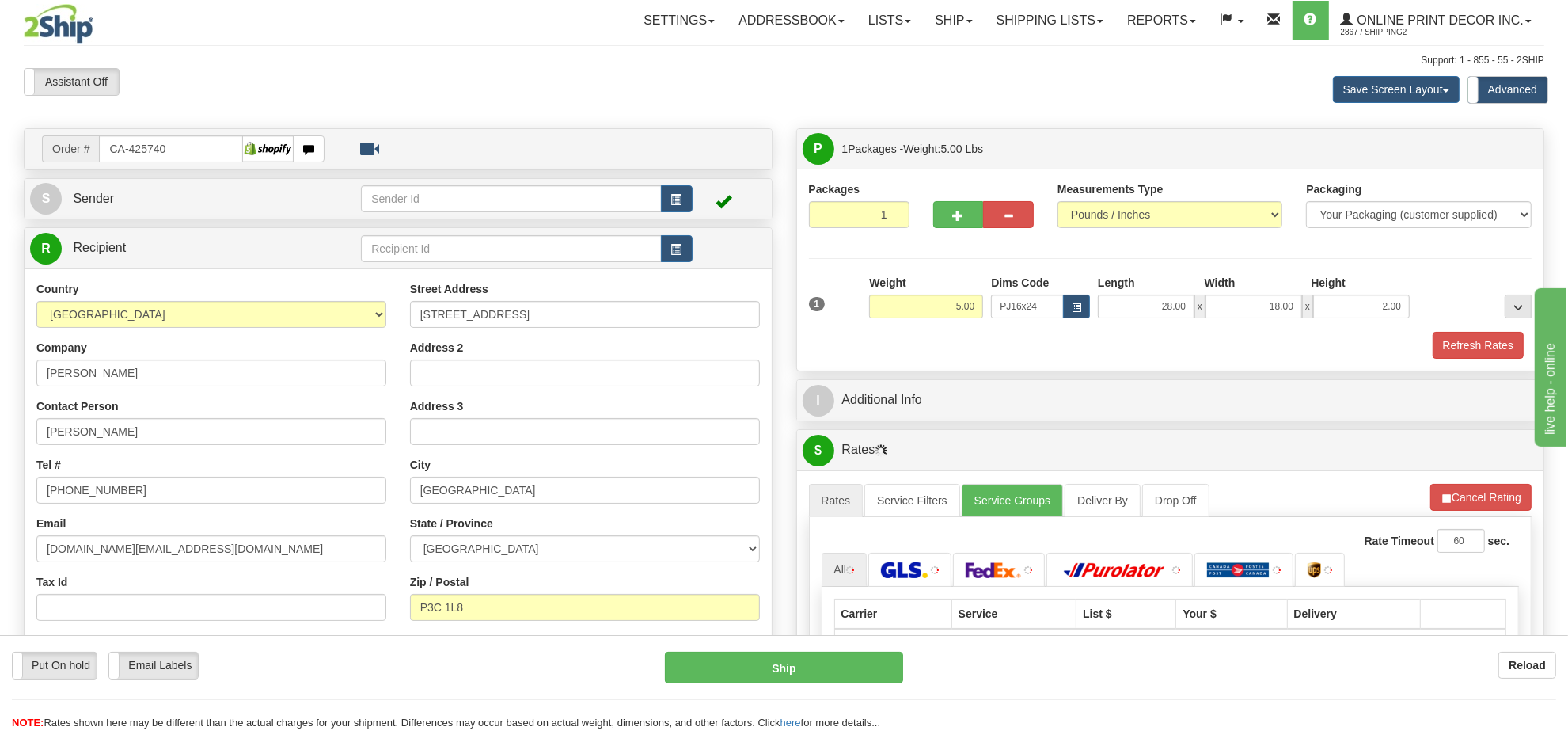
scroll to position [198, 0]
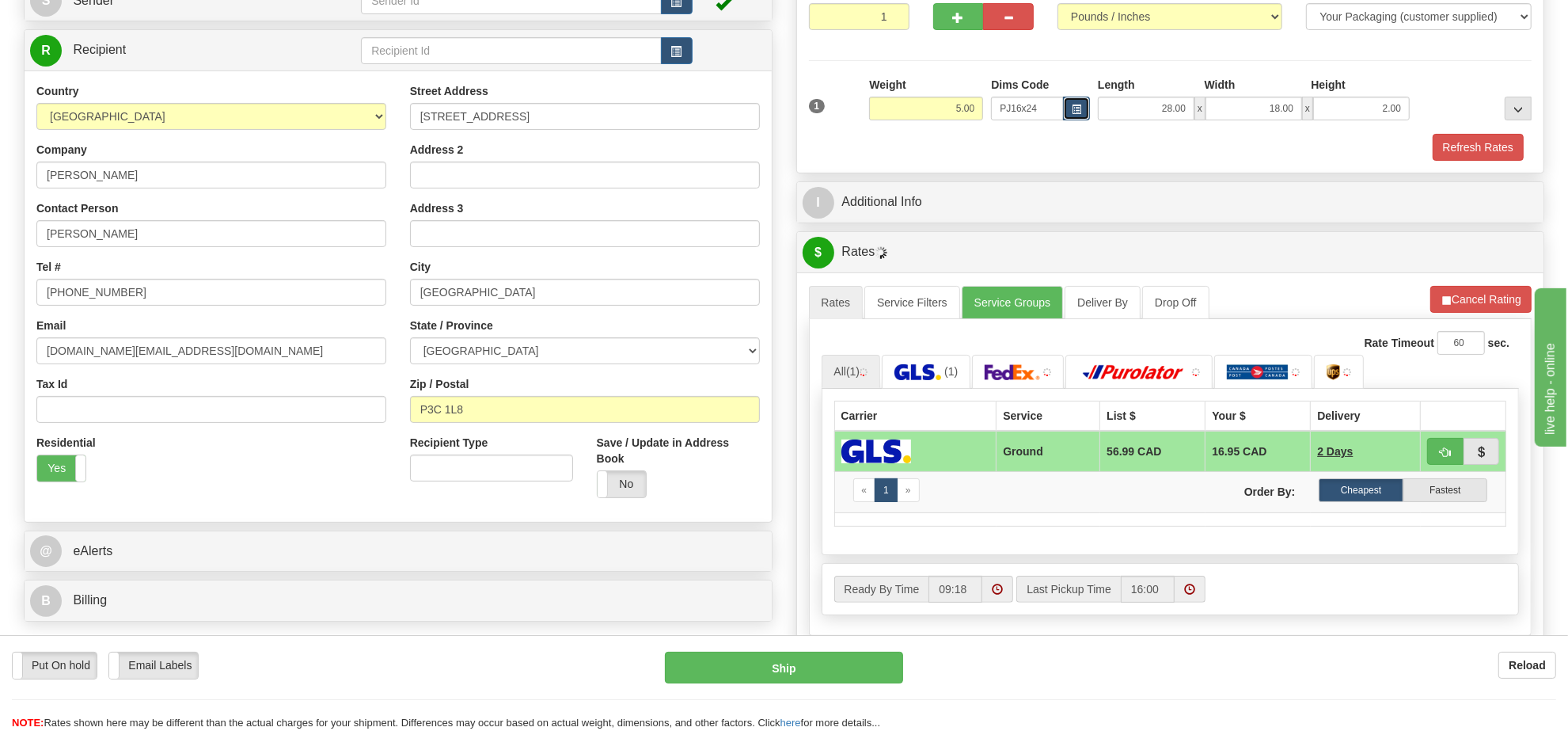
click at [1081, 113] on button "button" at bounding box center [1076, 109] width 27 height 24
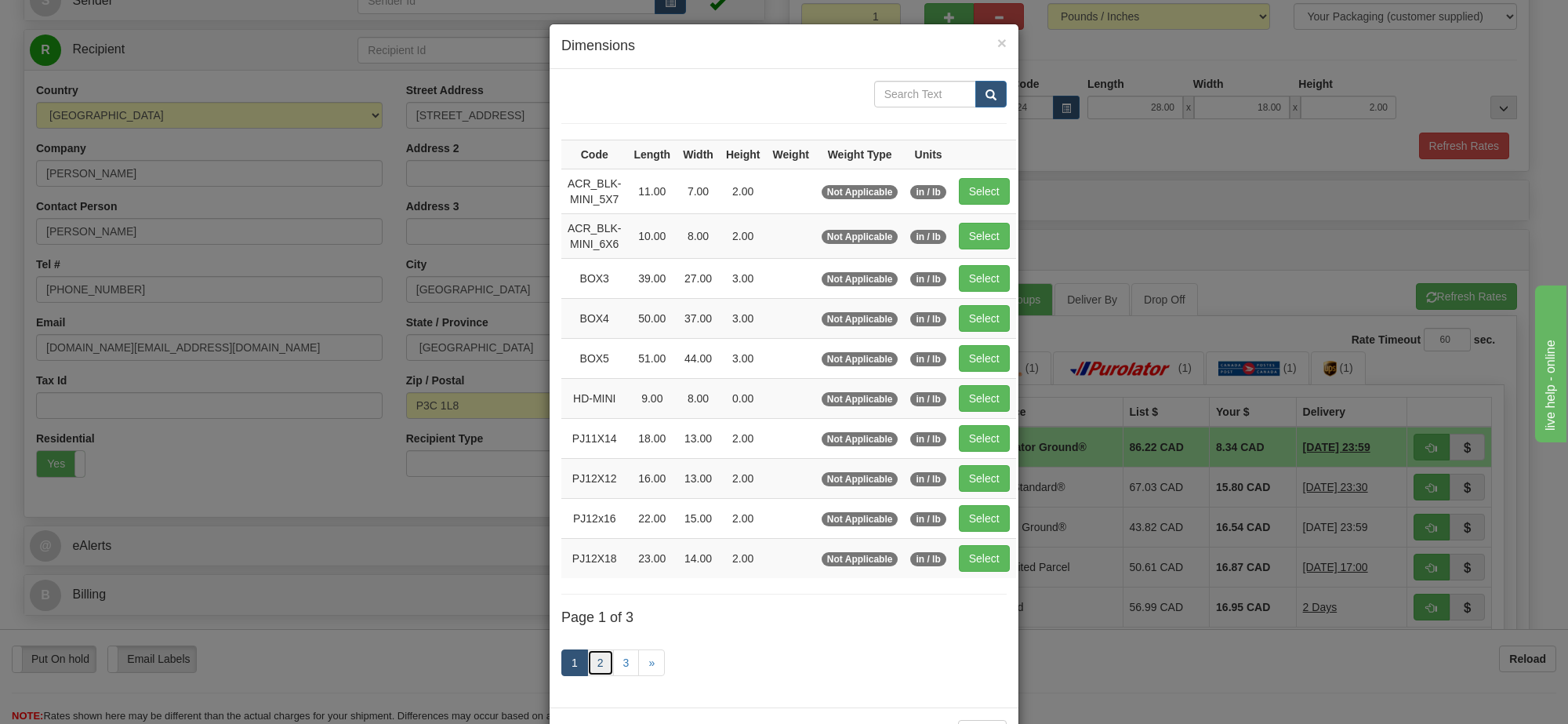
click at [597, 659] on link "2" at bounding box center [600, 662] width 26 height 26
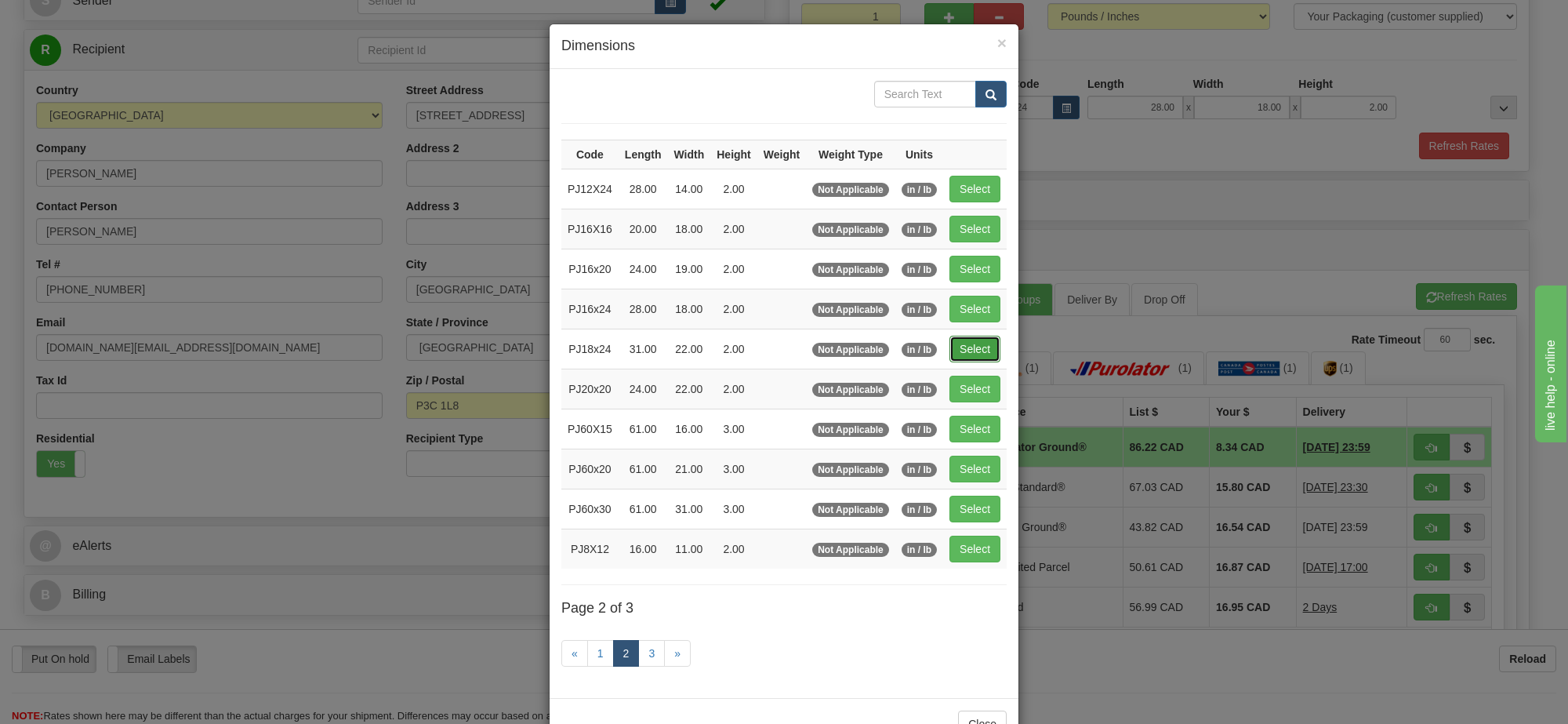
click at [969, 361] on button "Select" at bounding box center [974, 349] width 51 height 26
type input "PJ18x24"
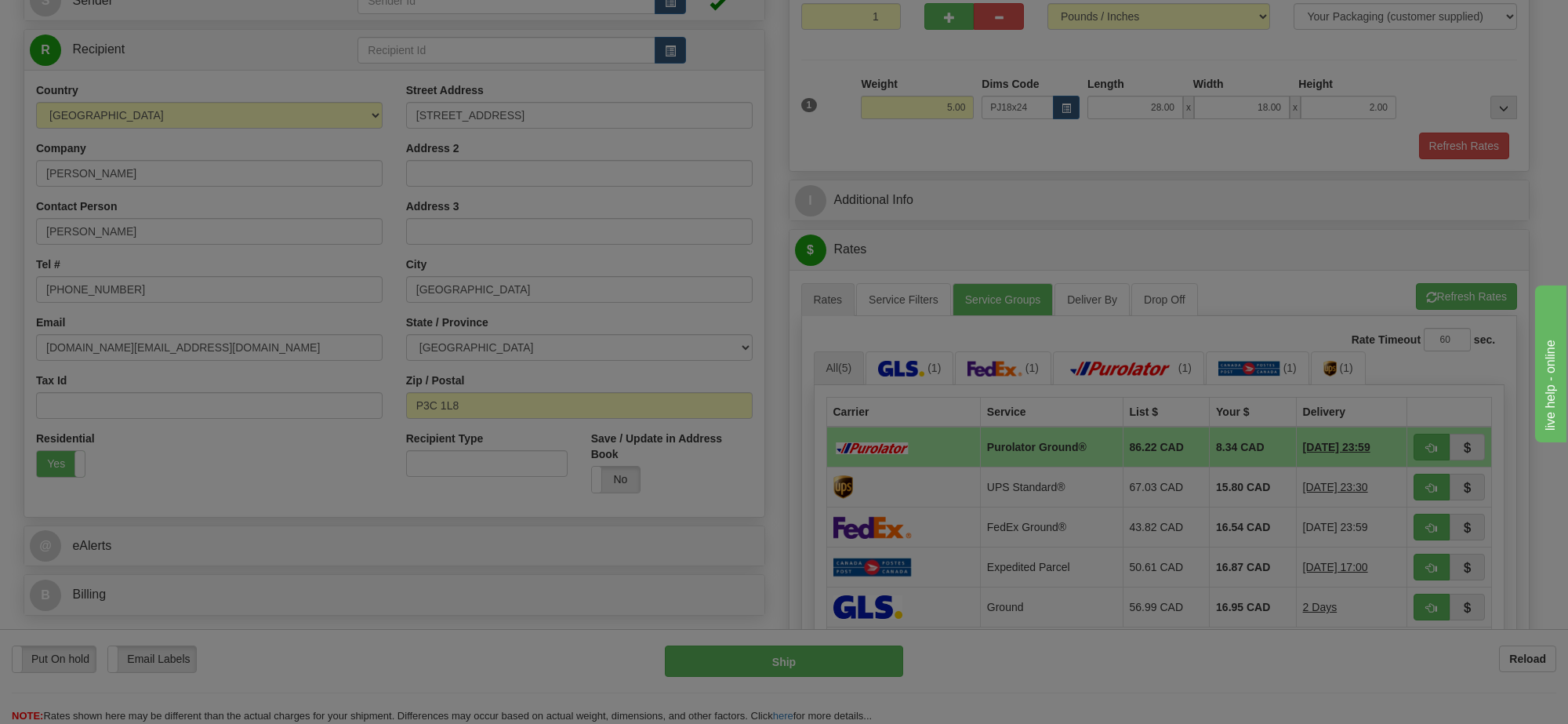
type input "31.00"
type input "22.00"
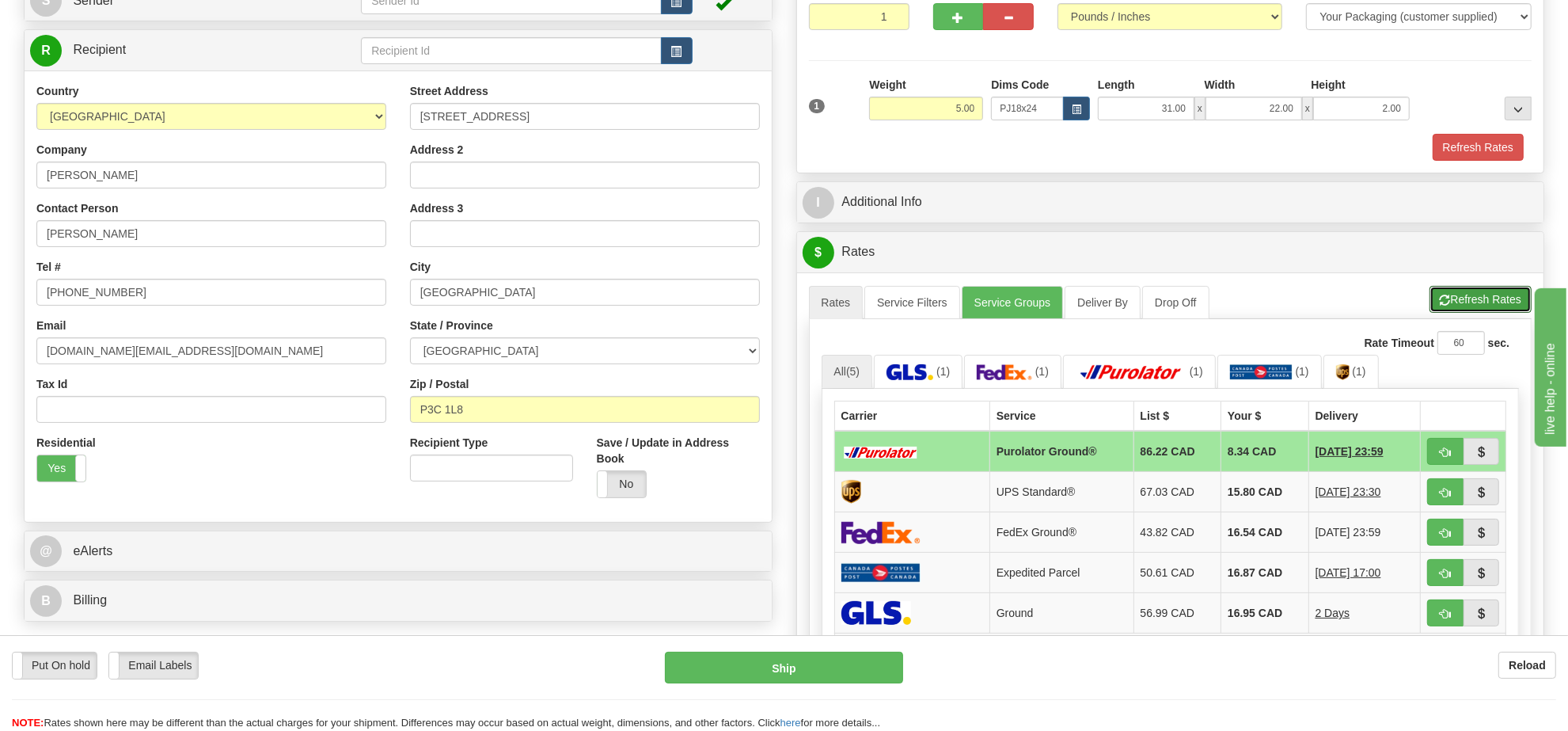
click at [1486, 310] on button "Refresh Rates" at bounding box center [1480, 299] width 102 height 27
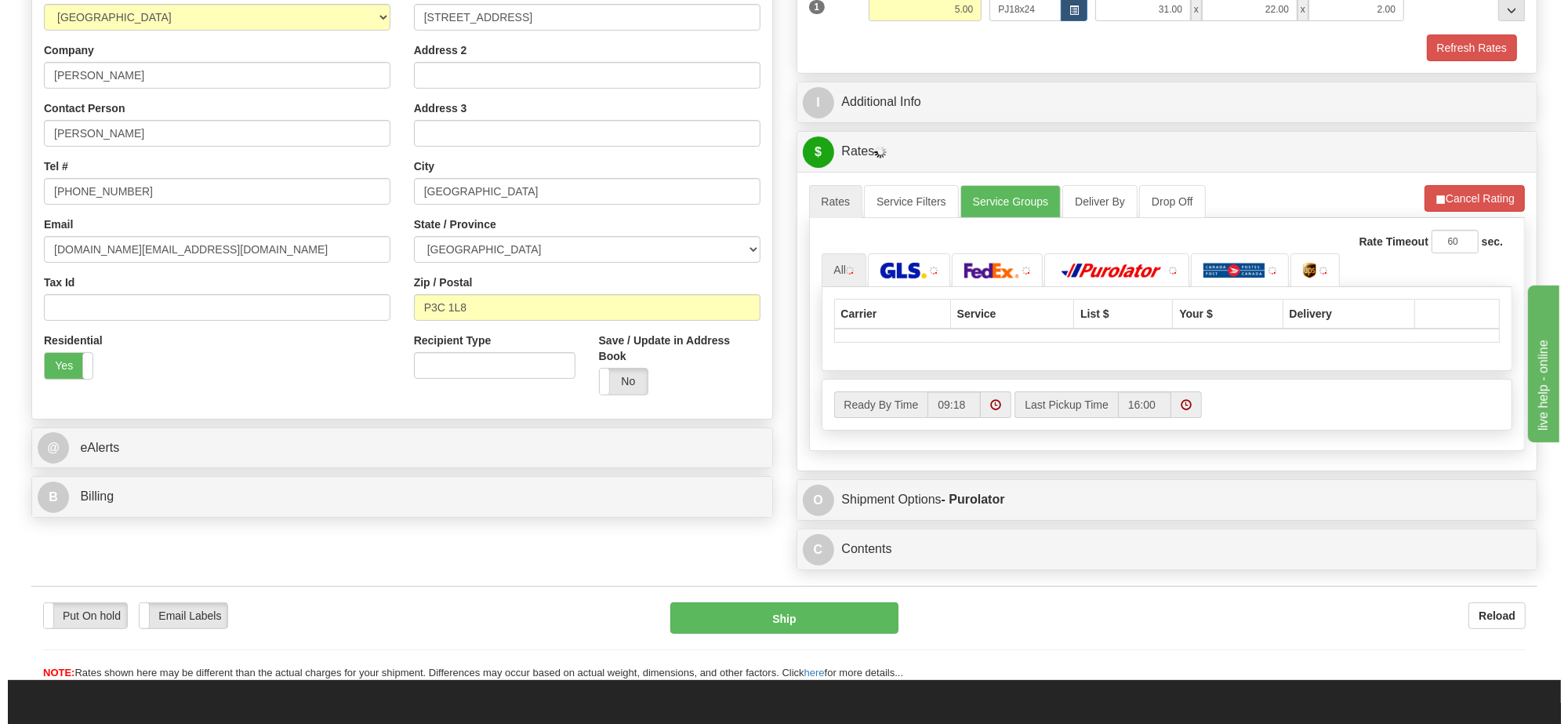
scroll to position [392, 0]
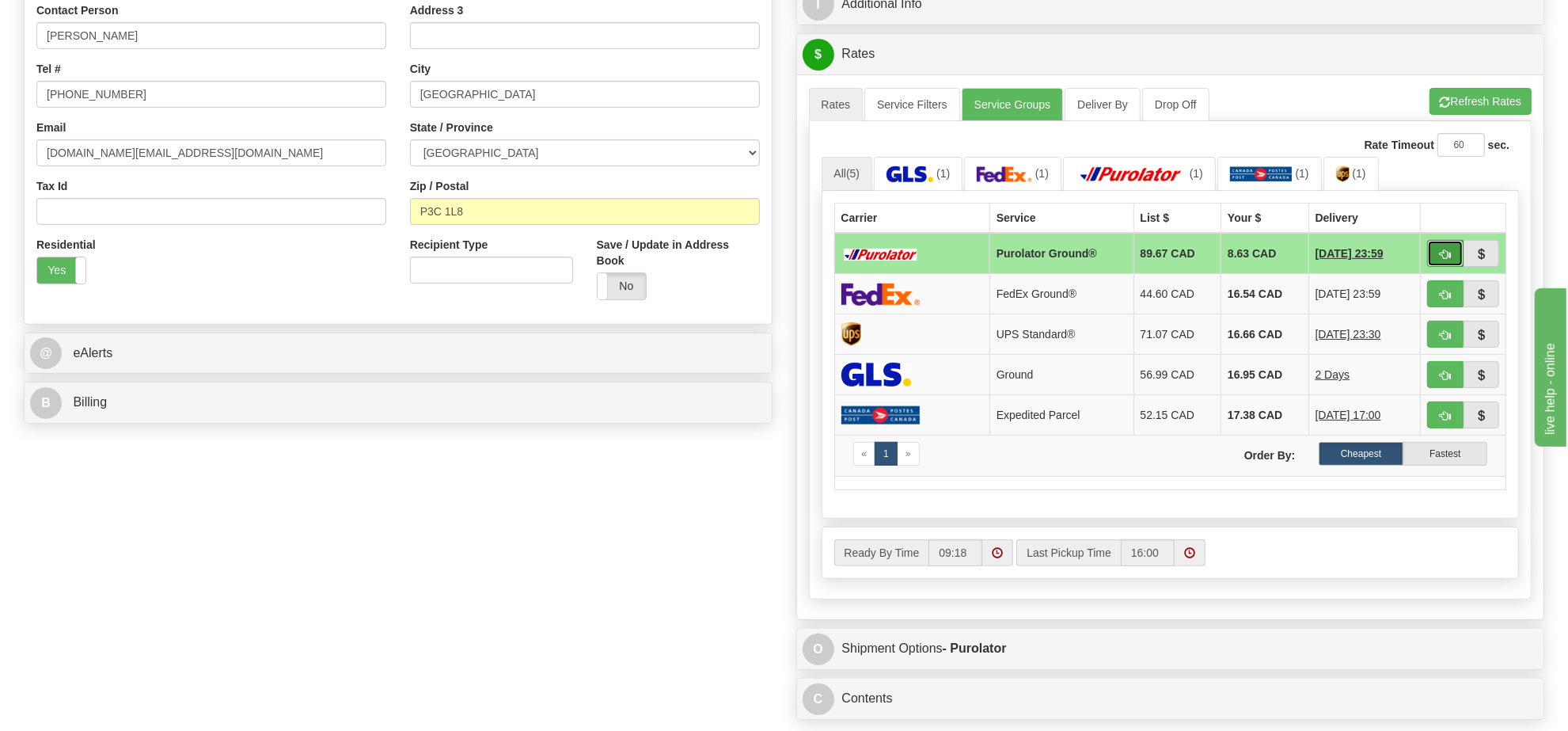
drag, startPoint x: 1445, startPoint y: 262, endPoint x: 1431, endPoint y: 262, distance: 14.0
click at [1445, 260] on span "button" at bounding box center [1444, 254] width 11 height 10
type input "260"
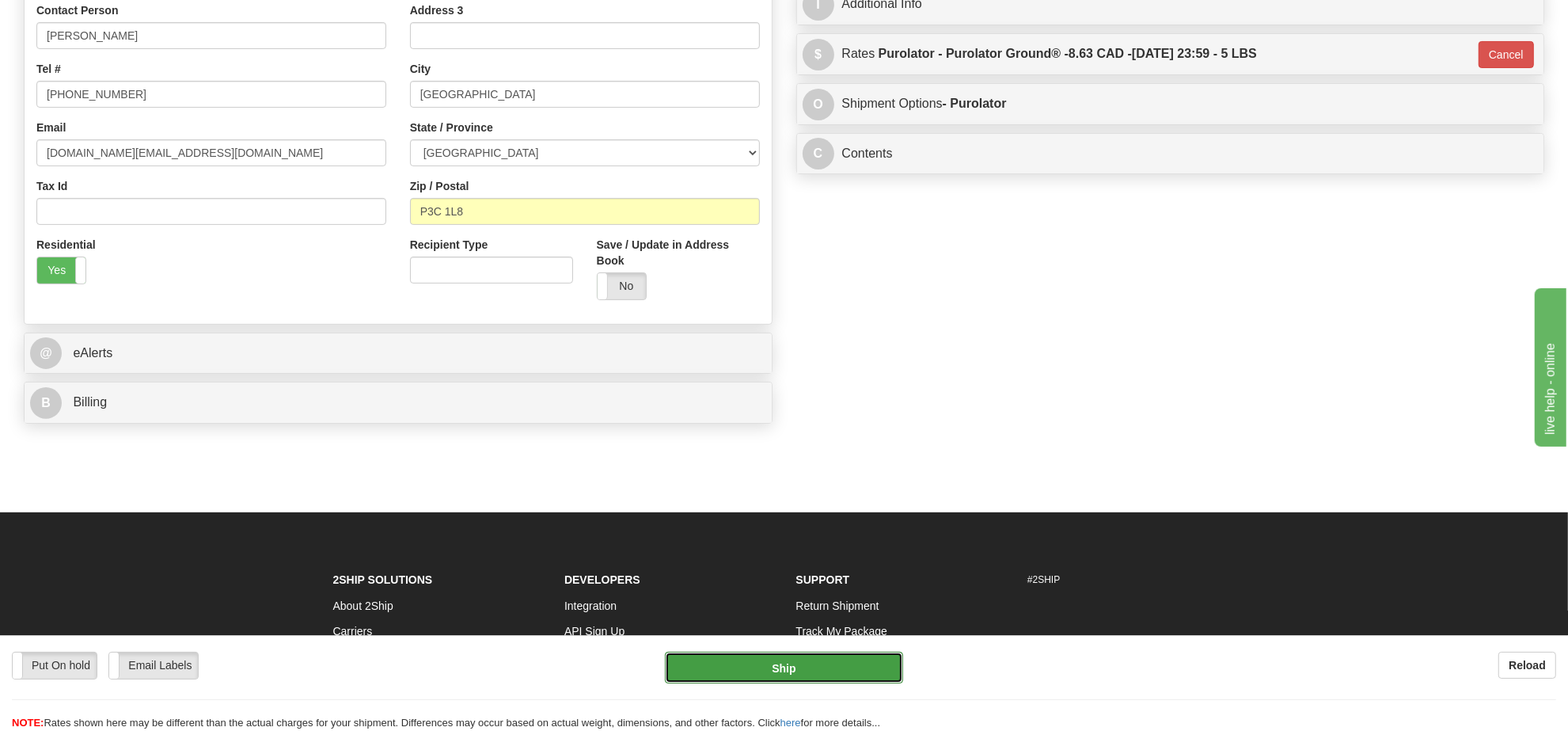
click at [761, 664] on button "Ship" at bounding box center [783, 668] width 237 height 32
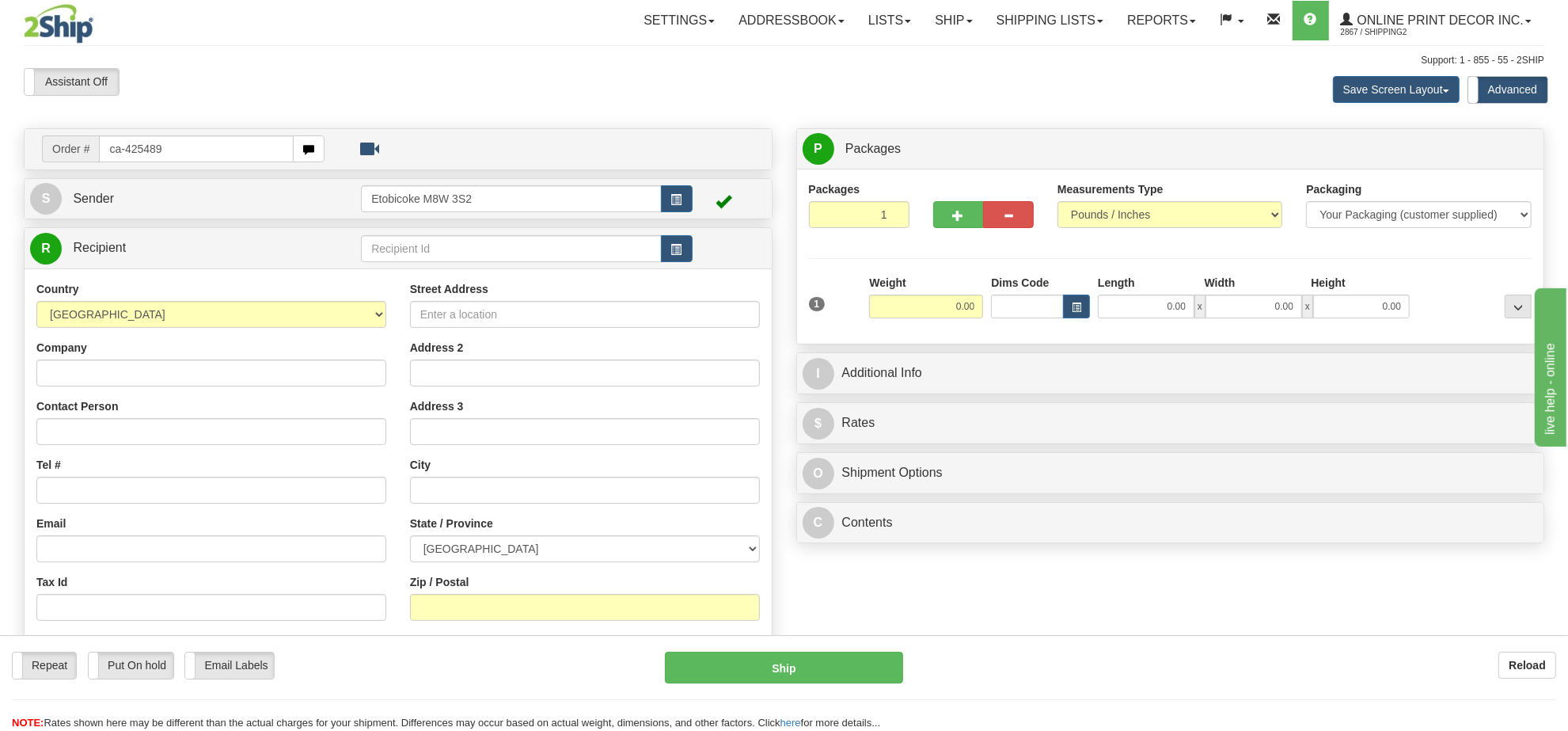
type input "ca-425489"
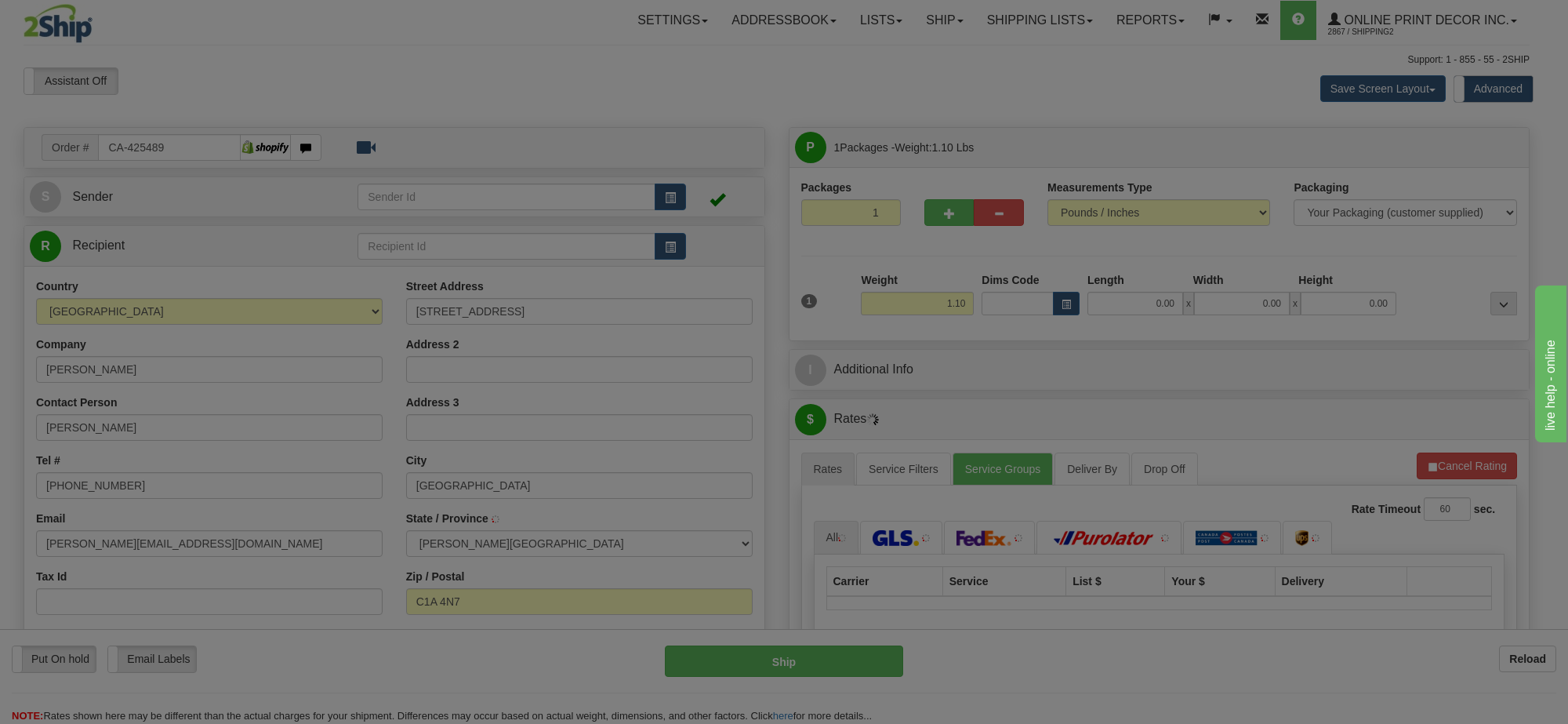
type input "CHARLOTTETOWN"
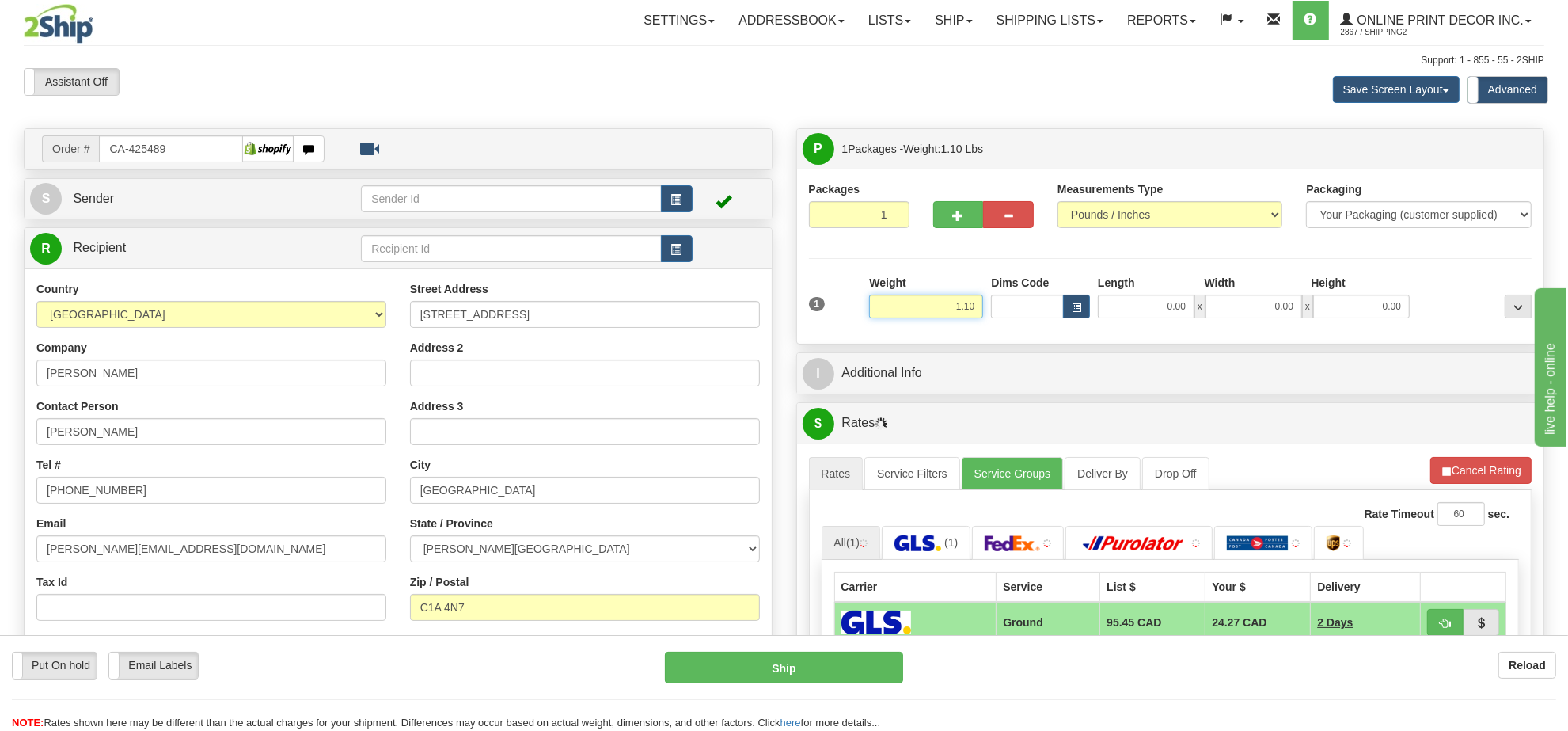
click at [952, 318] on input "1.10" at bounding box center [925, 307] width 114 height 24
click at [954, 316] on input "1.10" at bounding box center [925, 307] width 114 height 24
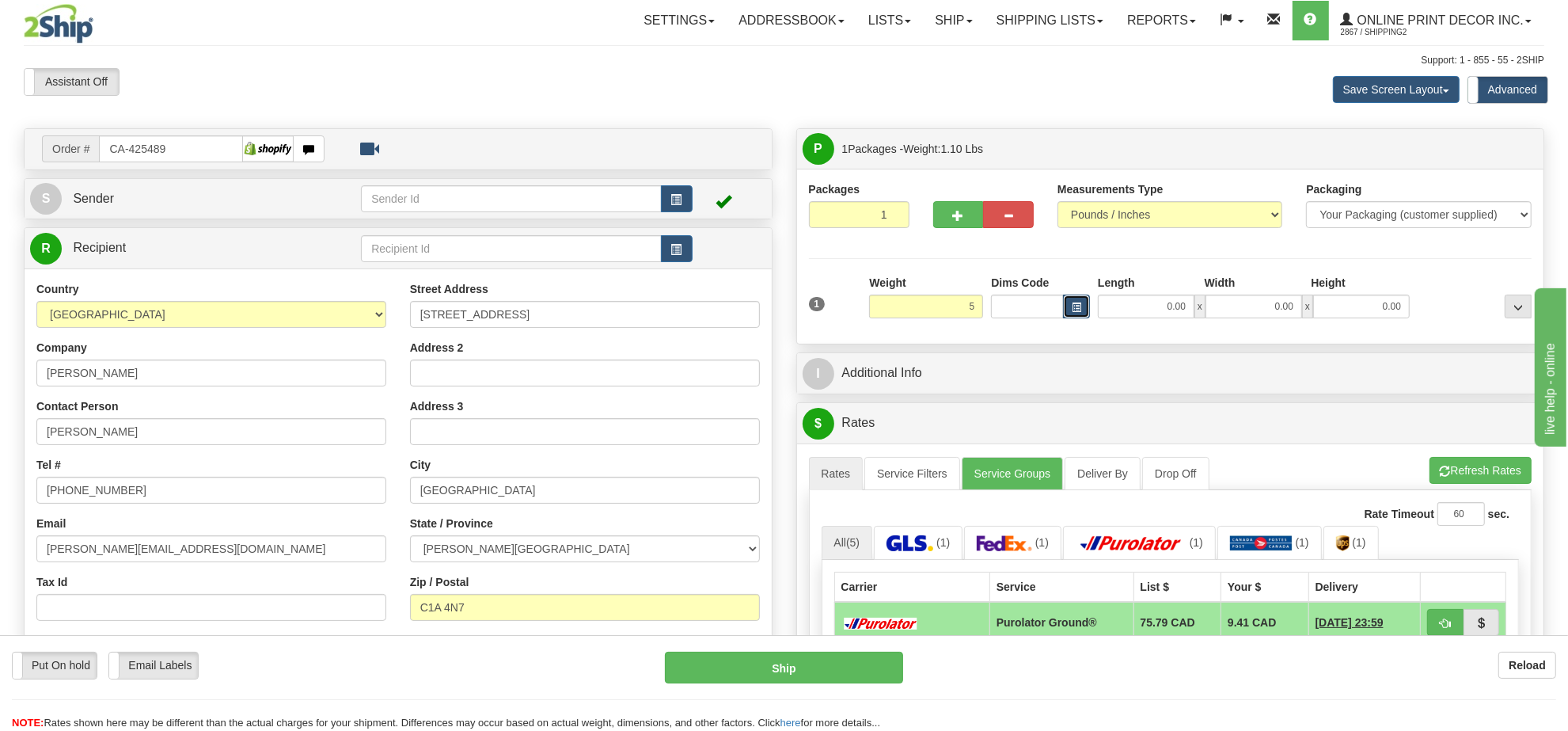
type input "5.00"
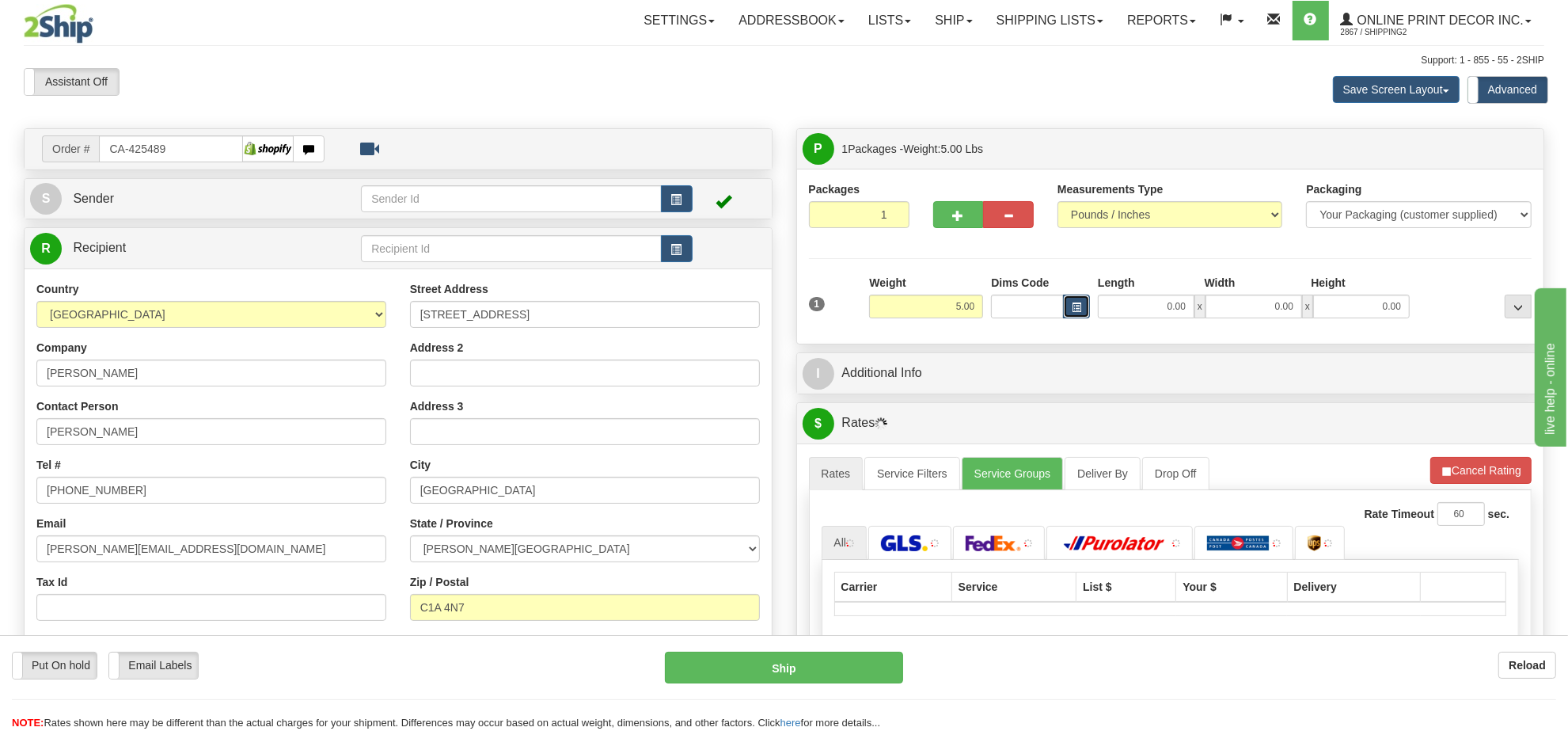
click at [1074, 309] on span "button" at bounding box center [1077, 308] width 10 height 9
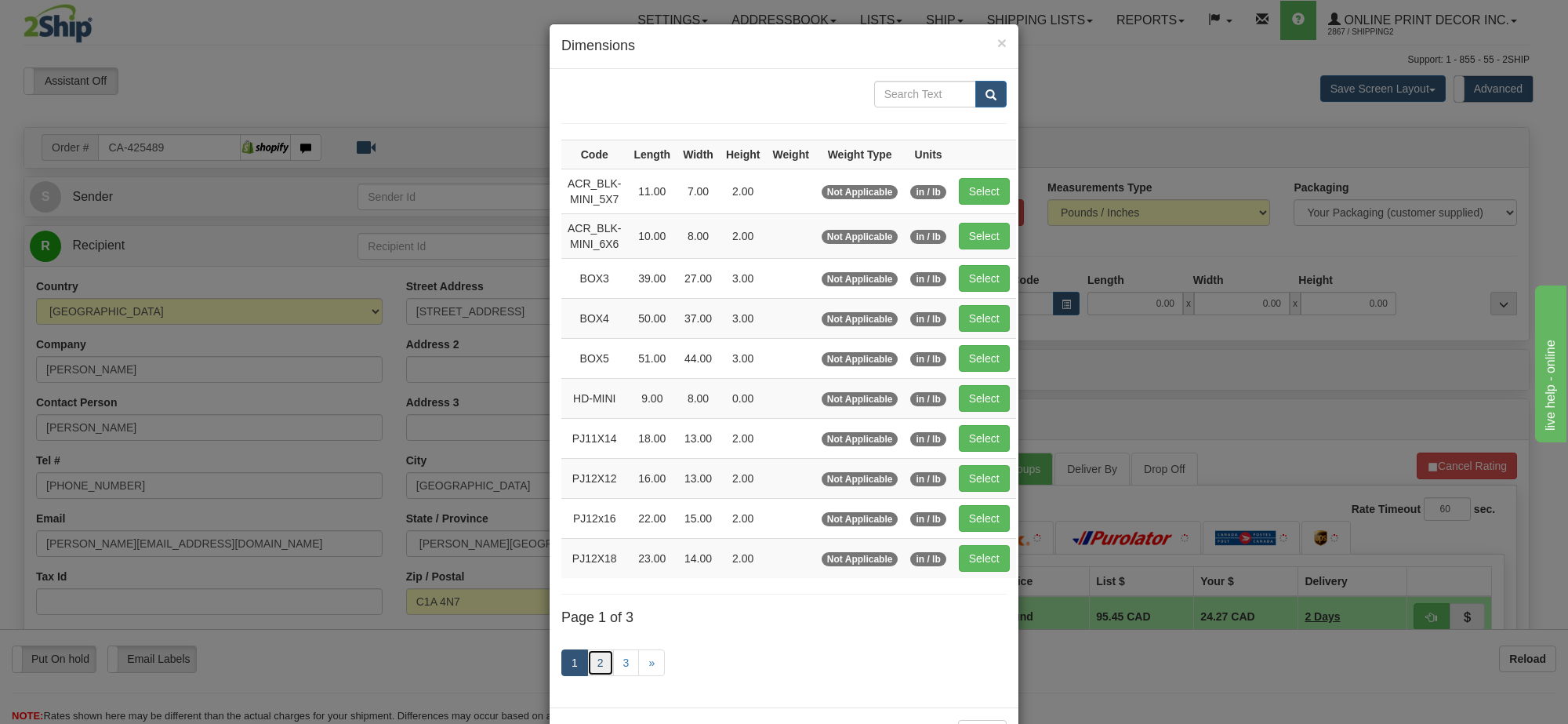
click at [593, 670] on link "2" at bounding box center [600, 662] width 26 height 26
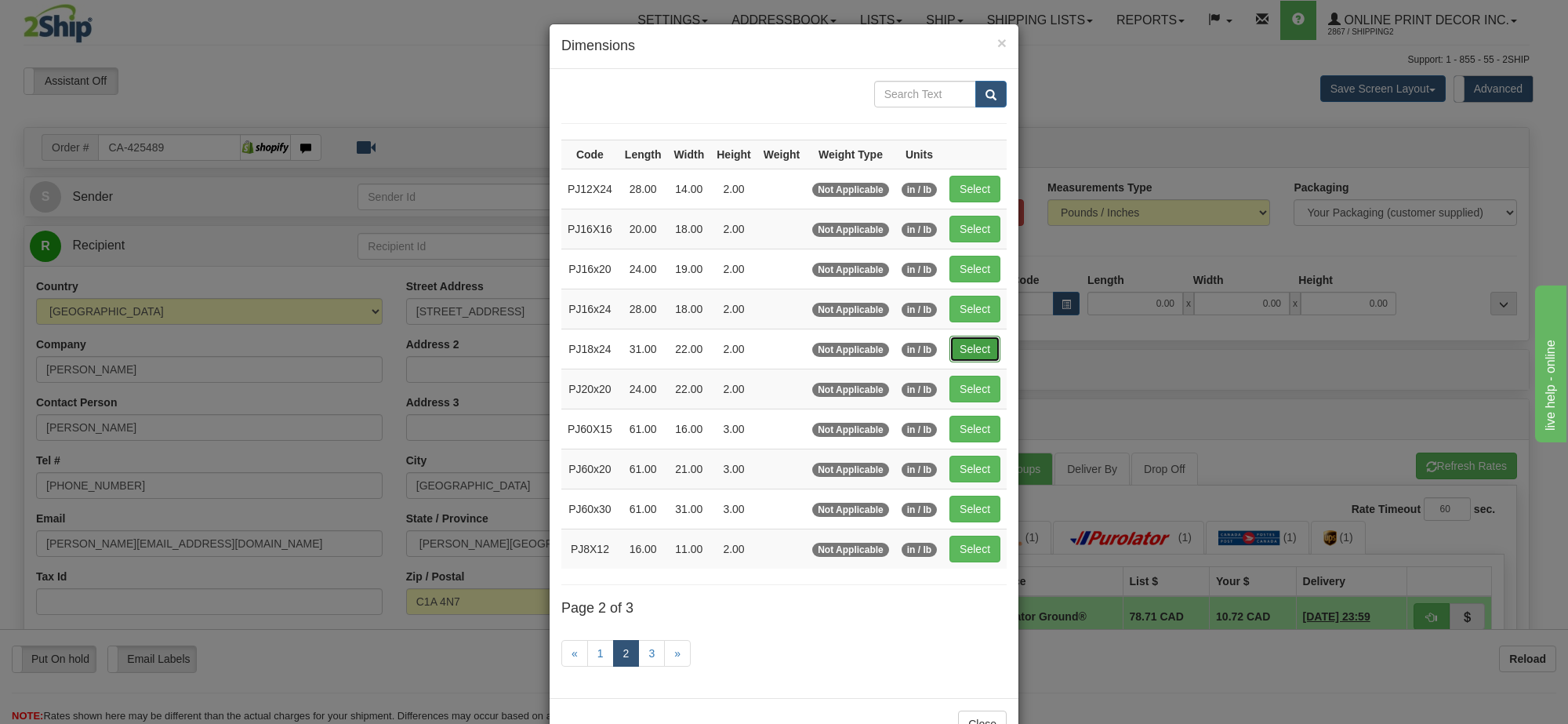
click at [958, 355] on button "Select" at bounding box center [974, 349] width 51 height 26
type input "PJ18x24"
type input "31.00"
type input "22.00"
type input "2.00"
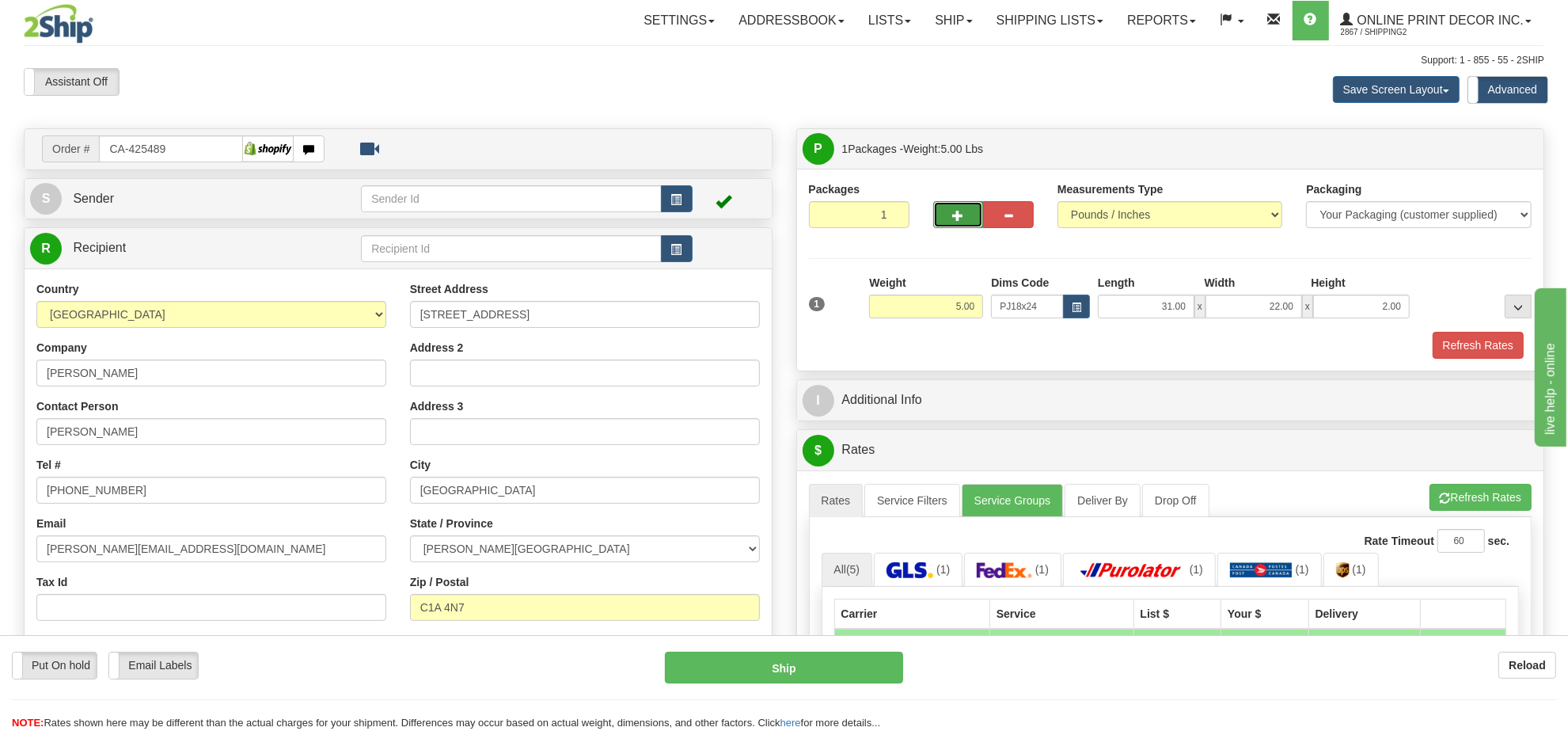
click at [942, 219] on button "button" at bounding box center [958, 214] width 50 height 27
radio input "true"
type input "2"
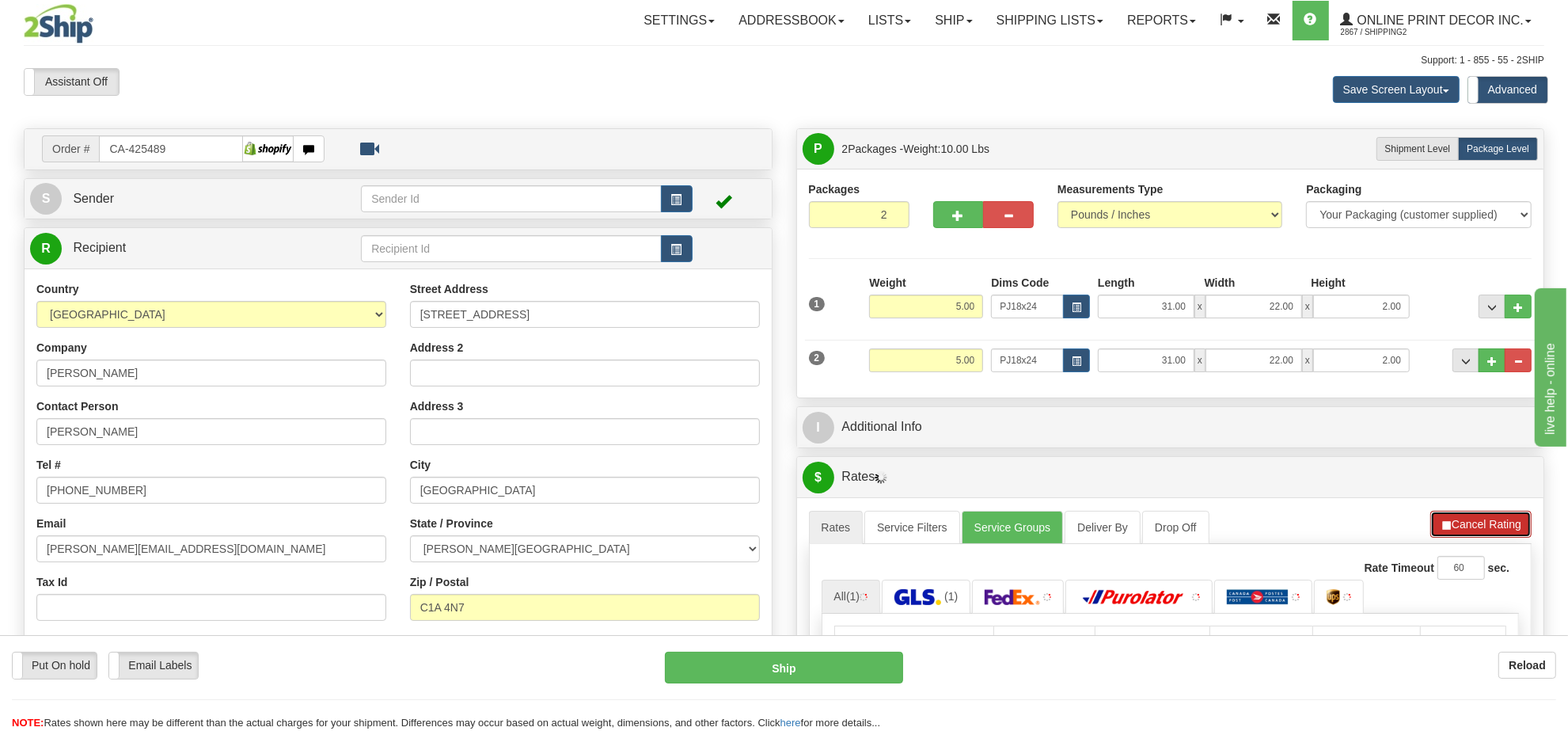
click at [1469, 516] on button "Cancel Rating" at bounding box center [1480, 523] width 101 height 27
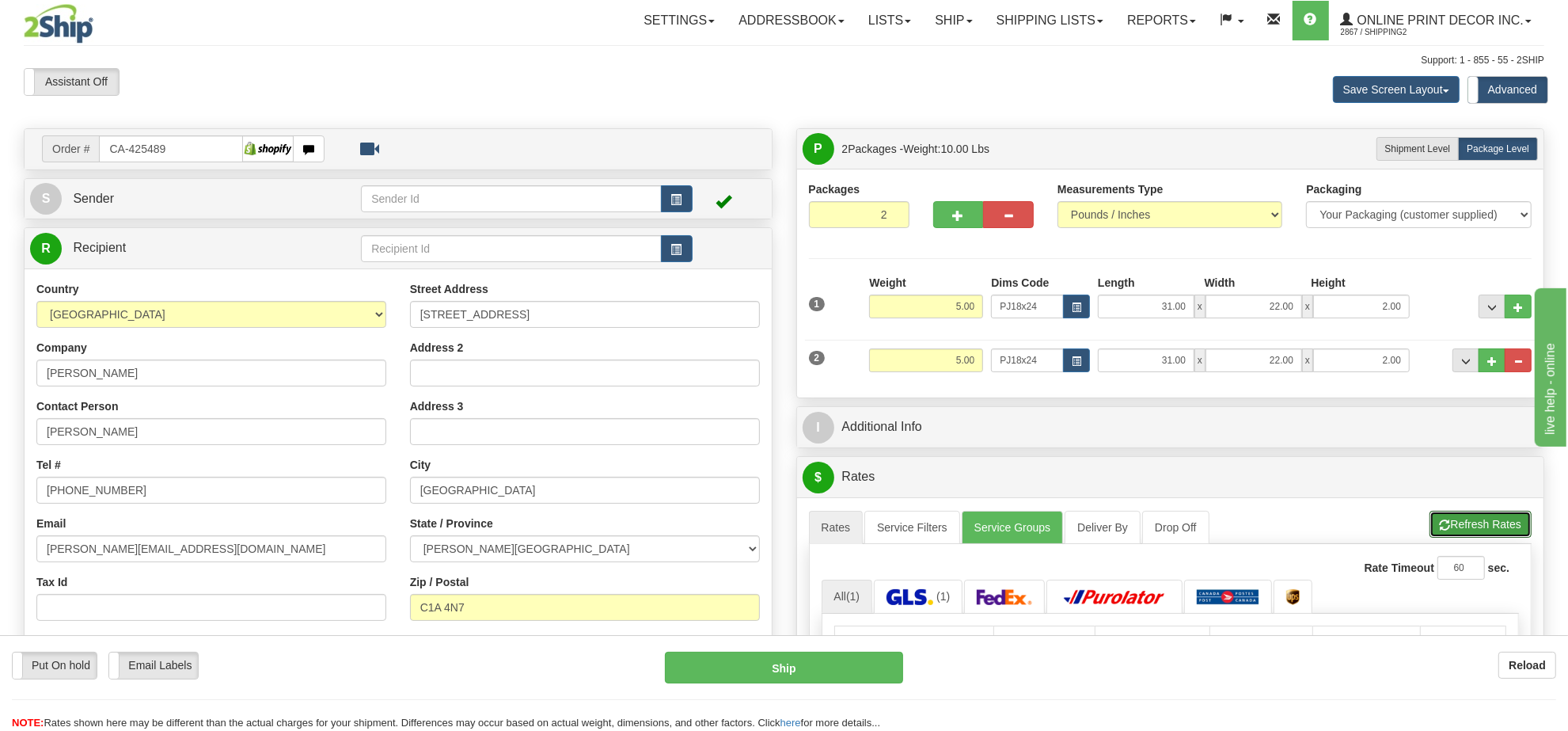
click at [1469, 516] on button "Refresh Rates" at bounding box center [1480, 523] width 102 height 27
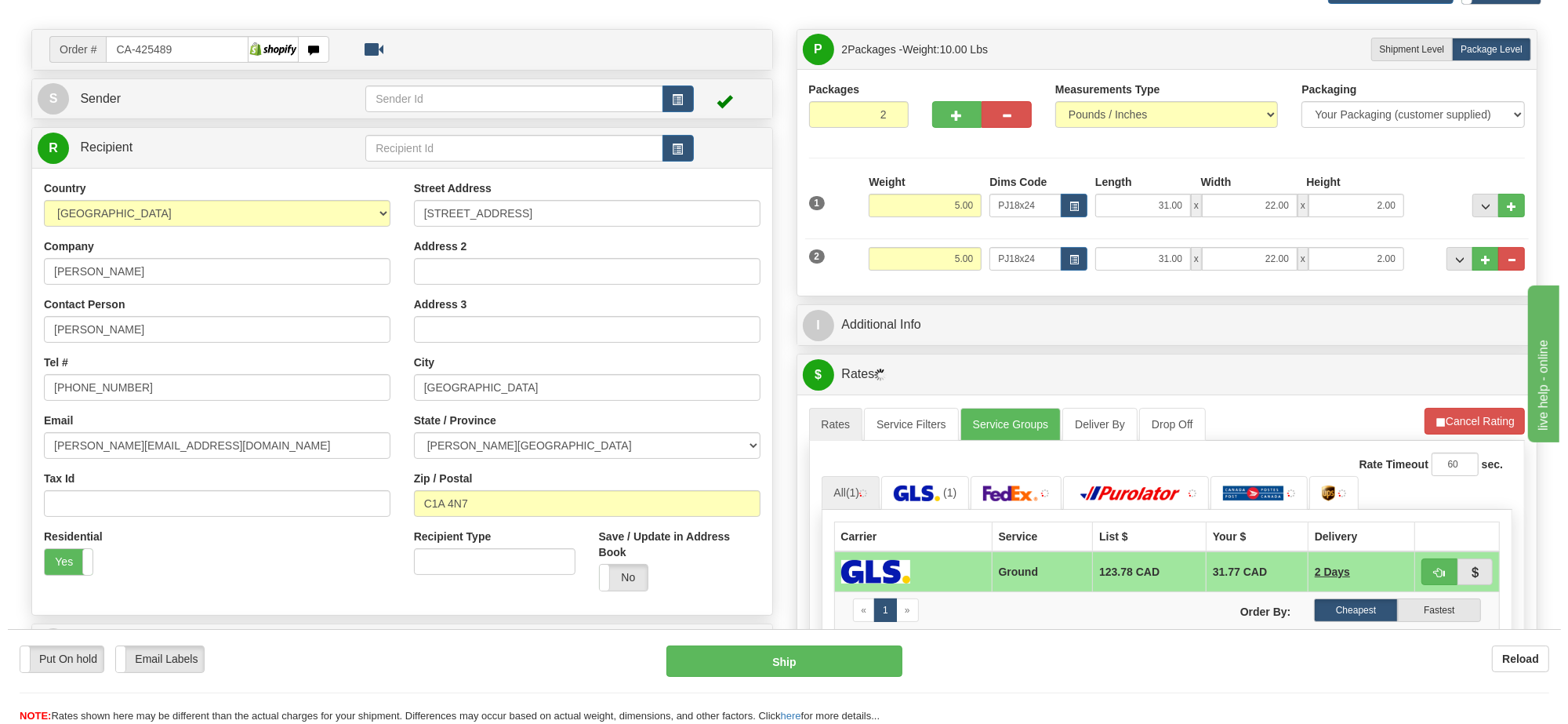
scroll to position [196, 0]
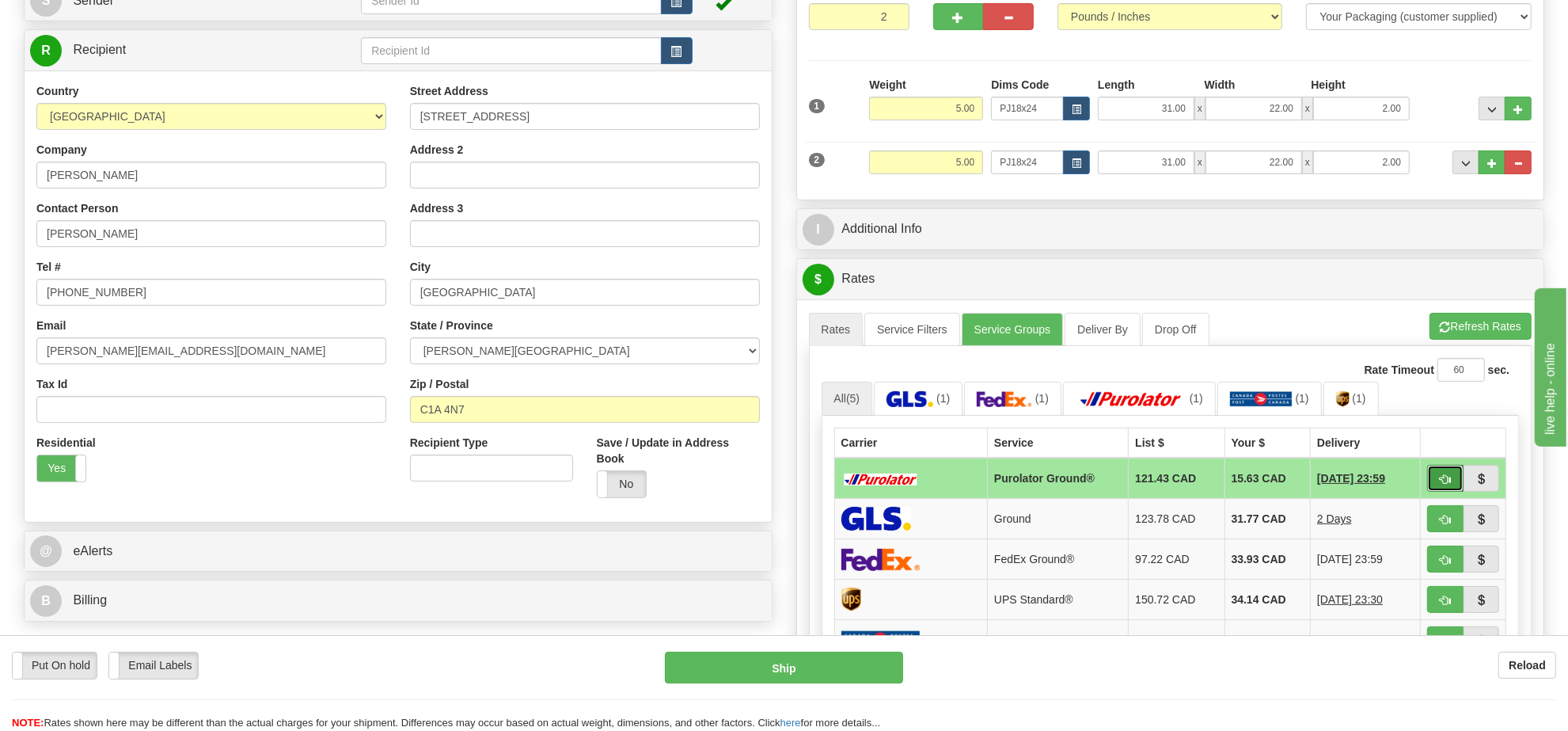
click at [1446, 485] on span "button" at bounding box center [1444, 479] width 11 height 10
type input "260"
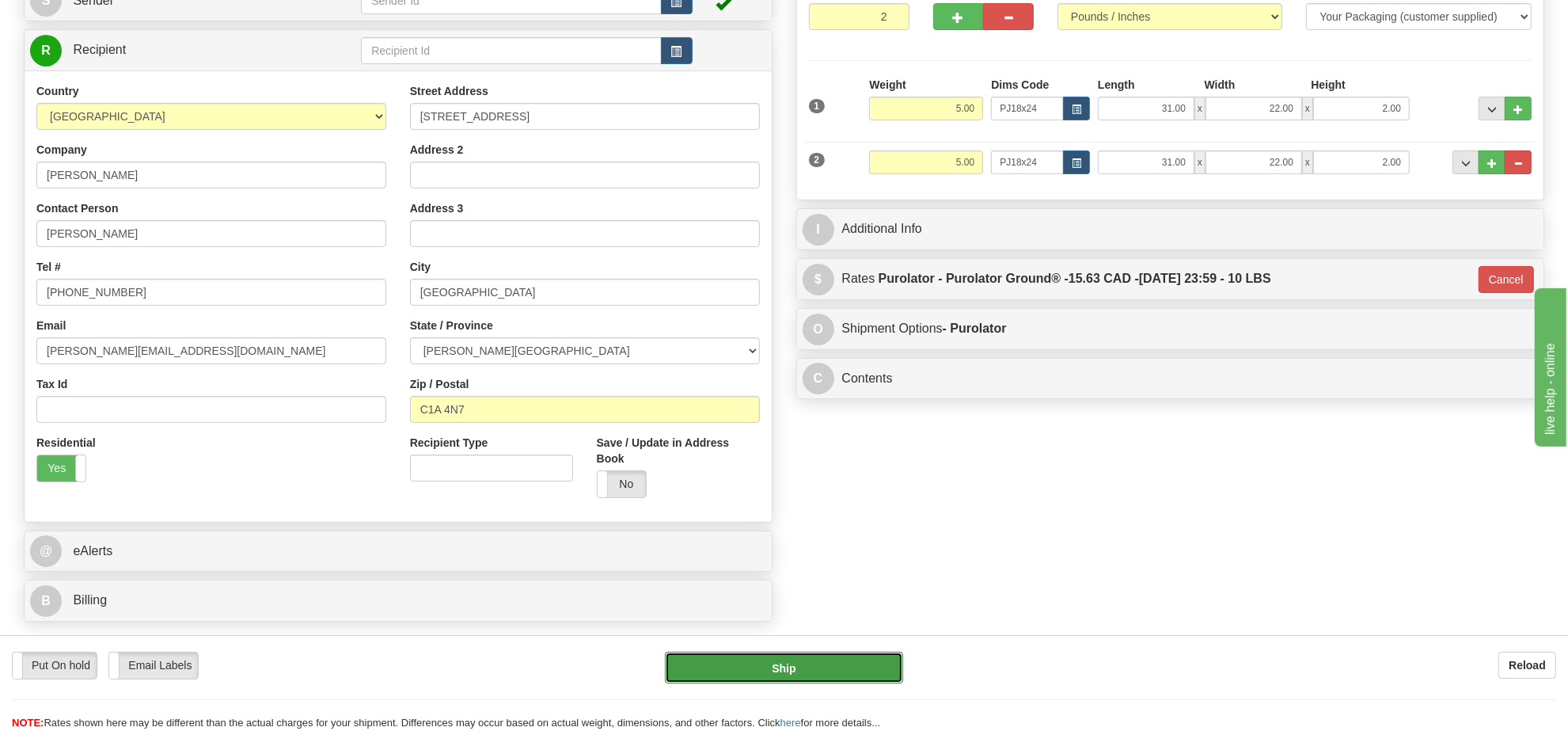
click at [847, 662] on button "Ship" at bounding box center [783, 668] width 237 height 32
